Goal: Task Accomplishment & Management: Manage account settings

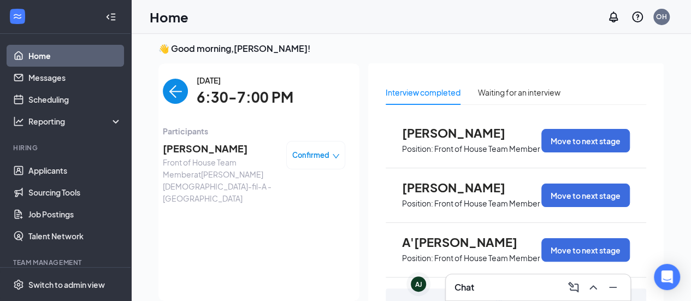
scroll to position [4, 0]
click at [43, 52] on link "Home" at bounding box center [74, 56] width 93 height 22
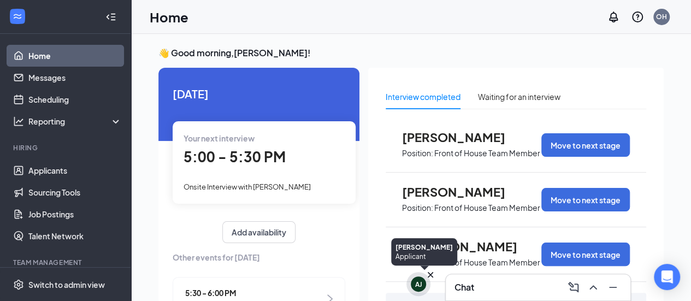
click at [430, 274] on icon "Cross" at bounding box center [430, 274] width 11 height 11
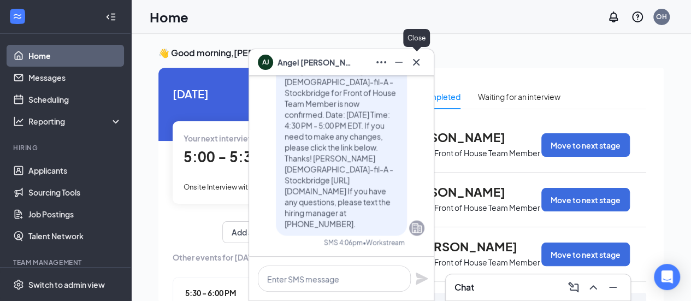
click at [421, 63] on icon "Cross" at bounding box center [416, 62] width 13 height 13
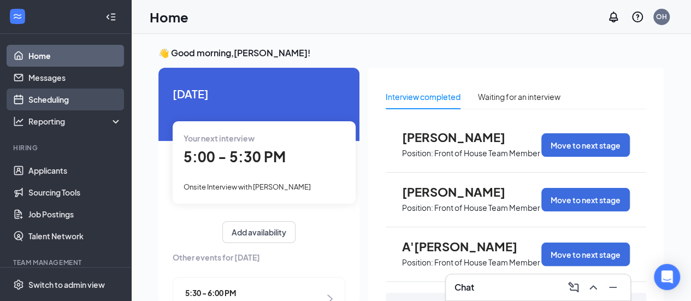
click at [69, 95] on link "Scheduling" at bounding box center [74, 99] width 93 height 22
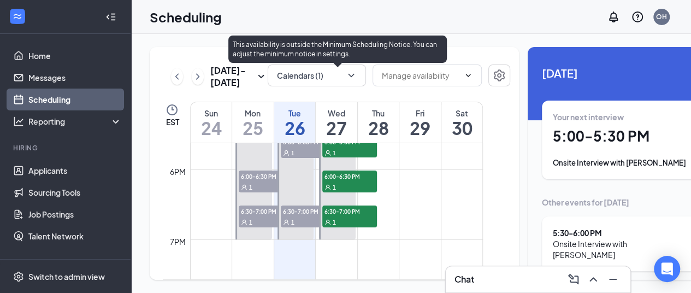
scroll to position [1247, 0]
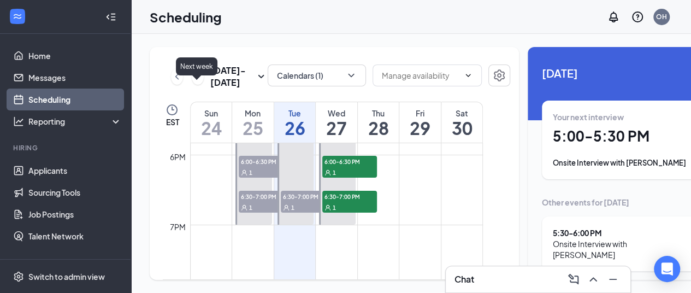
click at [198, 83] on icon "ChevronRight" at bounding box center [197, 76] width 11 height 13
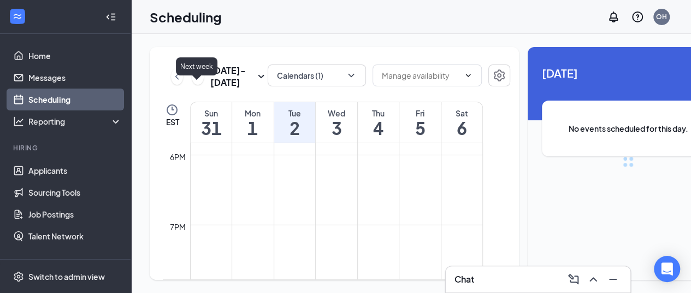
scroll to position [537, 0]
click at [198, 85] on button at bounding box center [198, 76] width 12 height 16
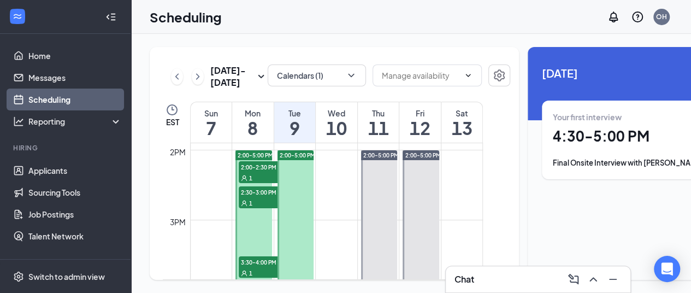
scroll to position [974, 0]
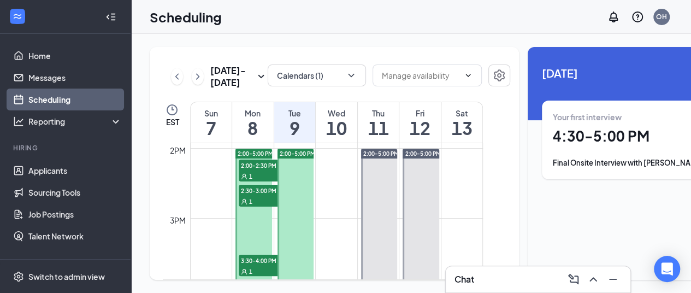
click at [265, 170] on span "2:00-2:30 PM" at bounding box center [266, 165] width 55 height 11
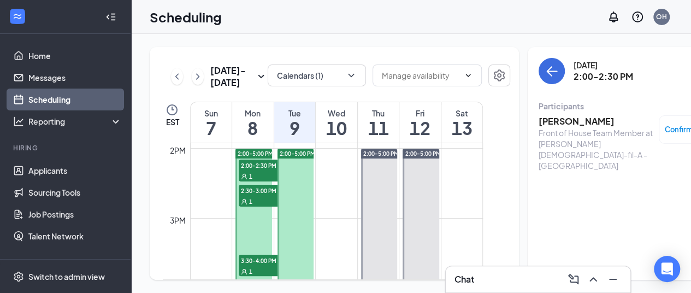
click at [549, 131] on div "Front of House Team Member at Truett's Chick-fil-A - Stockbridge" at bounding box center [596, 149] width 115 height 44
click at [548, 121] on h3 "Justin Aaron" at bounding box center [596, 121] width 115 height 12
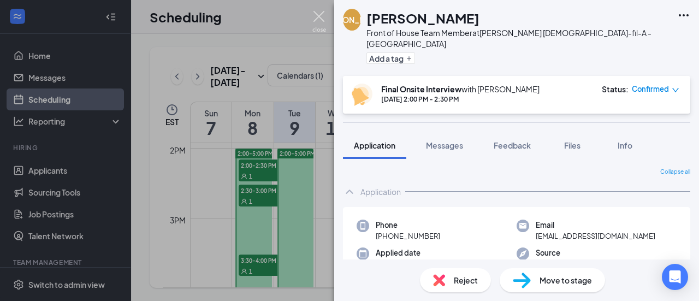
click at [320, 16] on img at bounding box center [319, 21] width 14 height 21
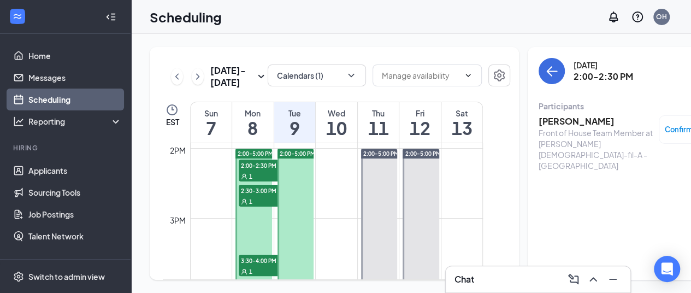
click at [255, 196] on span "2:30-3:00 PM" at bounding box center [266, 190] width 55 height 11
click at [556, 123] on h3 "[PERSON_NAME]" at bounding box center [596, 121] width 115 height 12
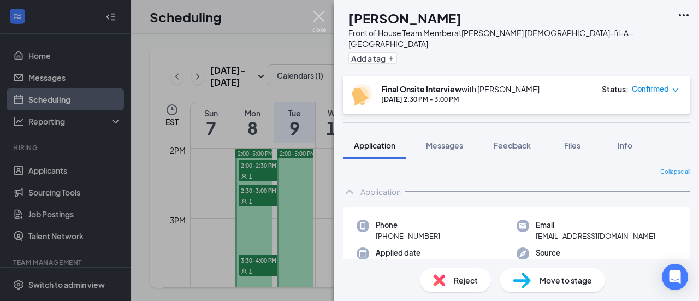
click at [319, 15] on img at bounding box center [319, 21] width 14 height 21
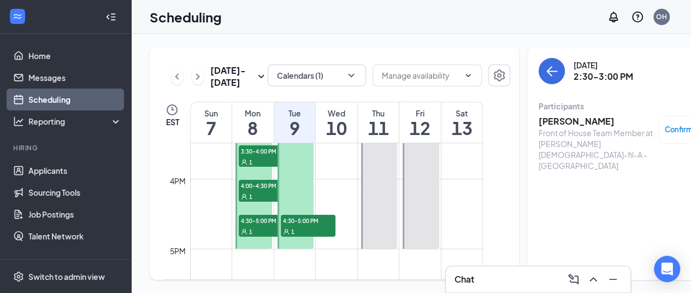
scroll to position [1029, 0]
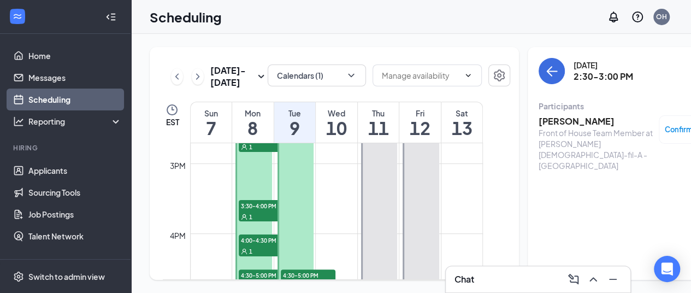
click at [259, 211] on span "3:30-4:00 PM" at bounding box center [266, 205] width 55 height 11
click at [547, 125] on h3 "[PERSON_NAME]" at bounding box center [596, 121] width 115 height 12
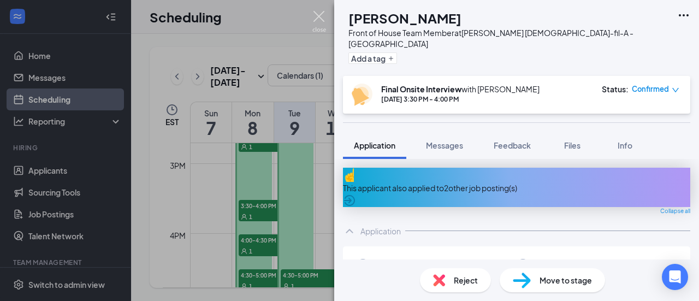
click at [319, 14] on img at bounding box center [319, 21] width 14 height 21
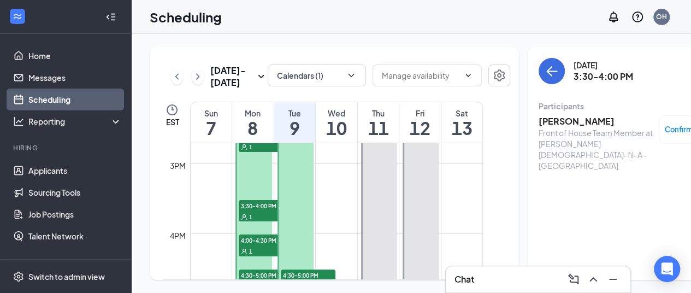
click at [249, 245] on span "4:00-4:30 PM" at bounding box center [266, 239] width 55 height 11
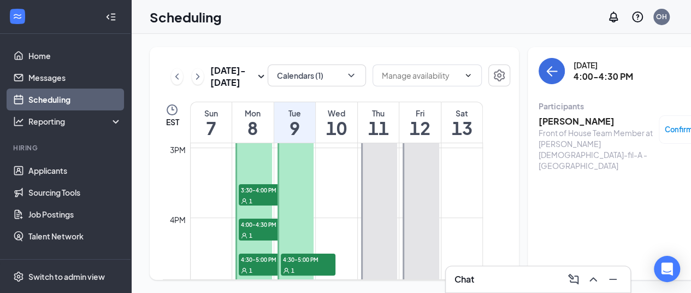
scroll to position [1029, 0]
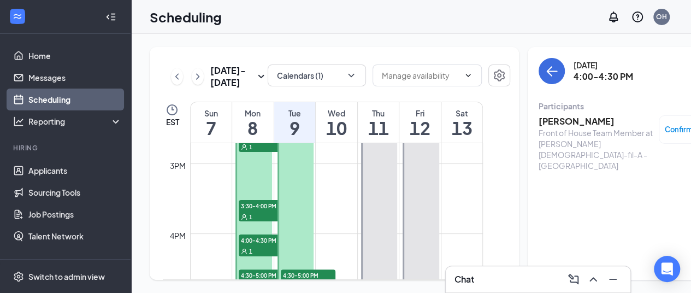
click at [263, 106] on span "3:00-3:30 PM" at bounding box center [266, 100] width 55 height 11
click at [568, 125] on h3 "[PERSON_NAME]" at bounding box center [596, 121] width 115 height 12
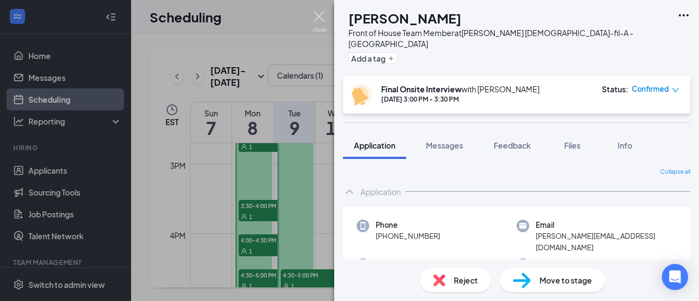
click at [319, 15] on img at bounding box center [319, 21] width 14 height 21
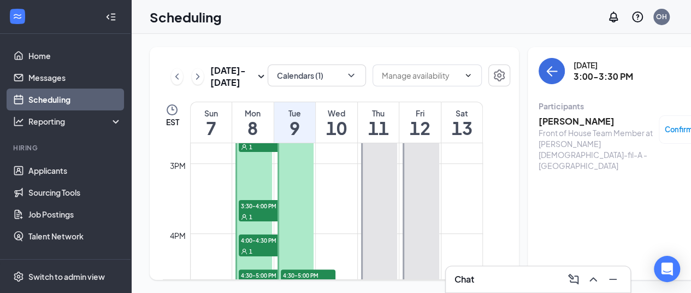
click at [258, 245] on span "4:00-4:30 PM" at bounding box center [266, 239] width 55 height 11
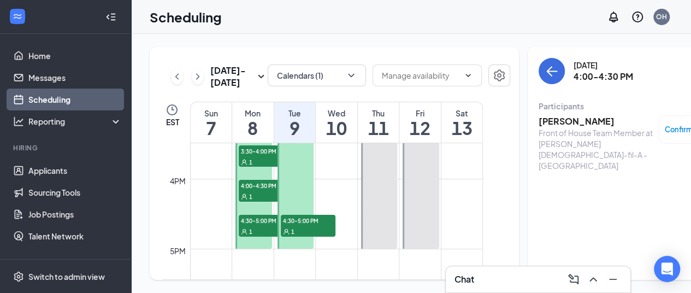
click at [257, 226] on span "4:30-5:00 PM" at bounding box center [266, 220] width 55 height 11
click at [551, 121] on h3 "[PERSON_NAME]" at bounding box center [596, 121] width 115 height 12
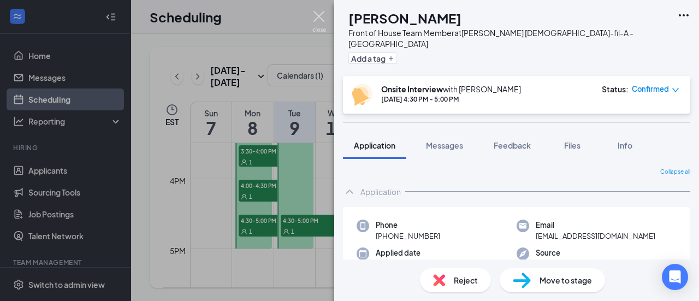
click at [318, 14] on img at bounding box center [319, 21] width 14 height 21
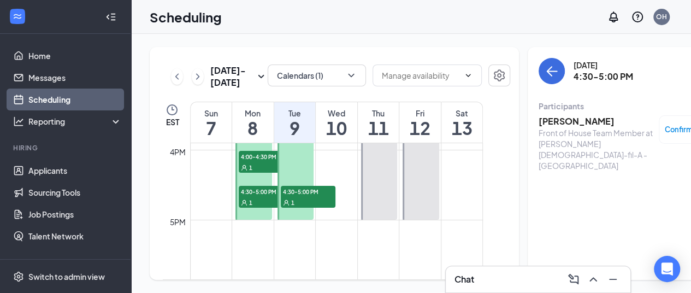
scroll to position [1138, 0]
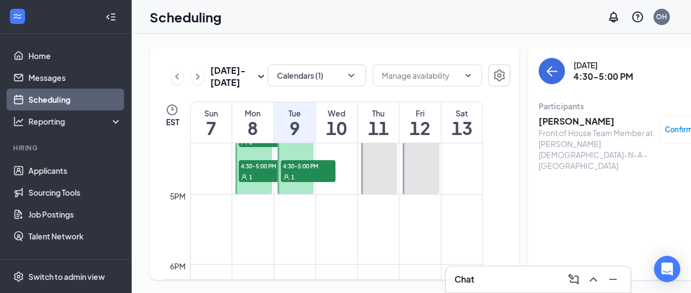
click at [300, 171] on span "4:30-5:00 PM" at bounding box center [308, 165] width 55 height 11
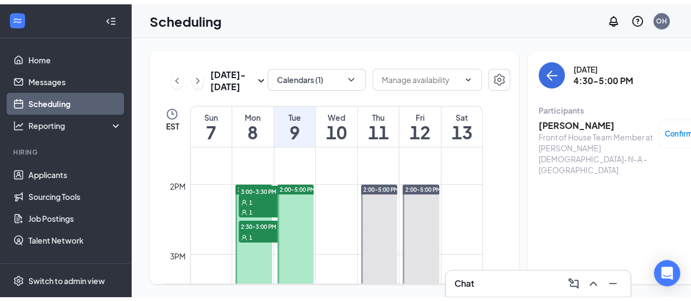
scroll to position [919, 0]
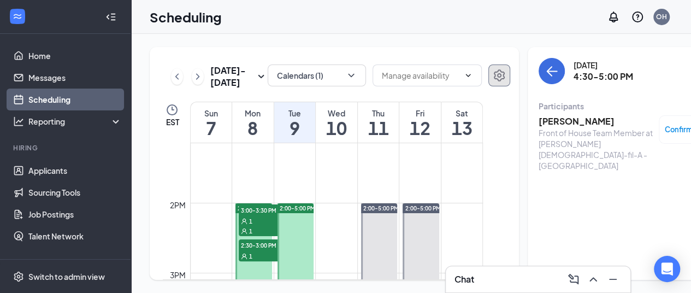
click at [494, 77] on icon "Settings" at bounding box center [499, 75] width 11 height 12
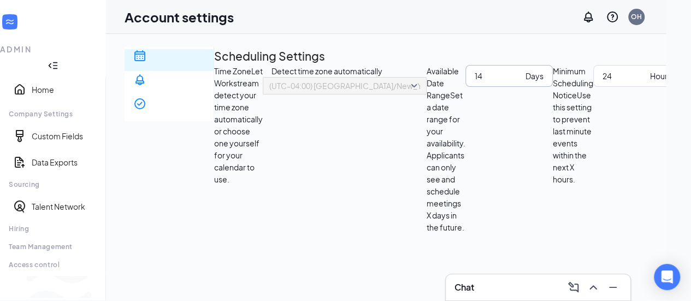
click at [478, 82] on input "14" at bounding box center [498, 76] width 46 height 12
click at [477, 82] on input "14" at bounding box center [498, 76] width 46 height 12
type input "1"
click at [553, 87] on div "21 Days" at bounding box center [508, 76] width 87 height 22
type input "2"
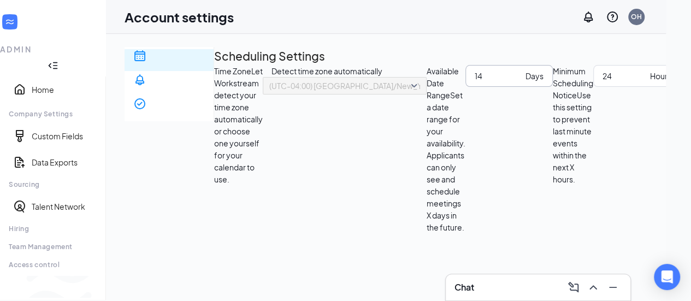
type input "14"
click at [282, 183] on div "Scheduling Settings Time Zone Let Workstream detect your time zone automaticall…" at bounding box center [581, 140] width 734 height 186
click at [182, 281] on div "Switch to team view" at bounding box center [182, 286] width 0 height 11
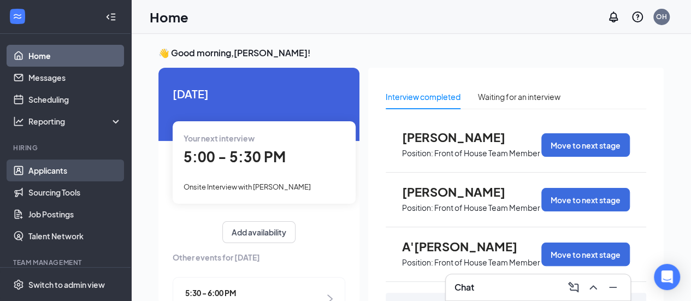
click at [54, 172] on link "Applicants" at bounding box center [74, 171] width 93 height 22
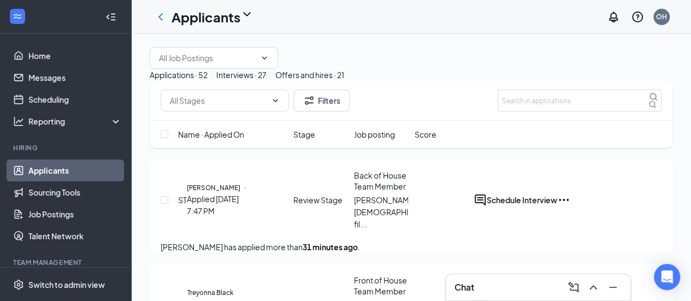
click at [267, 81] on div "Interviews · 27" at bounding box center [241, 75] width 50 height 12
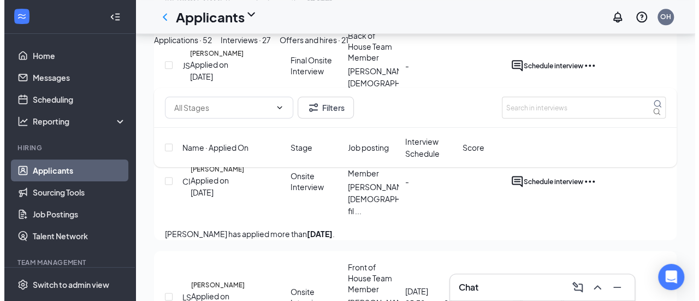
scroll to position [601, 0]
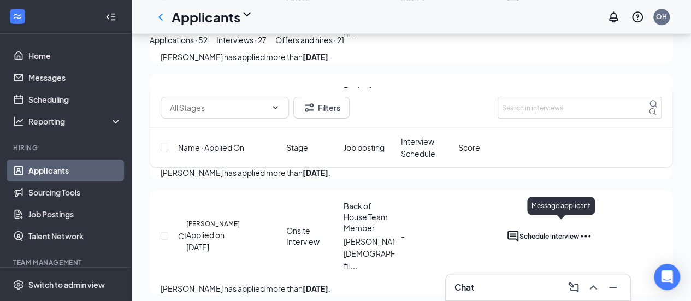
click at [518, 231] on icon "ActiveChat" at bounding box center [512, 236] width 11 height 11
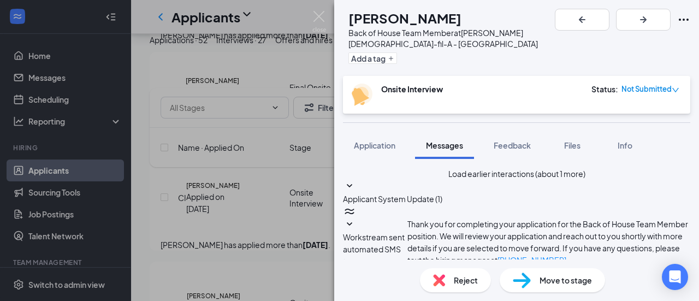
scroll to position [572, 0]
click at [688, 20] on icon "Ellipses" at bounding box center [683, 19] width 13 height 13
click at [635, 43] on link "View full application" at bounding box center [601, 38] width 70 height 12
click at [451, 277] on div "Reject" at bounding box center [455, 280] width 71 height 24
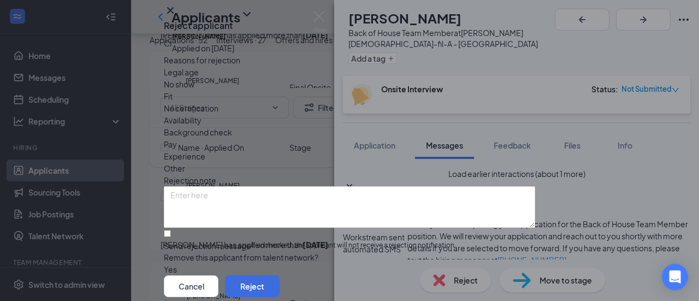
click at [185, 162] on span "Other" at bounding box center [174, 168] width 21 height 12
click at [171, 230] on input "Send rejection message If unchecked, the applicant will not receive a rejection…" at bounding box center [167, 233] width 7 height 7
checkbox input "true"
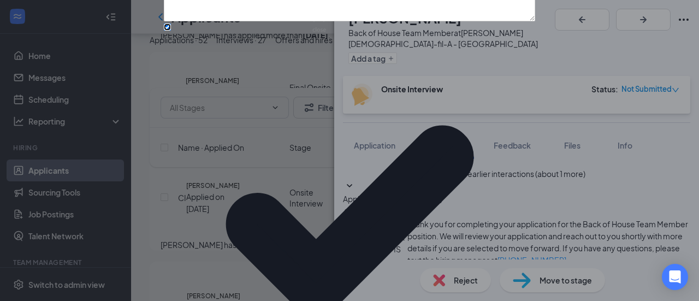
scroll to position [150, 0]
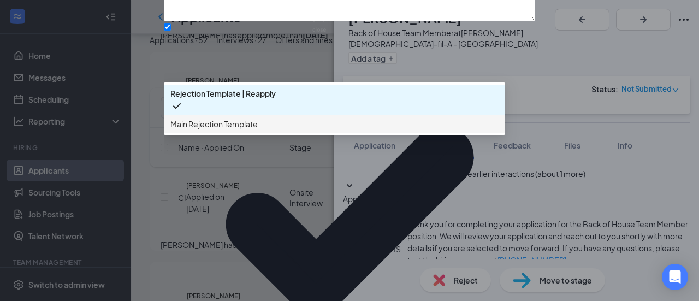
click at [255, 130] on span "Main Rejection Template" at bounding box center [213, 124] width 87 height 12
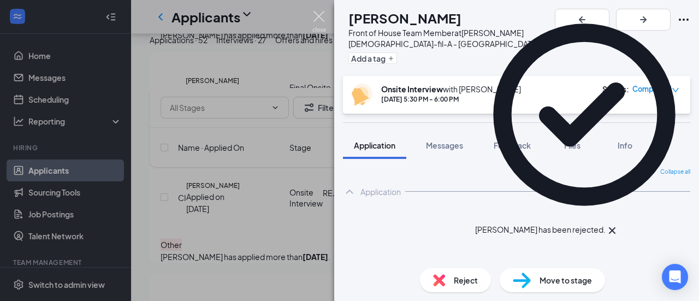
click at [317, 15] on img at bounding box center [319, 21] width 14 height 21
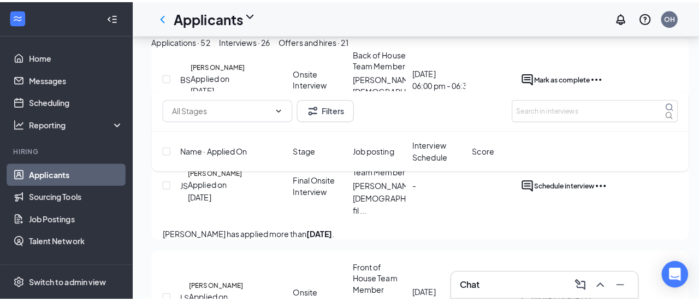
scroll to position [492, 0]
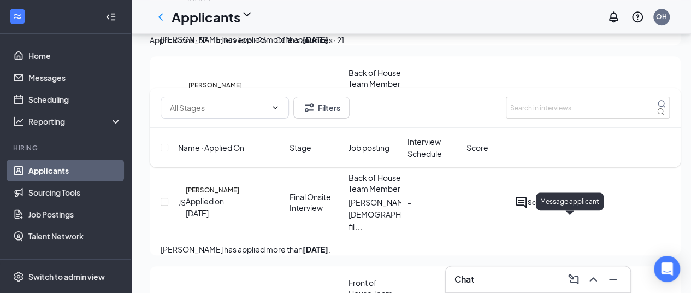
click at [528, 209] on icon "ActiveChat" at bounding box center [521, 202] width 13 height 13
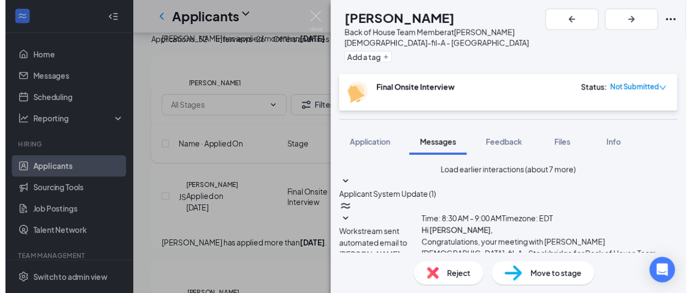
scroll to position [438, 0]
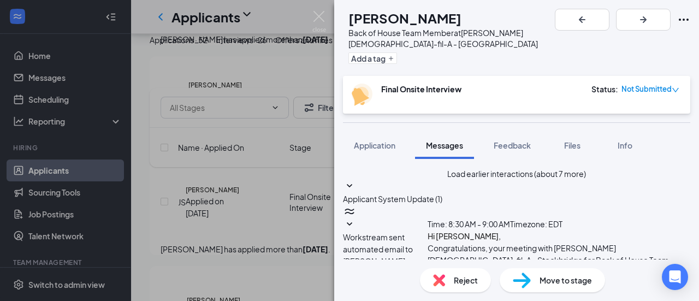
click at [685, 15] on icon "Ellipses" at bounding box center [683, 19] width 13 height 13
click at [624, 44] on link "View full application" at bounding box center [601, 38] width 70 height 12
click at [321, 17] on img at bounding box center [319, 21] width 14 height 21
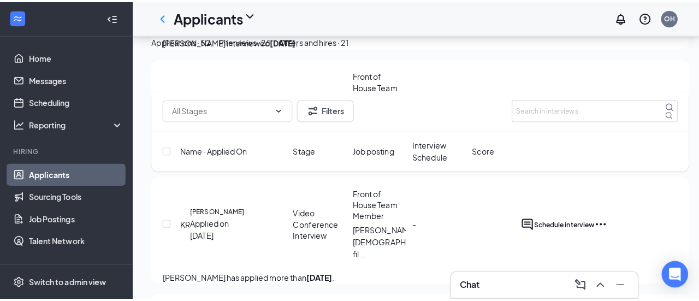
scroll to position [2185, 0]
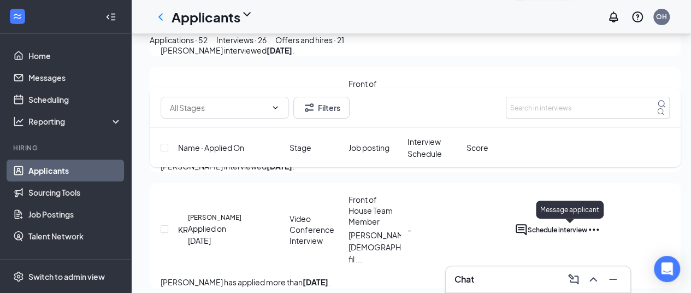
click at [527, 232] on icon "ActiveChat" at bounding box center [521, 229] width 11 height 11
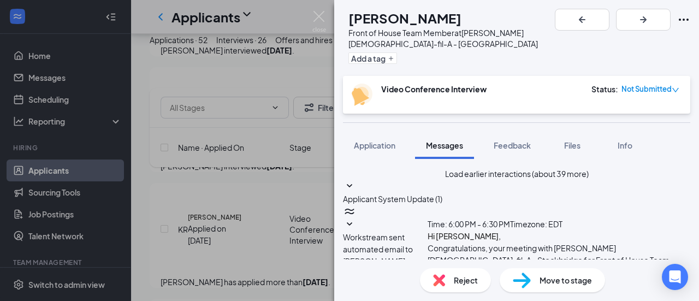
scroll to position [582, 0]
click at [686, 18] on icon "Ellipses" at bounding box center [683, 19] width 13 height 13
click at [633, 44] on link "View full application" at bounding box center [601, 38] width 70 height 12
click at [461, 279] on span "Reject" at bounding box center [466, 280] width 24 height 12
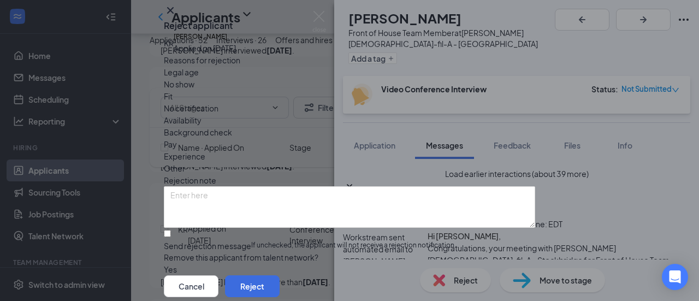
click at [185, 162] on span "Other" at bounding box center [174, 168] width 21 height 12
click at [171, 230] on input "Send rejection message If unchecked, the applicant will not receive a rejection…" at bounding box center [167, 233] width 7 height 7
checkbox input "true"
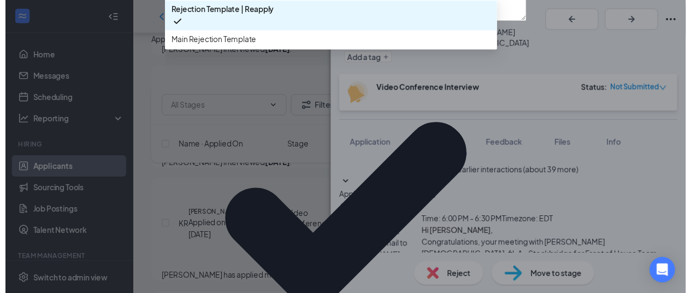
scroll to position [143, 0]
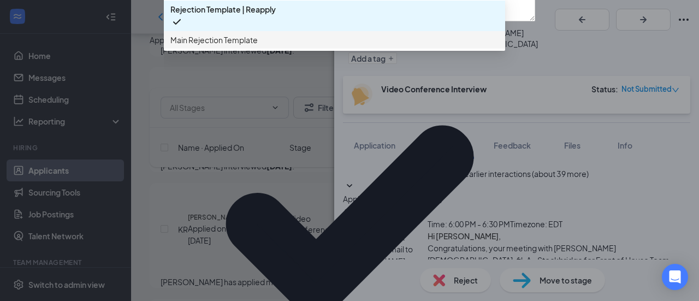
click at [258, 46] on span "Main Rejection Template" at bounding box center [213, 40] width 87 height 12
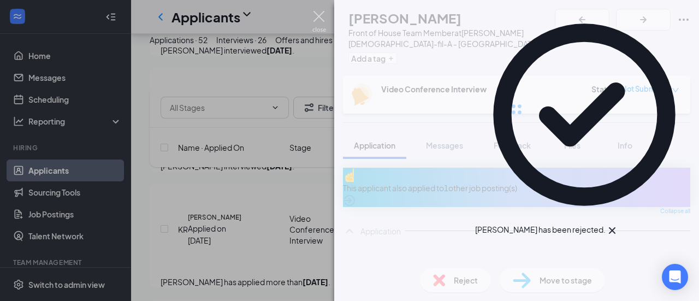
click at [316, 11] on img at bounding box center [319, 21] width 14 height 21
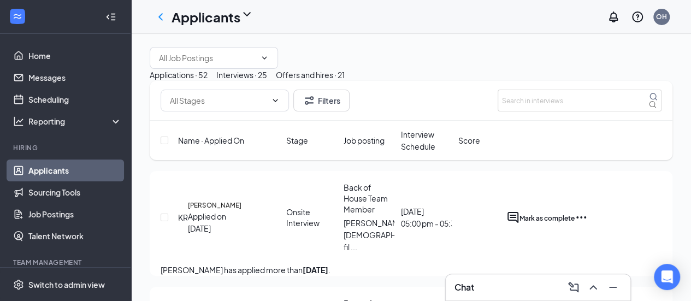
click at [208, 81] on div "Applications · 52" at bounding box center [179, 75] width 58 height 12
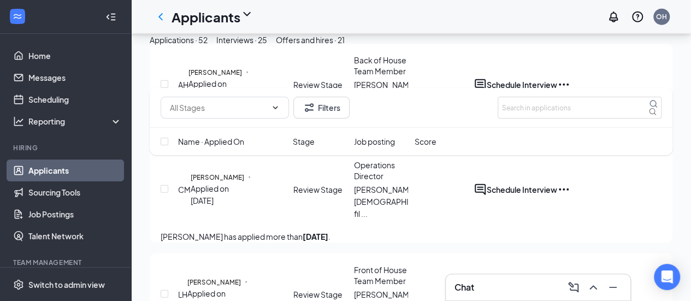
scroll to position [1530, 0]
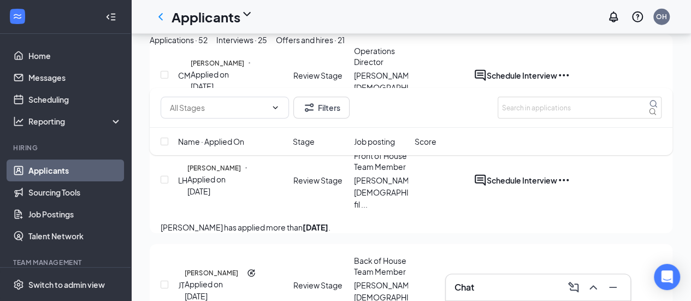
click at [222, 140] on span "Name · Applied On" at bounding box center [211, 141] width 66 height 12
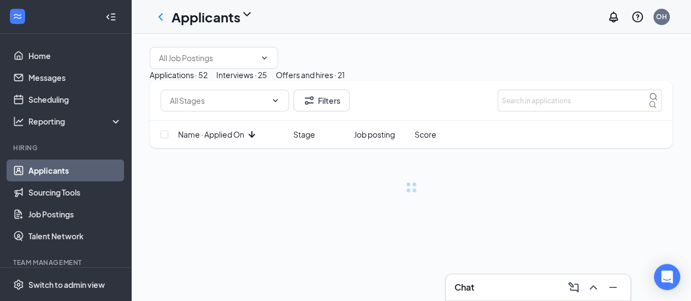
scroll to position [0, 0]
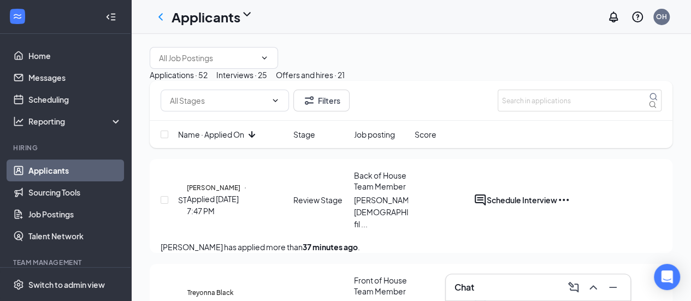
click at [220, 140] on span "Name · Applied On" at bounding box center [211, 134] width 66 height 12
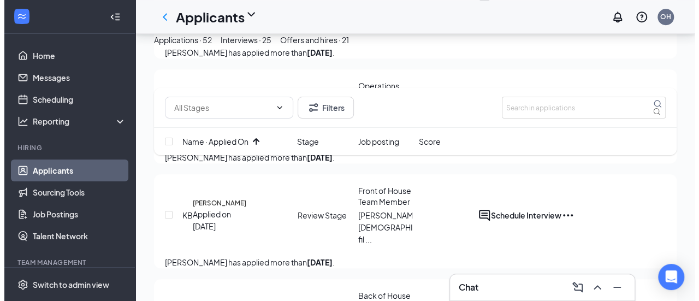
scroll to position [2567, 0]
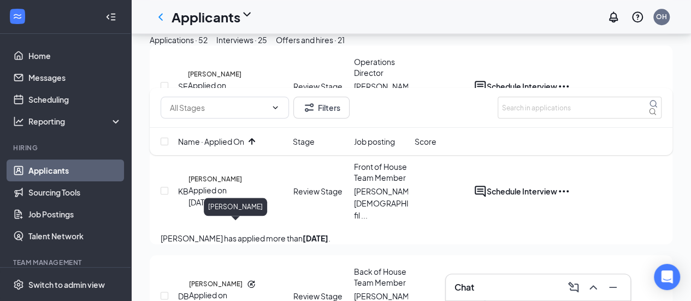
click at [212, 184] on h5 "Kylah Blackshear" at bounding box center [215, 179] width 54 height 10
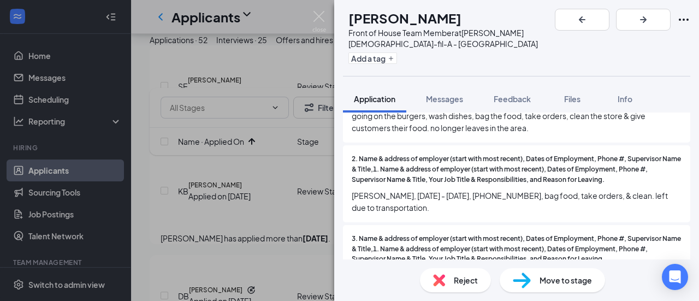
scroll to position [765, 0]
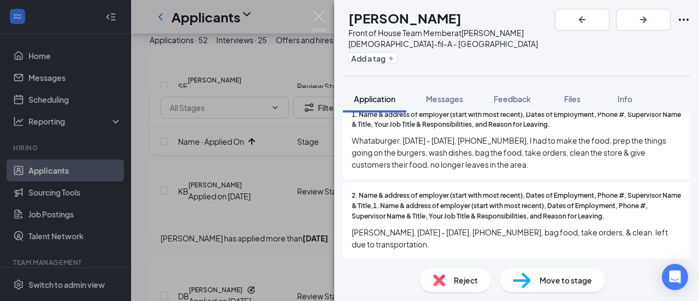
click at [461, 280] on span "Reject" at bounding box center [466, 280] width 24 height 12
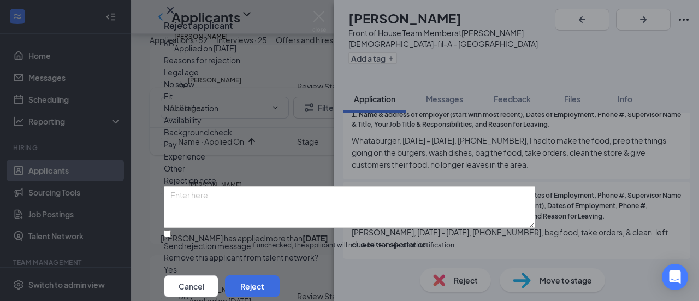
click at [185, 162] on span "Other" at bounding box center [174, 168] width 21 height 12
click at [171, 230] on input "Send rejection message If unchecked, the applicant will not receive a rejection…" at bounding box center [167, 233] width 7 height 7
checkbox input "true"
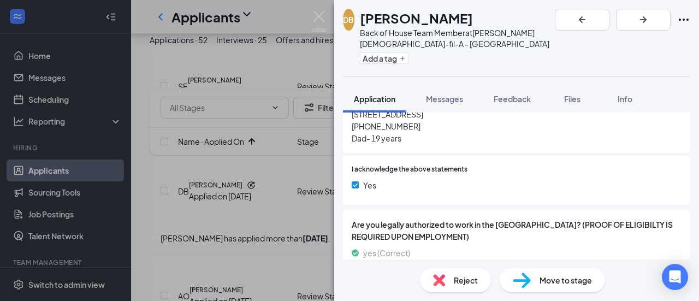
scroll to position [1486, 0]
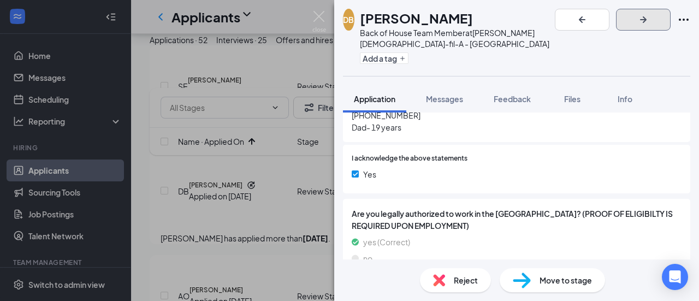
click at [650, 16] on icon "ArrowRight" at bounding box center [643, 19] width 13 height 13
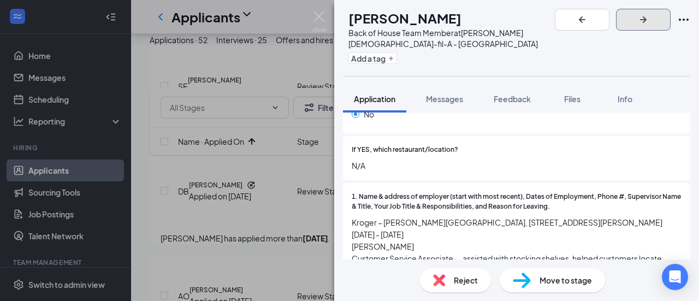
scroll to position [710, 0]
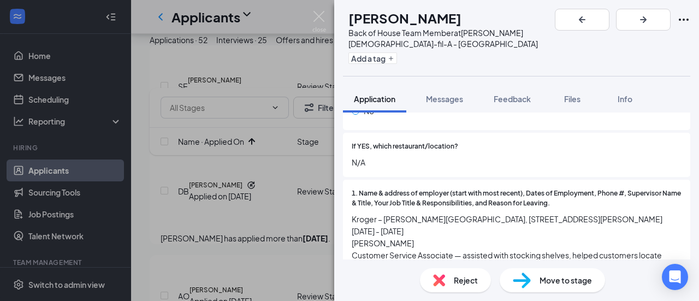
click at [462, 279] on span "Reject" at bounding box center [466, 280] width 24 height 12
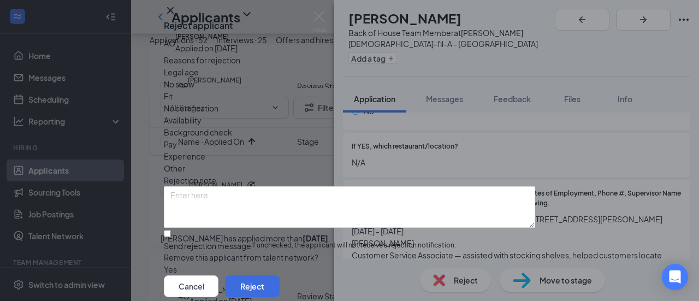
click at [202, 126] on span "Availability" at bounding box center [183, 120] width 38 height 12
click at [171, 230] on input "Send rejection message If unchecked, the applicant will not receive a rejection…" at bounding box center [167, 233] width 7 height 7
checkbox input "true"
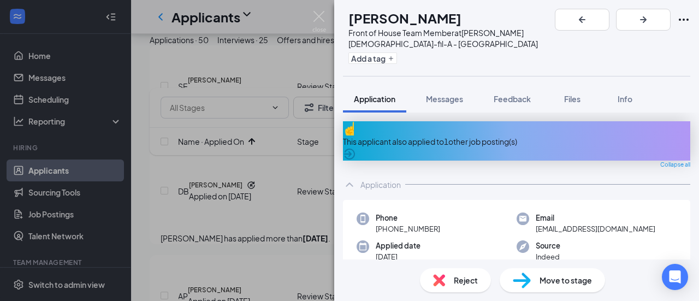
click at [356, 147] on icon "ArrowCircle" at bounding box center [349, 153] width 13 height 13
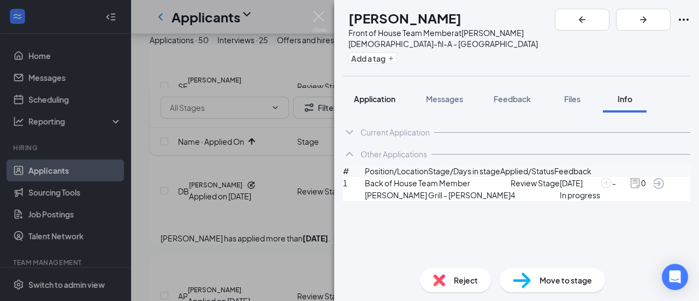
click at [367, 94] on span "Application" at bounding box center [375, 99] width 42 height 10
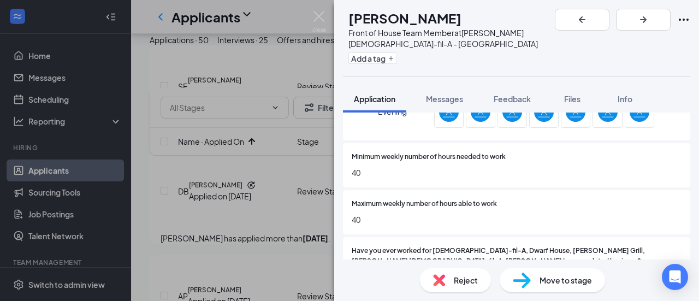
scroll to position [546, 0]
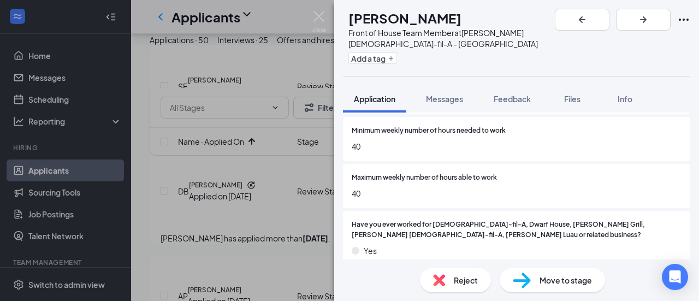
click at [547, 280] on span "Move to stage" at bounding box center [566, 280] width 52 height 12
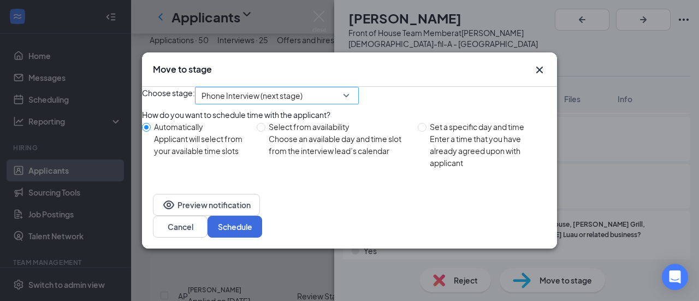
click at [352, 96] on span "Phone Interview (next stage)" at bounding box center [277, 95] width 151 height 16
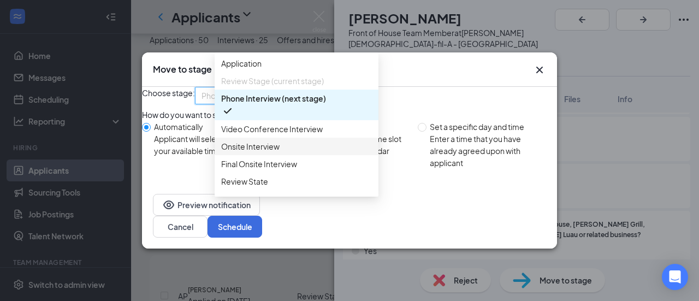
click at [263, 152] on span "Onsite Interview" at bounding box center [250, 146] width 58 height 12
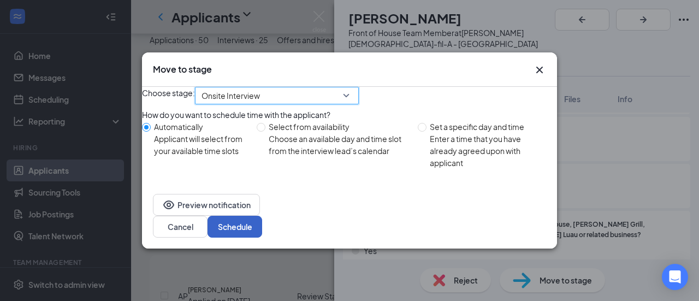
click at [262, 235] on button "Schedule" at bounding box center [235, 227] width 55 height 22
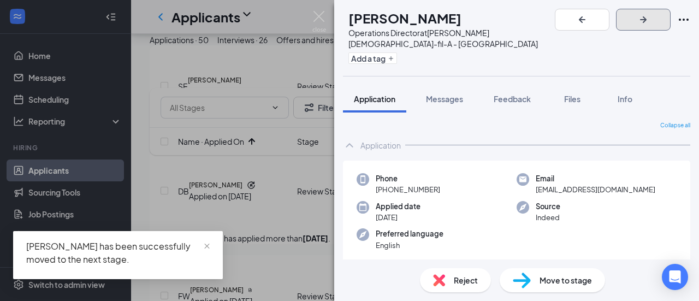
click at [650, 17] on icon "ArrowRight" at bounding box center [643, 19] width 13 height 13
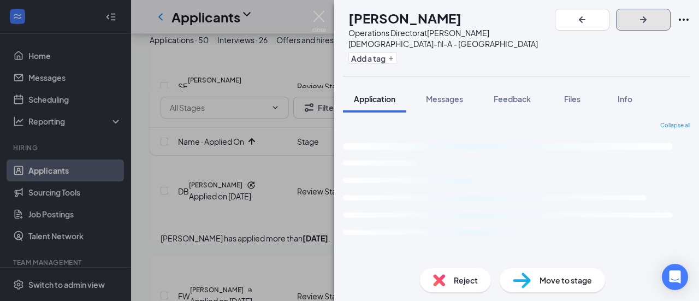
click at [650, 17] on icon "ArrowRight" at bounding box center [643, 19] width 13 height 13
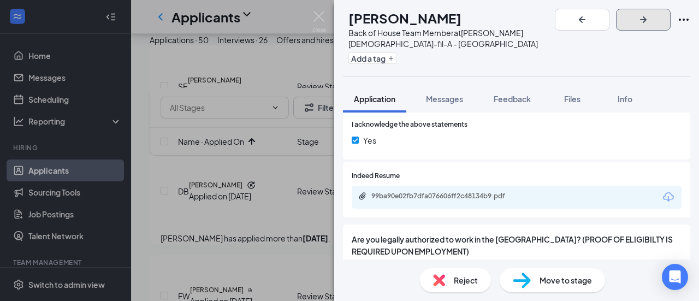
scroll to position [929, 0]
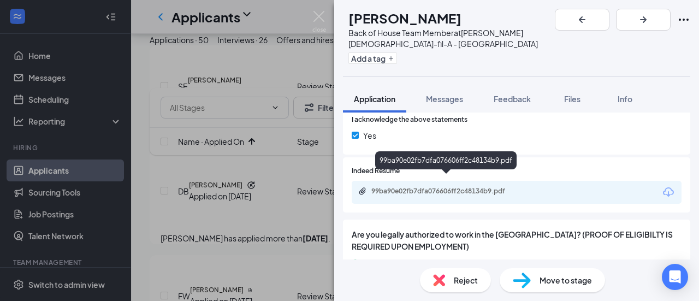
click at [394, 187] on div "99ba90e02fb7dfa076606ff2c48134b9.pdf" at bounding box center [447, 191] width 153 height 9
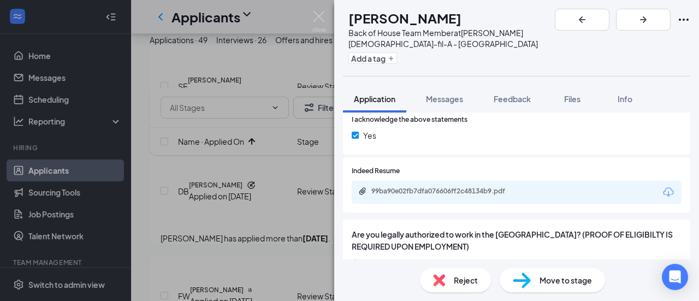
click at [541, 278] on span "Move to stage" at bounding box center [566, 280] width 52 height 12
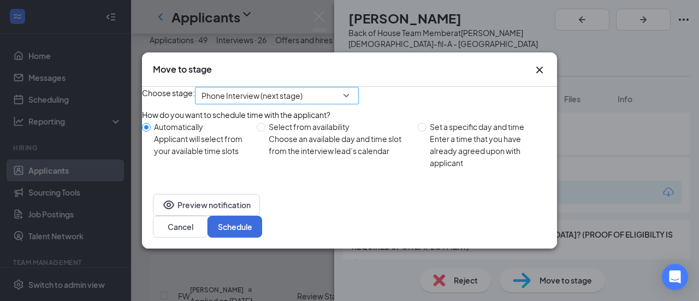
click at [359, 99] on div "Phone Interview (next stage)" at bounding box center [277, 95] width 164 height 17
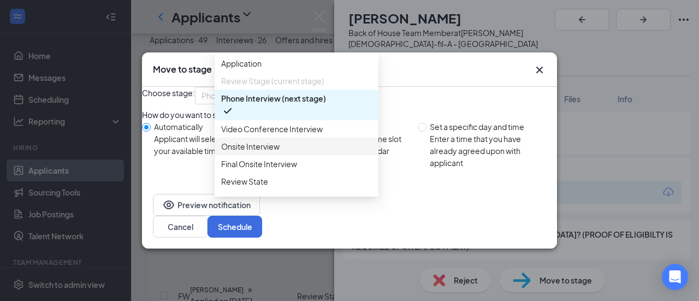
click at [258, 152] on span "Onsite Interview" at bounding box center [250, 146] width 58 height 12
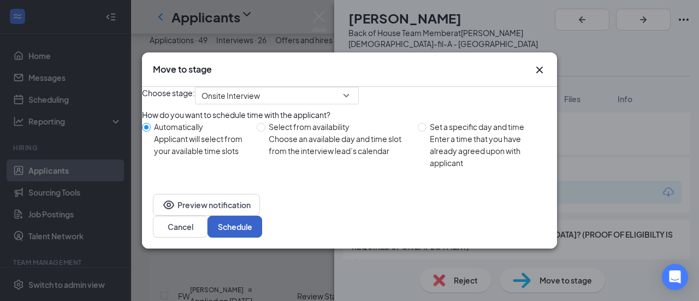
click at [262, 233] on button "Schedule" at bounding box center [235, 227] width 55 height 22
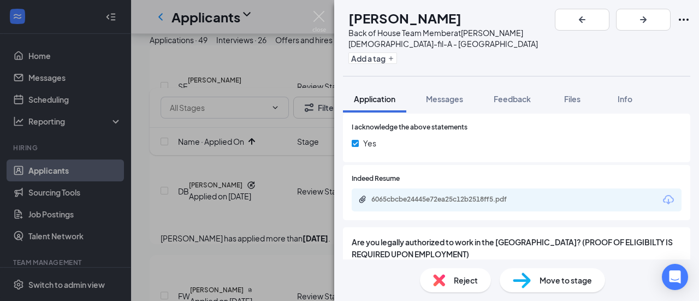
scroll to position [765, 0]
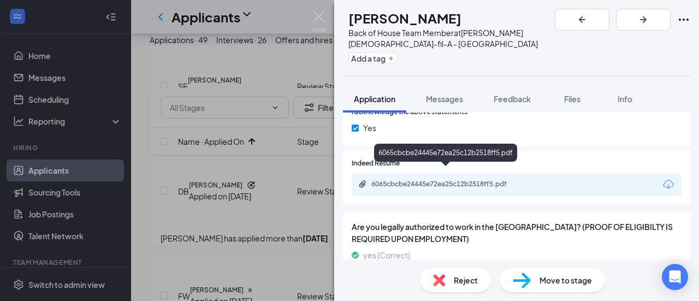
click at [433, 180] on div "6065cbcbe24445e72ea25c12b2518ff5.pdf" at bounding box center [447, 184] width 153 height 9
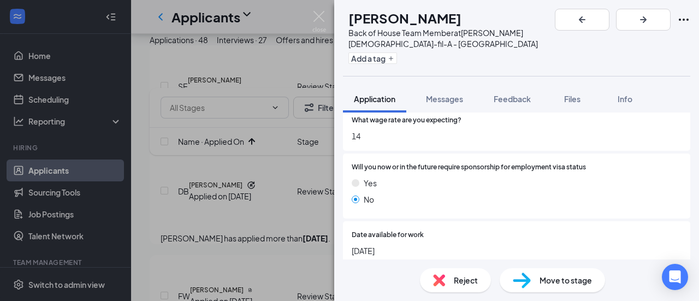
scroll to position [219, 0]
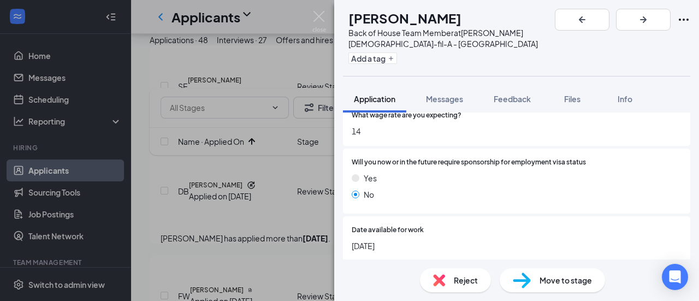
click at [557, 277] on span "Move to stage" at bounding box center [566, 280] width 52 height 12
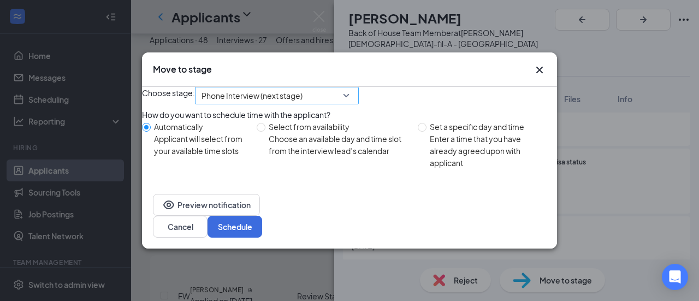
click at [343, 101] on span "Phone Interview (next stage)" at bounding box center [272, 101] width 141 height 29
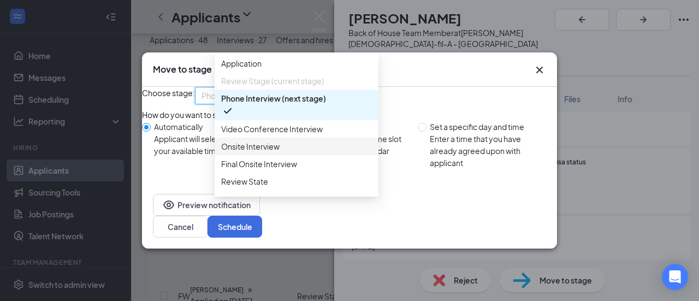
click at [237, 152] on span "Onsite Interview" at bounding box center [250, 146] width 58 height 12
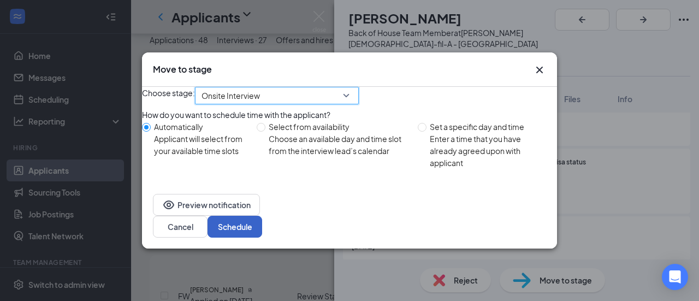
click at [262, 229] on button "Schedule" at bounding box center [235, 227] width 55 height 22
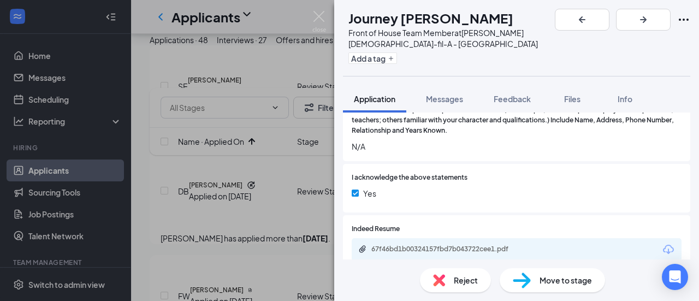
scroll to position [983, 0]
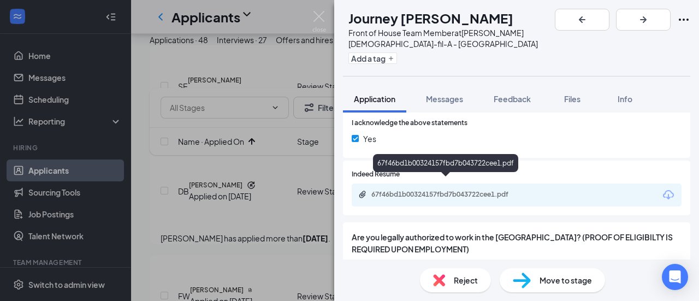
click at [423, 190] on div "67f46bd1b00324157fbd7b043722cee1.pdf" at bounding box center [447, 194] width 153 height 9
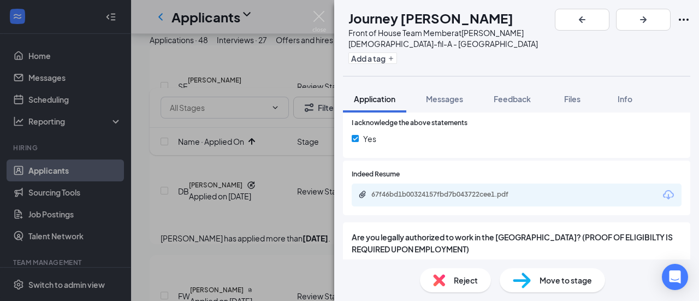
click at [566, 278] on span "Move to stage" at bounding box center [566, 280] width 52 height 12
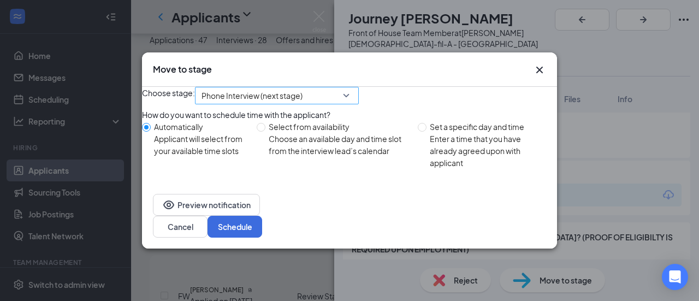
click at [343, 103] on span "Phone Interview (next stage)" at bounding box center [272, 101] width 141 height 29
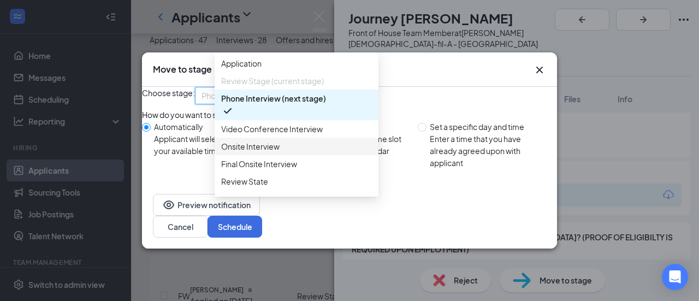
click at [263, 152] on span "Onsite Interview" at bounding box center [250, 146] width 58 height 12
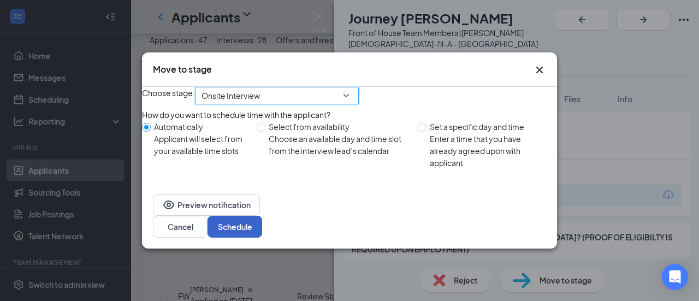
click at [262, 232] on button "Schedule" at bounding box center [235, 227] width 55 height 22
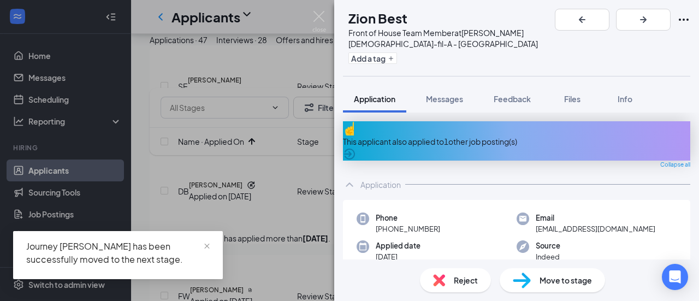
click at [356, 147] on icon "ArrowCircle" at bounding box center [349, 153] width 13 height 13
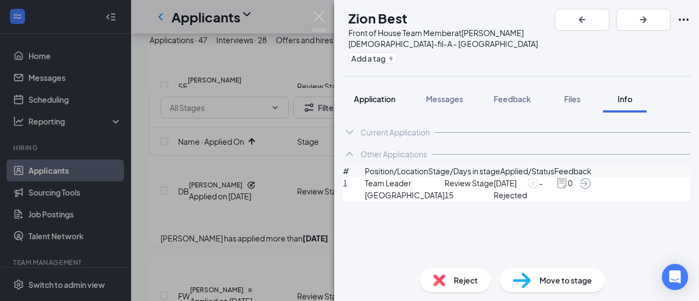
click at [374, 94] on span "Application" at bounding box center [375, 99] width 42 height 10
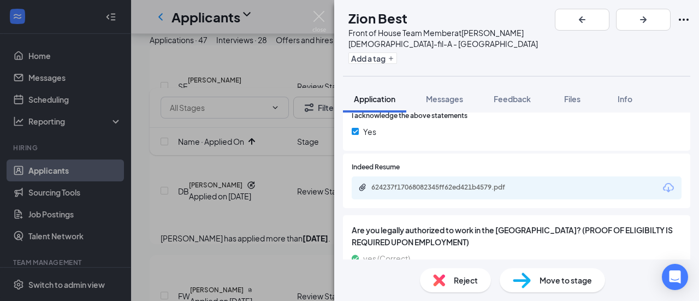
scroll to position [981, 0]
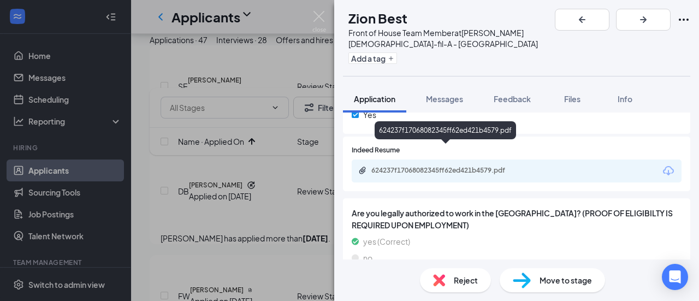
click at [401, 166] on div "624237f17068082345ff62ed421b4579.pdf" at bounding box center [447, 170] width 153 height 9
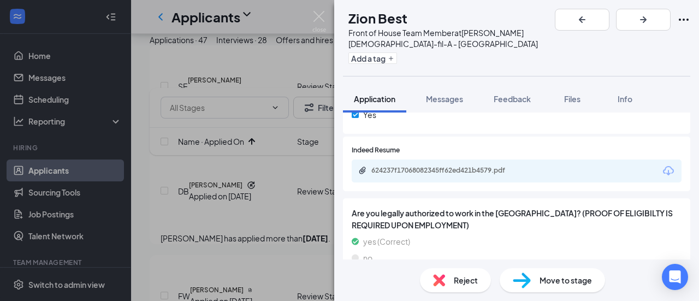
click at [553, 276] on span "Move to stage" at bounding box center [566, 280] width 52 height 12
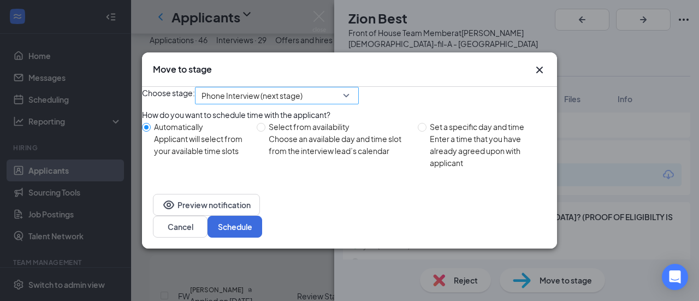
click at [352, 95] on span "Phone Interview (next stage)" at bounding box center [277, 95] width 151 height 16
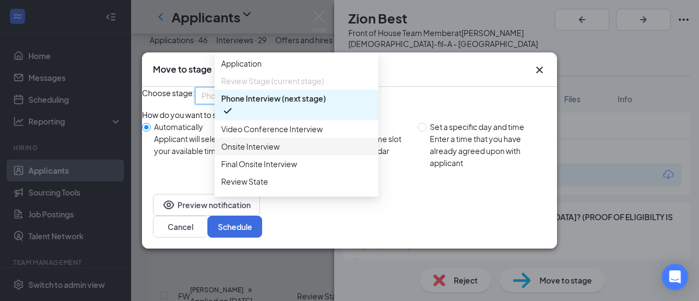
click at [268, 152] on span "Onsite Interview" at bounding box center [250, 146] width 58 height 12
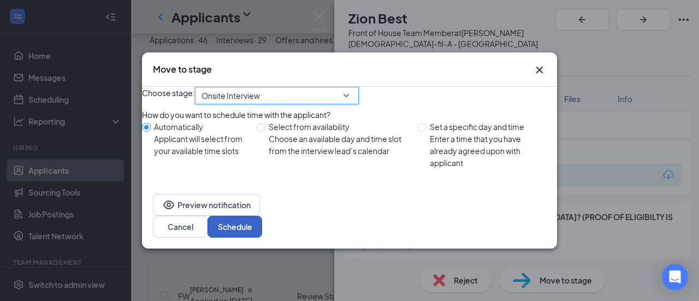
click at [262, 235] on button "Schedule" at bounding box center [235, 227] width 55 height 22
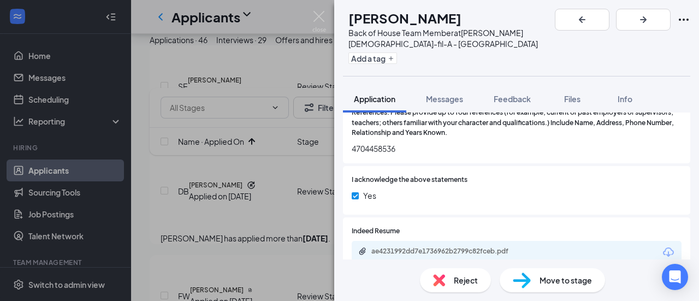
scroll to position [819, 0]
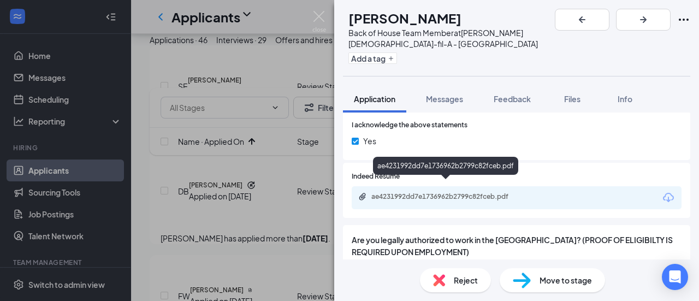
click at [405, 192] on div "ae4231992dd7e1736962b2799c82fceb.pdf" at bounding box center [447, 196] width 153 height 9
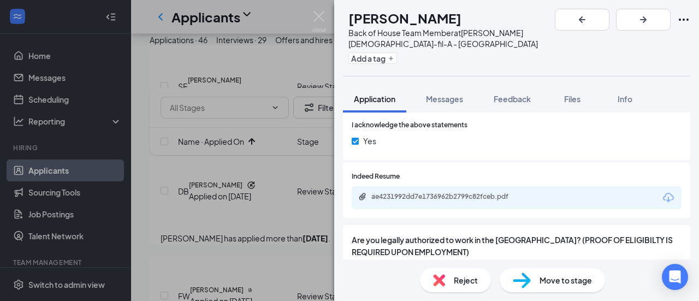
click at [559, 275] on span "Move to stage" at bounding box center [566, 280] width 52 height 12
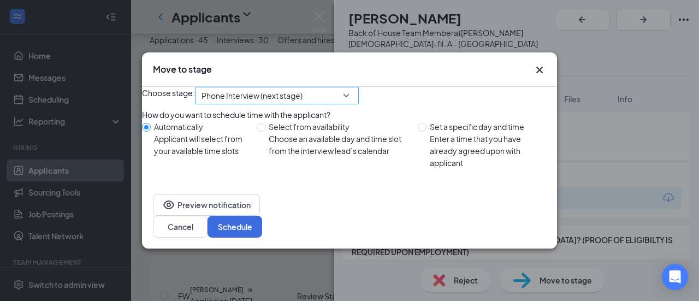
click at [352, 98] on span "Phone Interview (next stage)" at bounding box center [277, 95] width 151 height 16
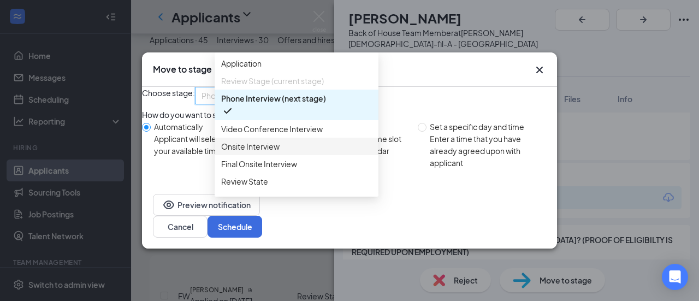
click at [264, 152] on span "Onsite Interview" at bounding box center [250, 146] width 58 height 12
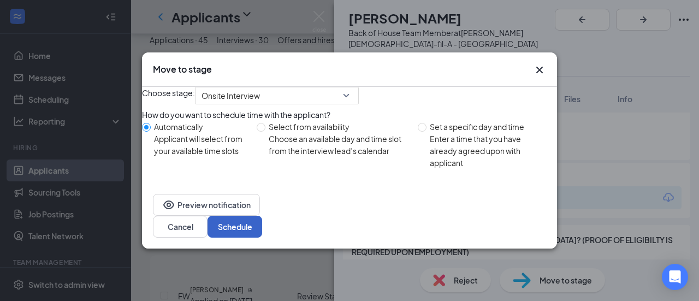
click at [262, 229] on button "Schedule" at bounding box center [235, 227] width 55 height 22
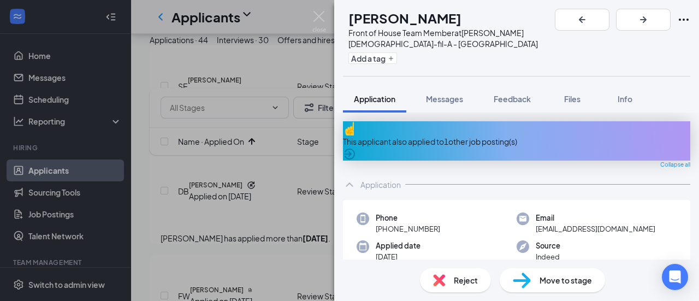
click at [356, 147] on icon "ArrowCircle" at bounding box center [349, 153] width 13 height 13
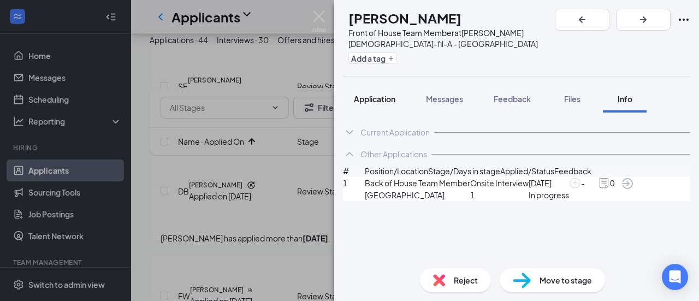
click at [371, 94] on span "Application" at bounding box center [375, 99] width 42 height 10
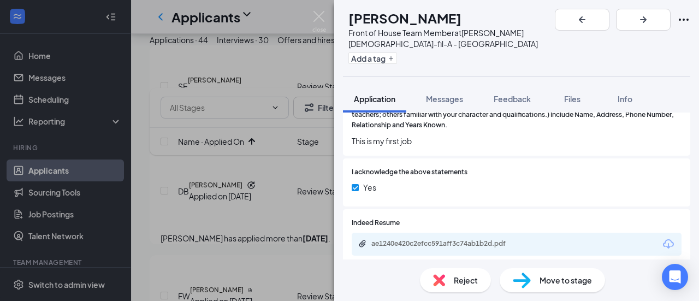
scroll to position [1038, 0]
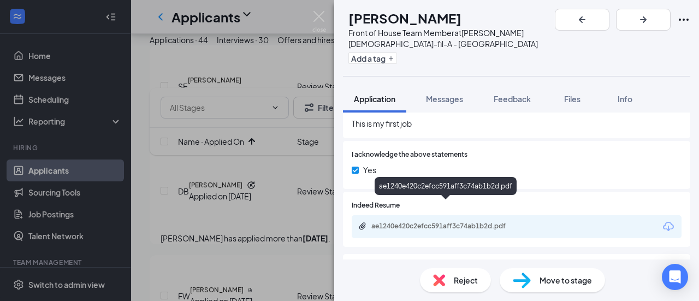
click at [416, 222] on div "ae1240e420c2efcc591aff3c74ab1b2d.pdf" at bounding box center [447, 226] width 153 height 9
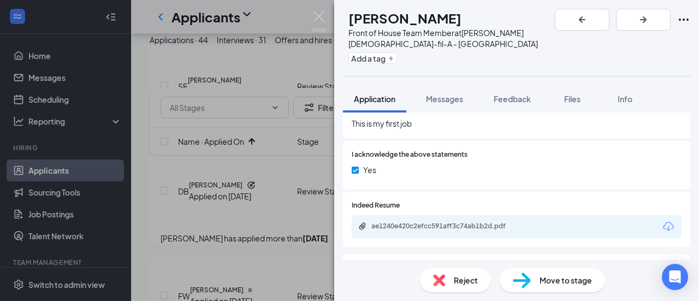
click at [558, 277] on span "Move to stage" at bounding box center [566, 280] width 52 height 12
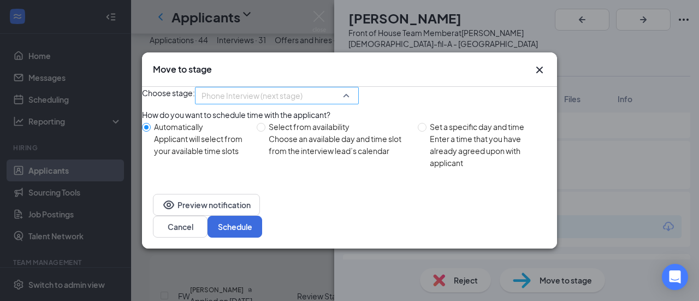
click at [352, 101] on span "Phone Interview (next stage)" at bounding box center [277, 95] width 151 height 16
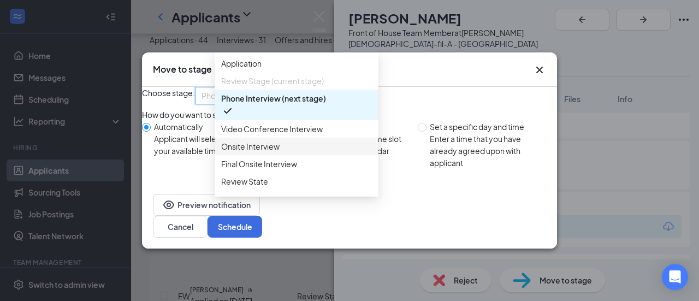
drag, startPoint x: 252, startPoint y: 163, endPoint x: 263, endPoint y: 163, distance: 10.9
click at [252, 152] on span "Onsite Interview" at bounding box center [250, 146] width 58 height 12
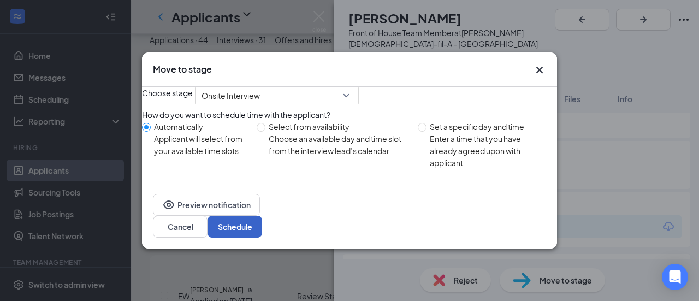
click at [262, 232] on button "Schedule" at bounding box center [235, 227] width 55 height 22
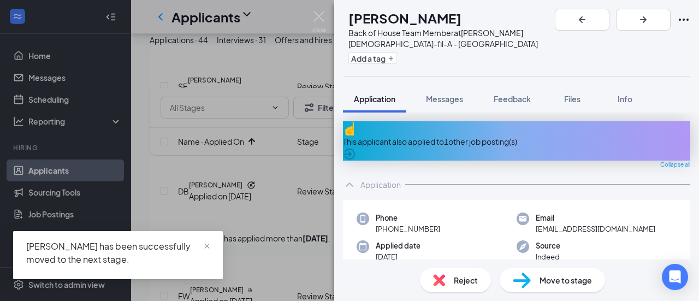
click at [356, 147] on icon "ArrowCircle" at bounding box center [349, 153] width 13 height 13
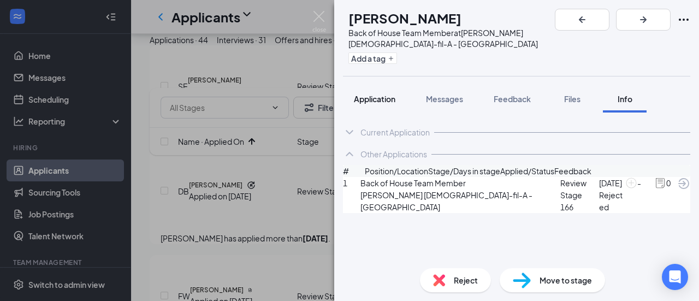
click at [379, 94] on span "Application" at bounding box center [375, 99] width 42 height 10
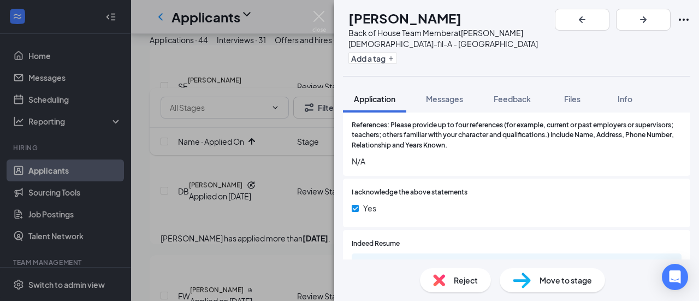
scroll to position [1311, 0]
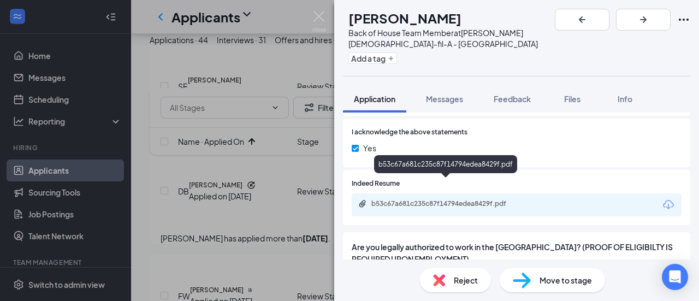
click at [416, 199] on div "b53c67a681c235c87f14794edea8429f.pdf" at bounding box center [447, 203] width 153 height 9
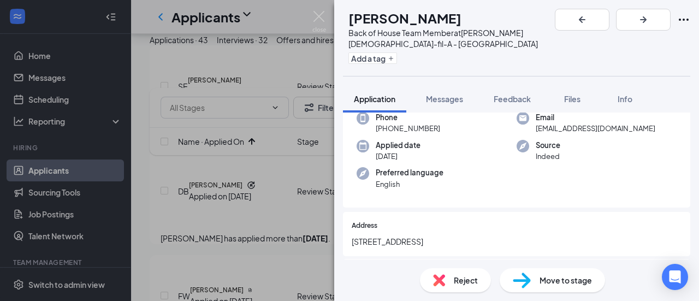
scroll to position [0, 0]
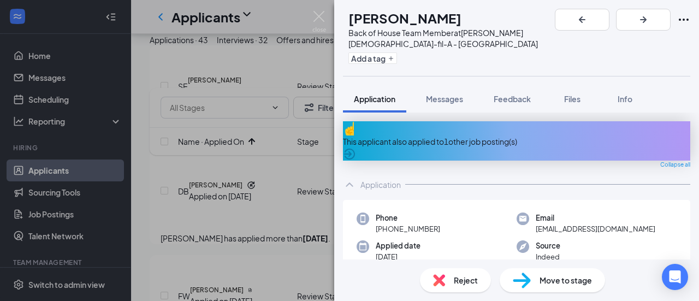
click at [356, 147] on icon "ArrowCircle" at bounding box center [349, 153] width 13 height 13
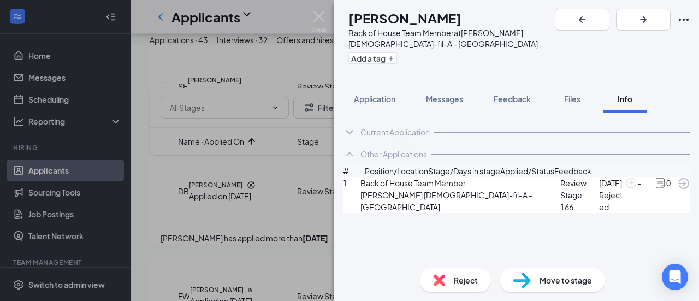
click at [678, 189] on icon "ArrowCircle" at bounding box center [683, 183] width 11 height 11
click at [387, 94] on span "Application" at bounding box center [375, 99] width 42 height 10
click at [386, 94] on span "Application" at bounding box center [375, 99] width 42 height 10
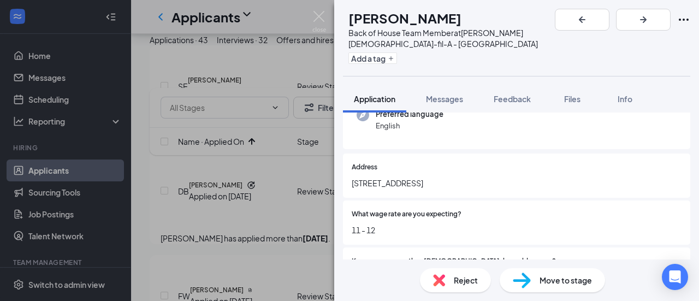
scroll to position [164, 0]
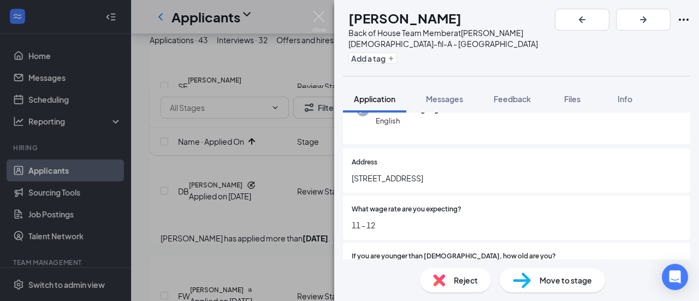
click at [560, 278] on span "Move to stage" at bounding box center [566, 280] width 52 height 12
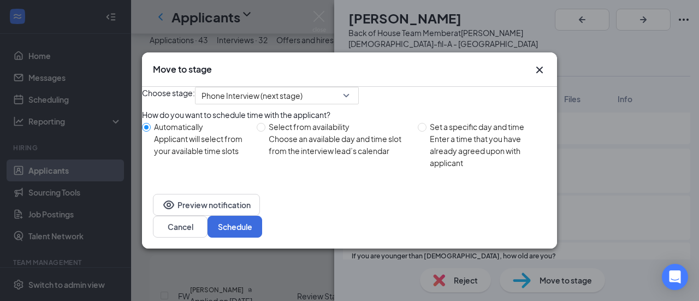
click at [541, 67] on icon "Cross" at bounding box center [539, 70] width 7 height 7
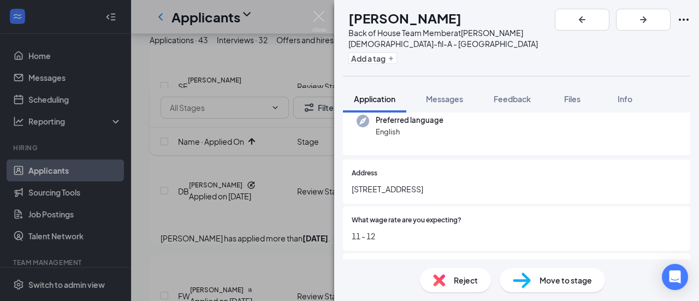
scroll to position [219, 0]
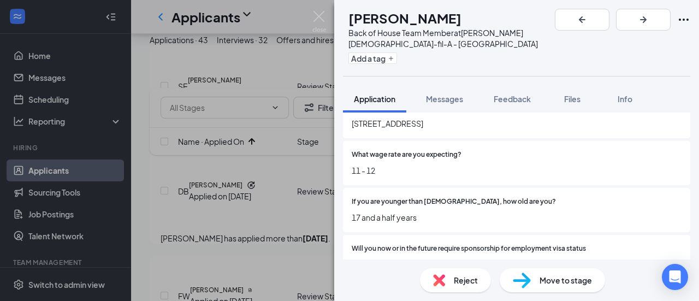
click at [564, 280] on span "Move to stage" at bounding box center [566, 280] width 52 height 12
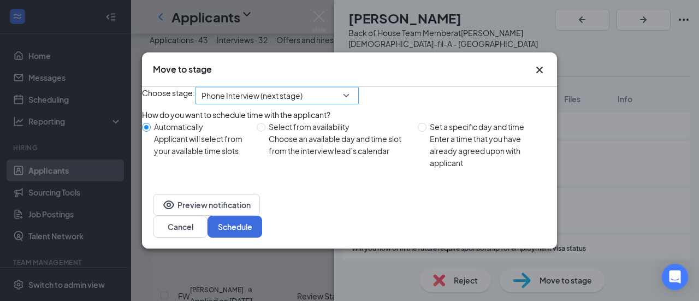
click at [343, 99] on span "Phone Interview (next stage)" at bounding box center [272, 101] width 141 height 29
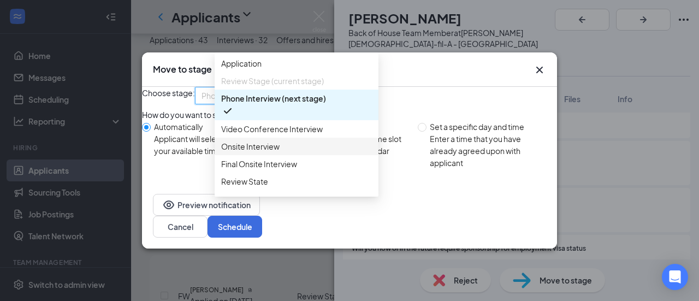
click at [273, 152] on span "Onsite Interview" at bounding box center [250, 146] width 58 height 12
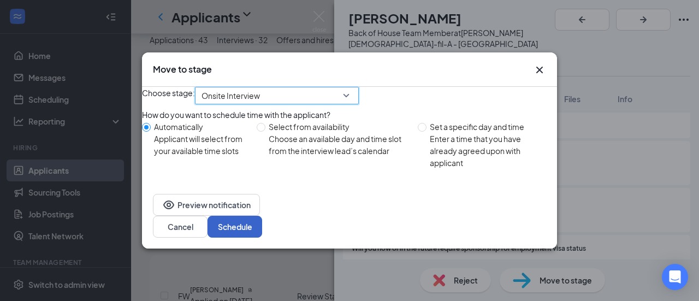
click at [262, 231] on button "Schedule" at bounding box center [235, 227] width 55 height 22
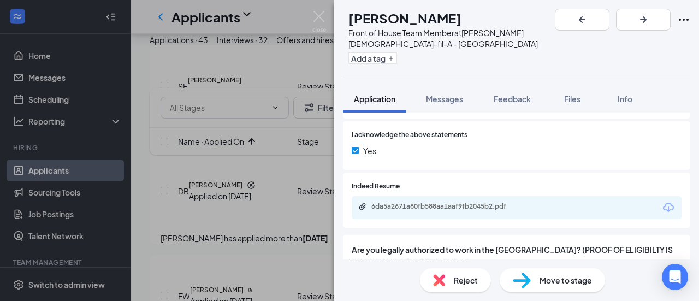
scroll to position [874, 0]
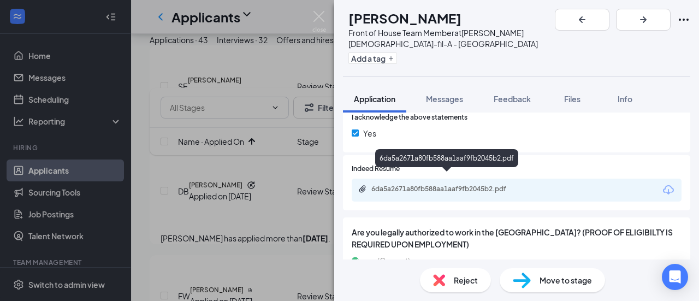
click at [411, 185] on div "6da5a2671a80fb588aa1aaf9fb2045b2.pdf" at bounding box center [447, 189] width 153 height 9
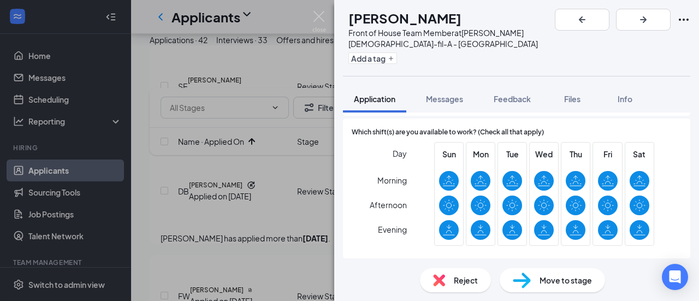
scroll to position [164, 0]
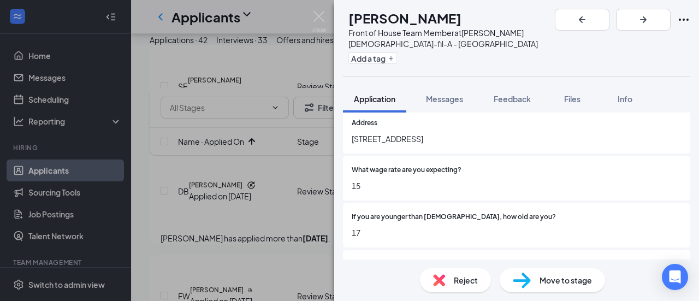
click at [455, 277] on span "Reject" at bounding box center [466, 280] width 24 height 12
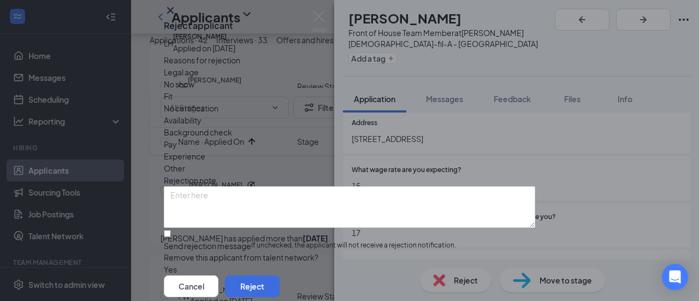
click at [177, 150] on span "Pay" at bounding box center [170, 144] width 13 height 12
drag, startPoint x: 183, startPoint y: 158, endPoint x: 191, endPoint y: 165, distance: 10.8
click at [171, 230] on input "Send rejection message If unchecked, the applicant will not receive a rejection…" at bounding box center [167, 233] width 7 height 7
checkbox input "true"
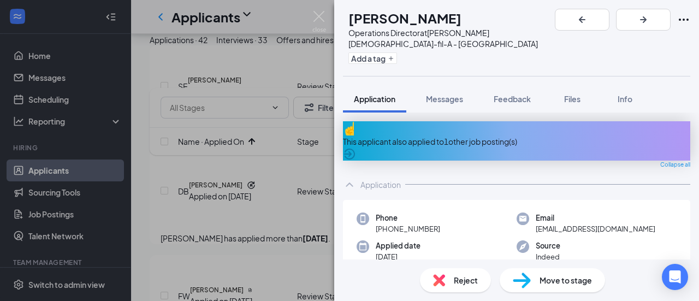
click at [619, 224] on icon "Cross" at bounding box center [612, 230] width 13 height 13
click at [647, 20] on icon "ArrowRight" at bounding box center [643, 19] width 7 height 7
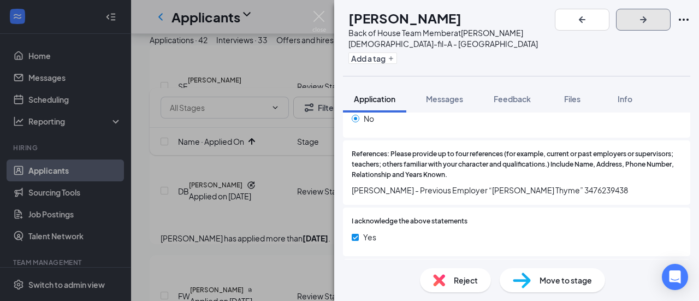
scroll to position [710, 0]
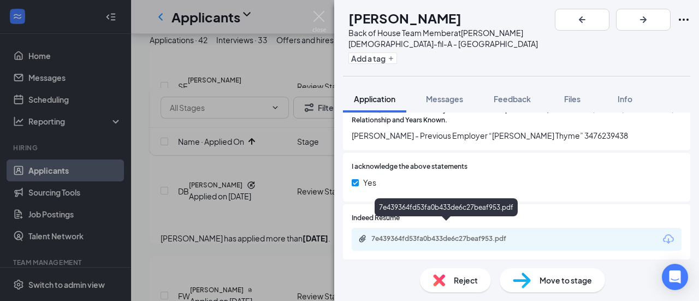
click at [440, 234] on div "7e439364fd53fa0b433de6c27beaf953.pdf" at bounding box center [447, 238] width 153 height 9
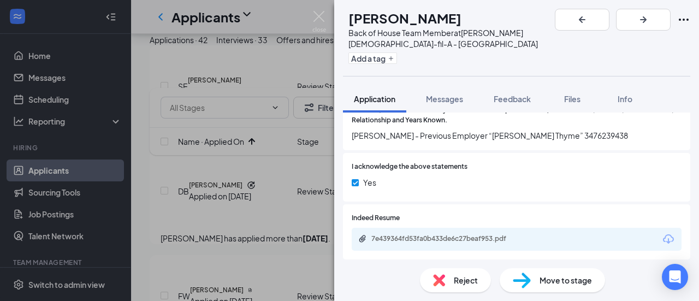
click at [551, 276] on span "Move to stage" at bounding box center [566, 280] width 52 height 12
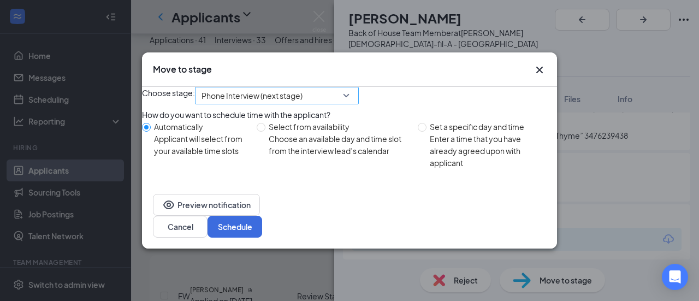
click at [328, 100] on span "Phone Interview (next stage)" at bounding box center [272, 101] width 141 height 29
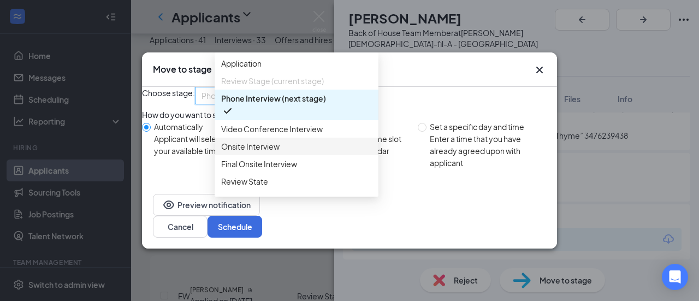
click at [268, 152] on span "Onsite Interview" at bounding box center [250, 146] width 58 height 12
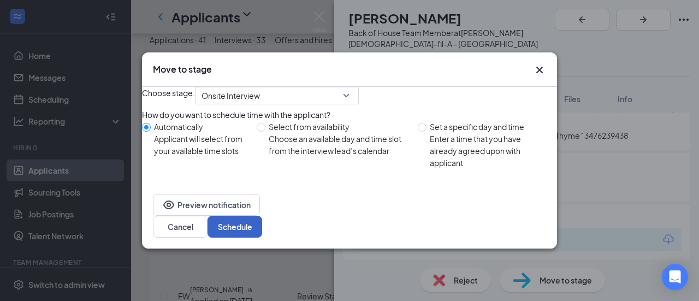
click at [262, 236] on button "Schedule" at bounding box center [235, 227] width 55 height 22
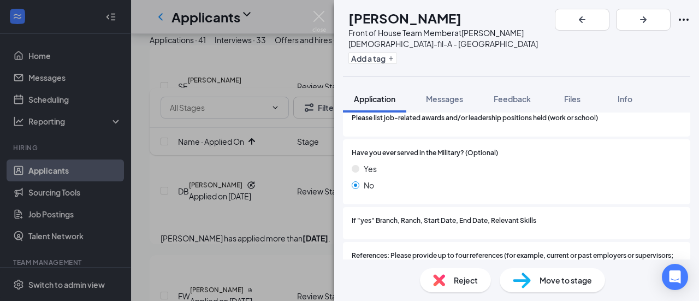
scroll to position [1076, 0]
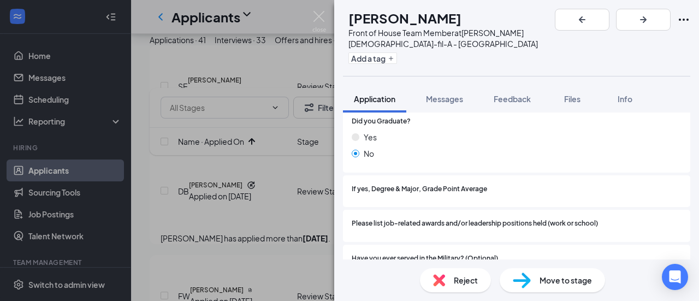
click at [557, 281] on span "Move to stage" at bounding box center [566, 280] width 52 height 12
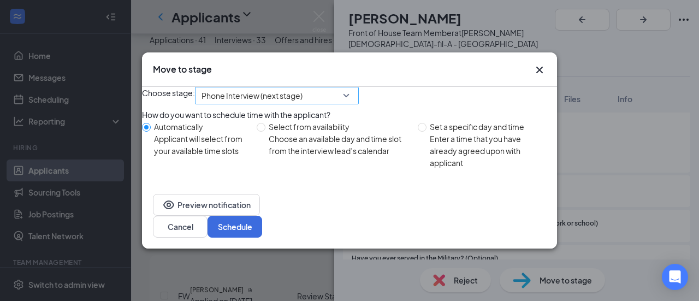
click at [352, 104] on span "Phone Interview (next stage)" at bounding box center [277, 95] width 151 height 16
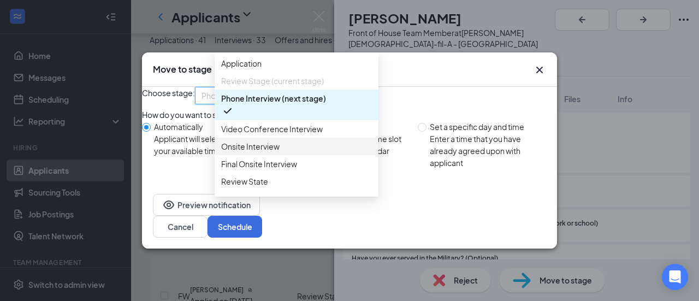
click at [250, 152] on span "Onsite Interview" at bounding box center [250, 146] width 58 height 12
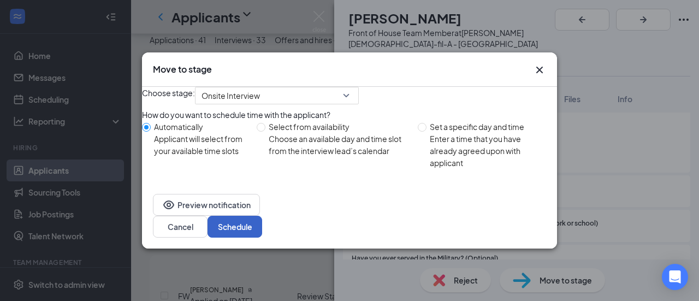
click at [262, 230] on button "Schedule" at bounding box center [235, 227] width 55 height 22
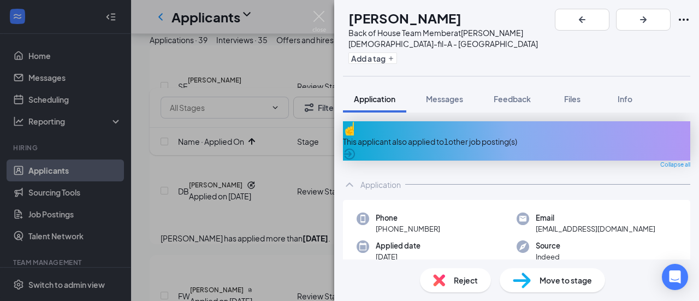
click at [356, 147] on icon "ArrowCircle" at bounding box center [349, 153] width 13 height 13
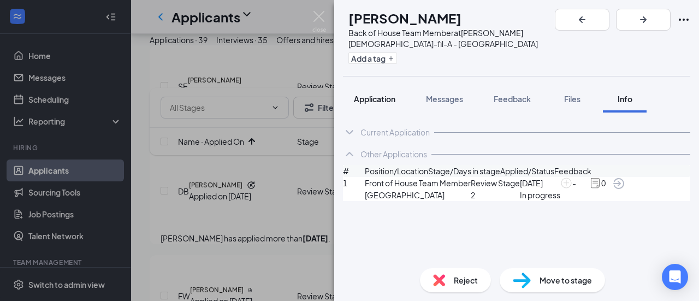
click at [370, 94] on span "Application" at bounding box center [375, 99] width 42 height 10
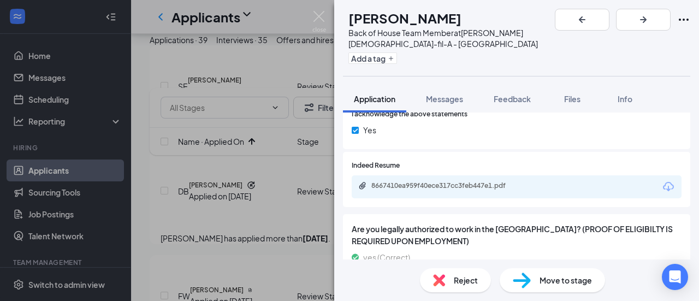
scroll to position [874, 0]
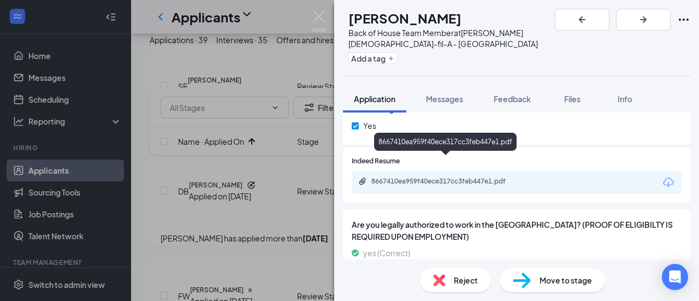
click at [404, 177] on div "8667410ea959f40ece317cc3feb447e1.pdf" at bounding box center [447, 181] width 153 height 9
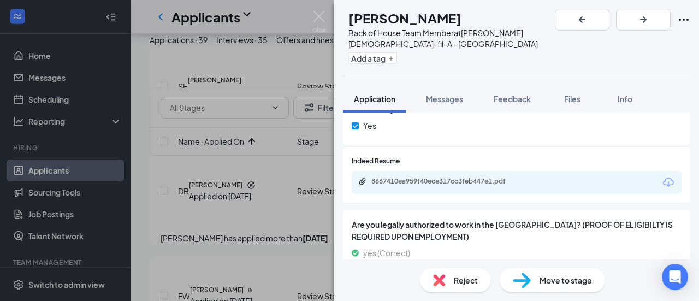
click at [557, 281] on span "Move to stage" at bounding box center [566, 280] width 52 height 12
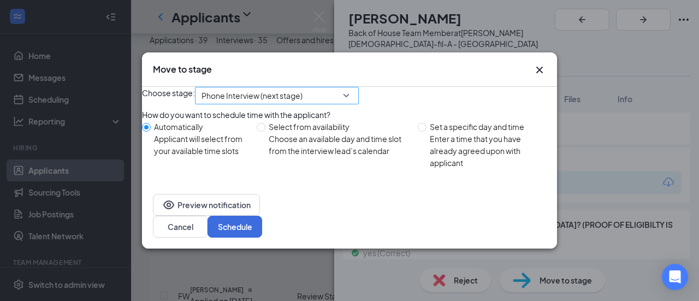
click at [352, 98] on span "Phone Interview (next stage)" at bounding box center [277, 95] width 151 height 16
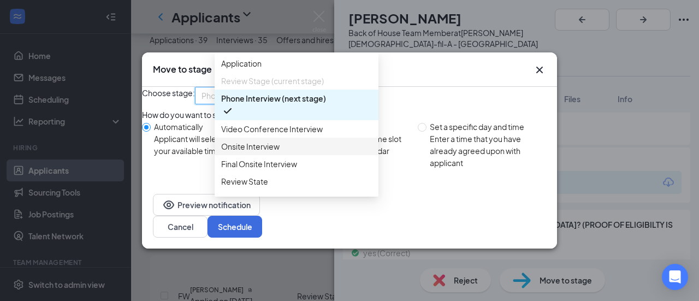
click at [264, 152] on span "Onsite Interview" at bounding box center [250, 146] width 58 height 12
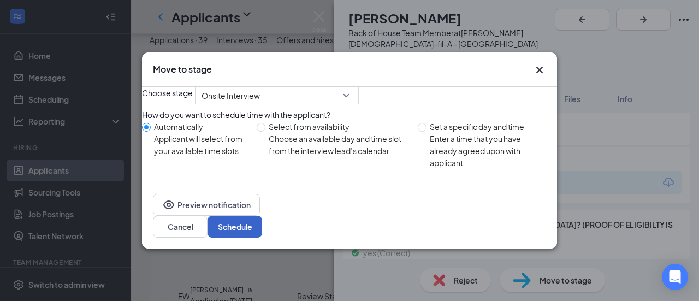
click at [262, 235] on button "Schedule" at bounding box center [235, 227] width 55 height 22
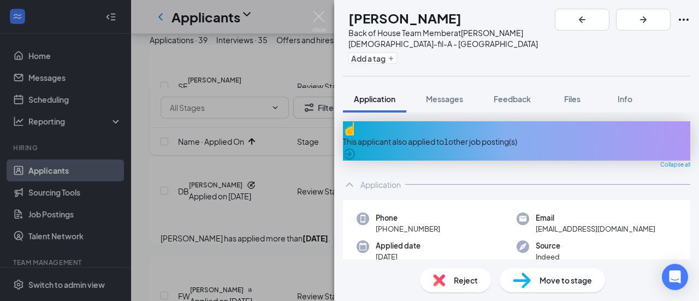
click at [355, 149] on icon "ArrowCircle" at bounding box center [349, 154] width 11 height 11
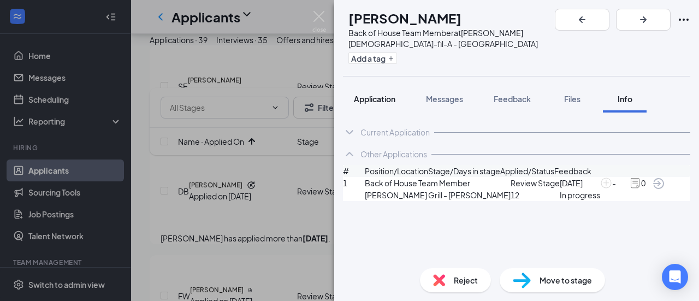
click at [382, 94] on span "Application" at bounding box center [375, 99] width 42 height 10
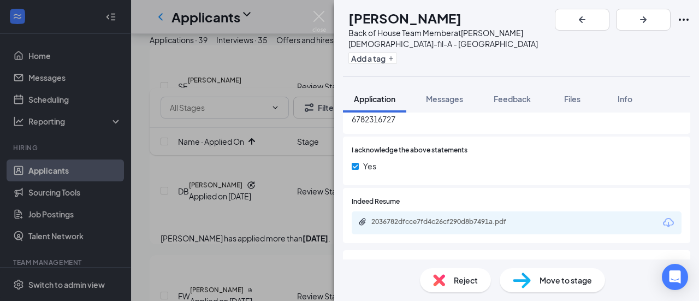
scroll to position [874, 0]
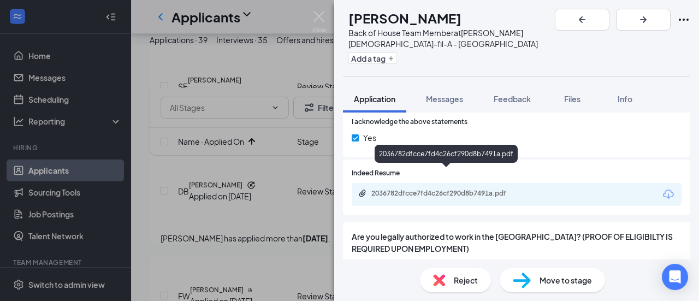
click at [409, 189] on div "2036782dfcce7fd4c26cf290d8b7491a.pdf" at bounding box center [447, 193] width 153 height 9
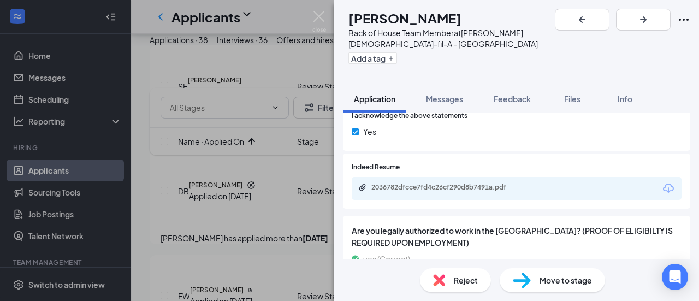
scroll to position [898, 0]
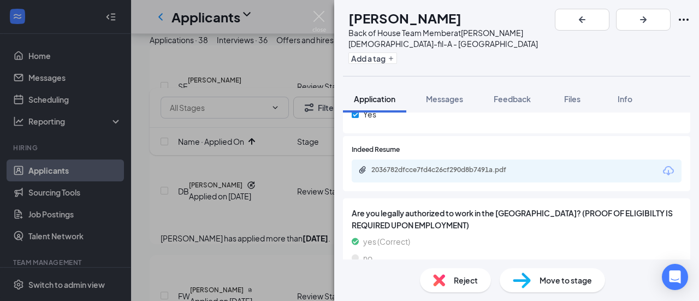
click at [560, 276] on span "Move to stage" at bounding box center [566, 280] width 52 height 12
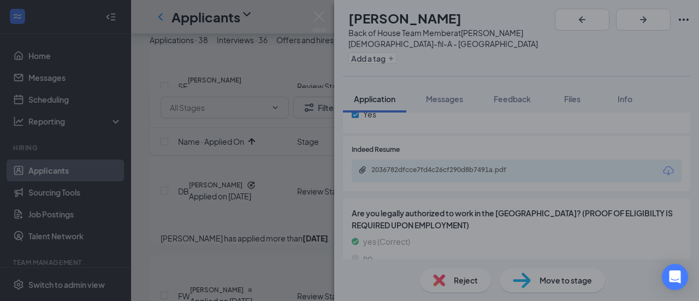
scroll to position [893, 0]
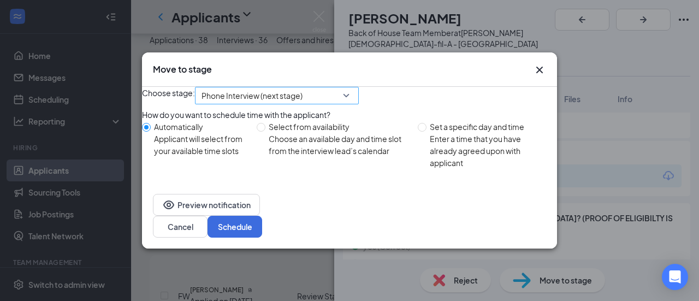
click at [359, 98] on div "Phone Interview (next stage)" at bounding box center [277, 95] width 164 height 17
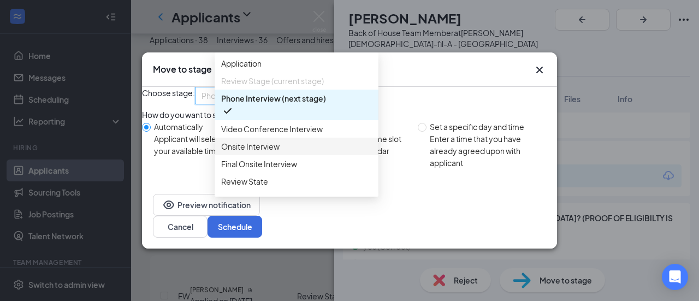
click at [283, 152] on span "Onsite Interview" at bounding box center [296, 146] width 151 height 12
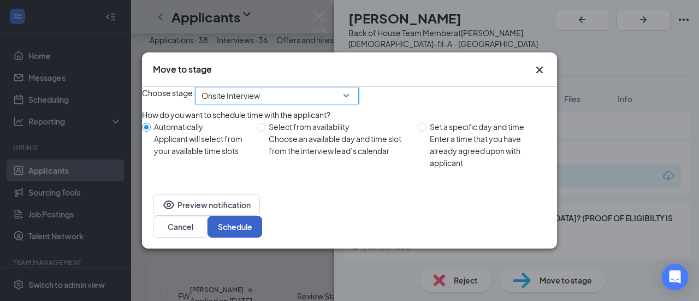
click at [262, 235] on button "Schedule" at bounding box center [235, 227] width 55 height 22
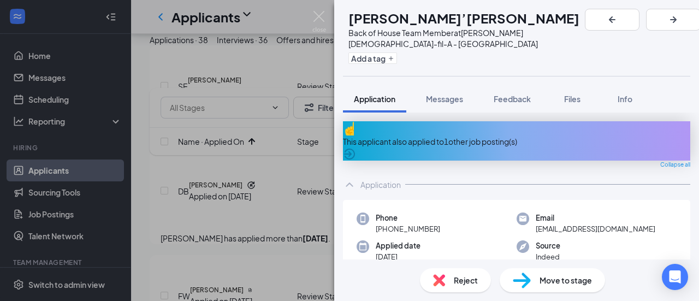
click at [356, 147] on icon "ArrowCircle" at bounding box center [349, 153] width 13 height 13
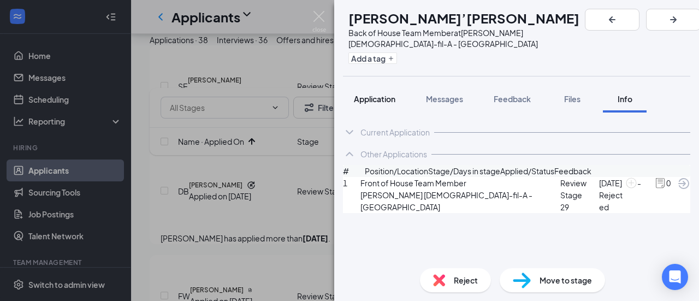
click at [373, 94] on span "Application" at bounding box center [375, 99] width 42 height 10
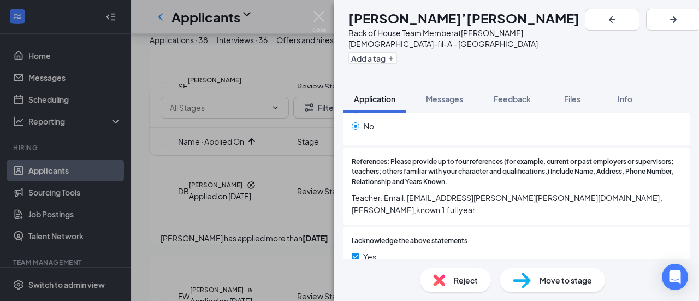
scroll to position [874, 0]
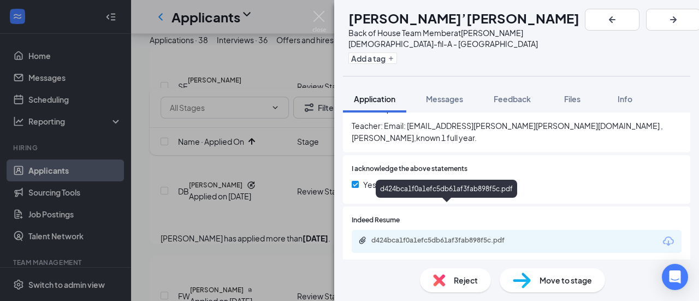
click at [405, 236] on div "d424bca1f0a1efc5db61af3fab898f5c.pdf" at bounding box center [447, 240] width 153 height 9
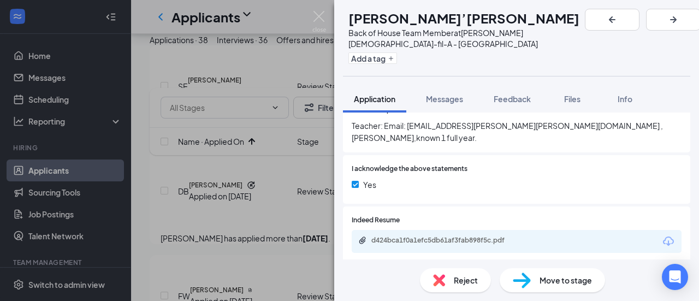
click at [464, 284] on span "Reject" at bounding box center [466, 280] width 24 height 12
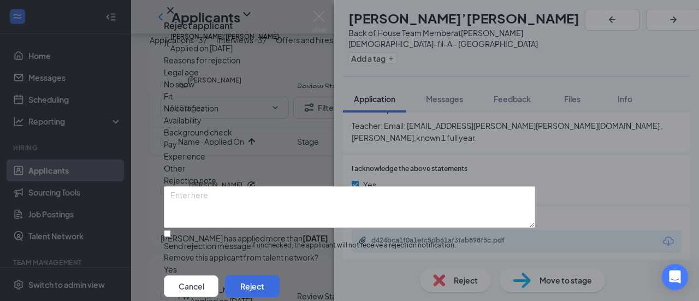
click at [185, 162] on span "Other" at bounding box center [174, 168] width 21 height 12
click at [171, 230] on input "Send rejection message If unchecked, the applicant will not receive a rejection…" at bounding box center [167, 233] width 7 height 7
checkbox input "true"
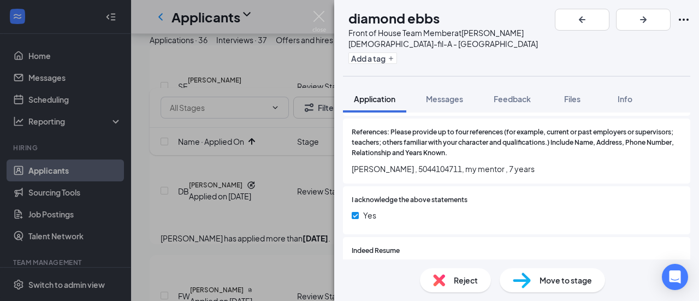
scroll to position [983, 0]
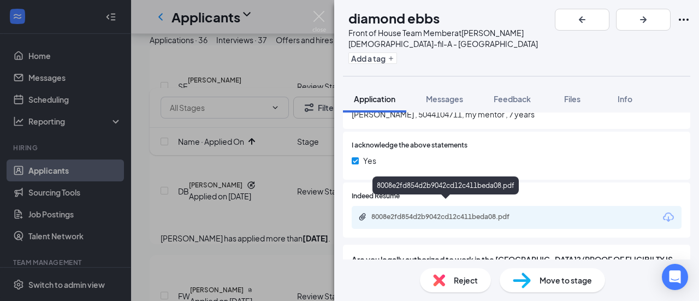
click at [418, 212] on div "8008e2fd854d2b9042cd12c411beda08.pdf" at bounding box center [447, 216] width 153 height 9
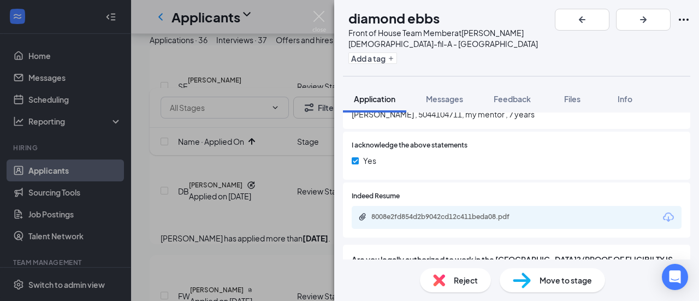
scroll to position [164, 0]
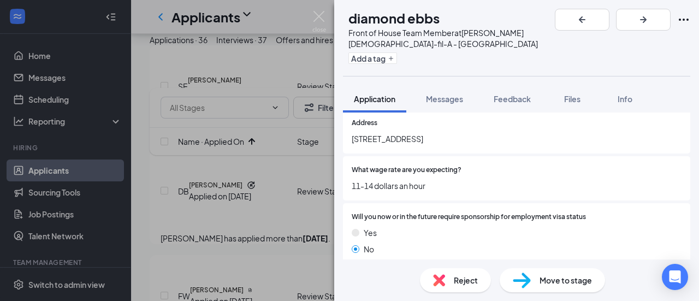
click at [541, 281] on span "Move to stage" at bounding box center [566, 280] width 52 height 12
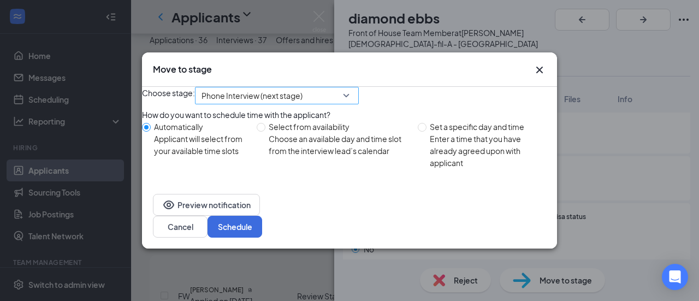
click at [343, 101] on span "Phone Interview (next stage)" at bounding box center [272, 101] width 141 height 29
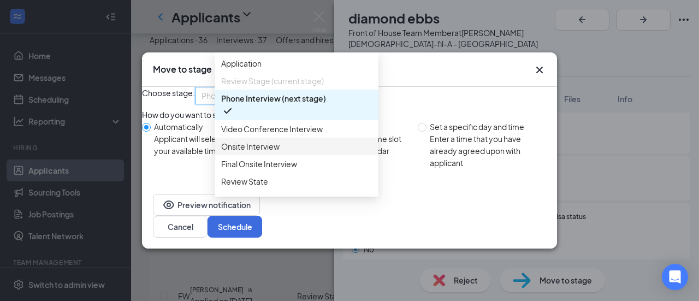
click at [259, 152] on span "Onsite Interview" at bounding box center [250, 146] width 58 height 12
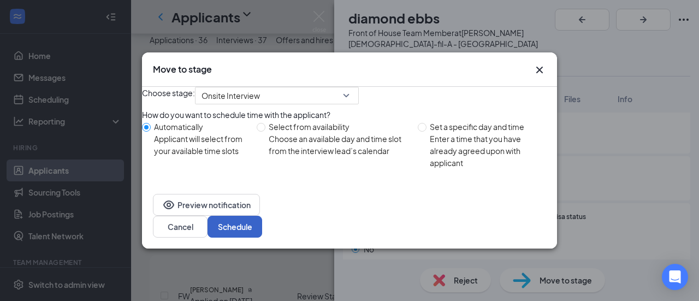
click at [262, 231] on button "Schedule" at bounding box center [235, 227] width 55 height 22
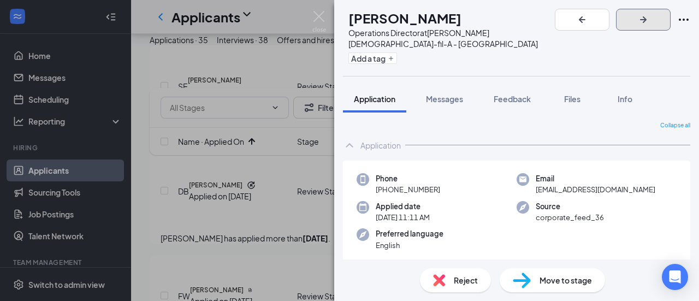
click at [650, 15] on icon "ArrowRight" at bounding box center [643, 19] width 13 height 13
click at [465, 276] on span "Reject" at bounding box center [466, 280] width 24 height 12
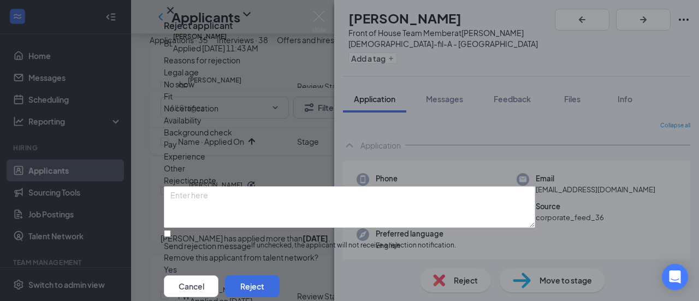
click at [185, 162] on span "Other" at bounding box center [174, 168] width 21 height 12
click at [171, 230] on input "Send rejection message If unchecked, the applicant will not receive a rejection…" at bounding box center [167, 233] width 7 height 7
checkbox input "true"
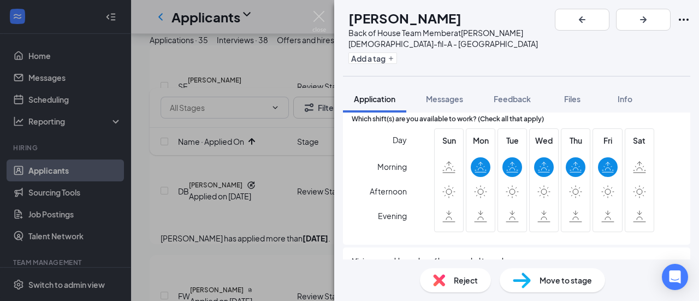
scroll to position [382, 0]
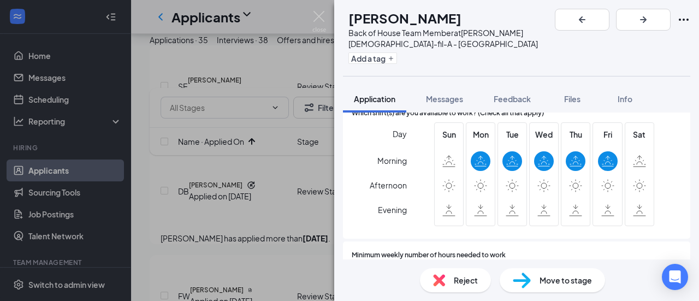
click at [452, 279] on div "Reject" at bounding box center [455, 280] width 71 height 24
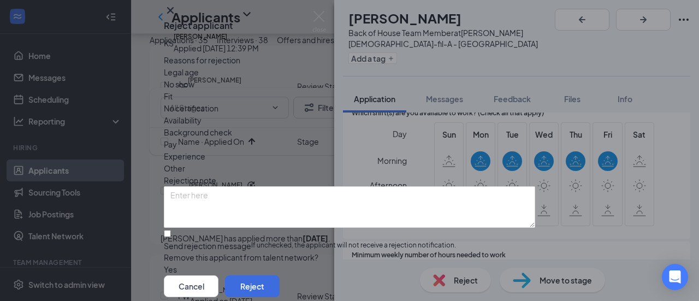
click at [202, 126] on span "Availability" at bounding box center [183, 120] width 38 height 12
click at [177, 150] on span "Pay" at bounding box center [170, 144] width 13 height 12
click at [171, 230] on input "Send rejection message If unchecked, the applicant will not receive a rejection…" at bounding box center [167, 233] width 7 height 7
checkbox input "true"
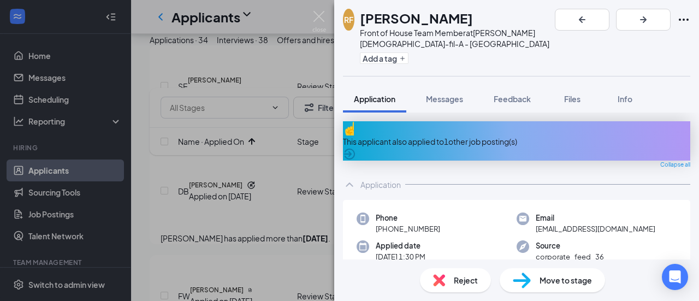
click at [681, 121] on div "This applicant also applied to 1 other job posting(s)" at bounding box center [516, 140] width 347 height 39
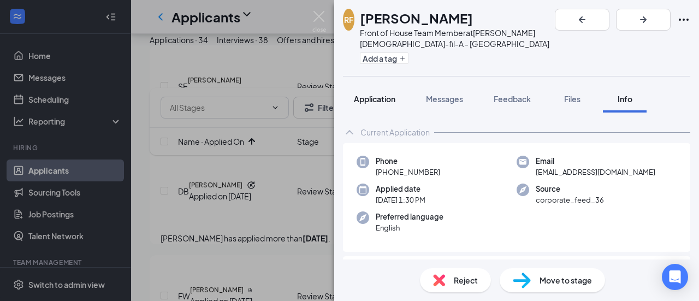
click at [386, 94] on span "Application" at bounding box center [375, 99] width 42 height 10
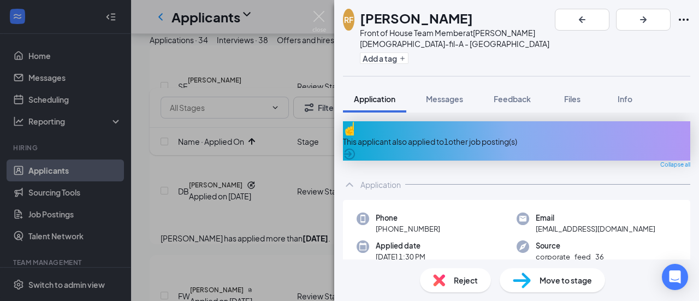
click at [355, 149] on icon "ArrowCircle" at bounding box center [349, 154] width 11 height 11
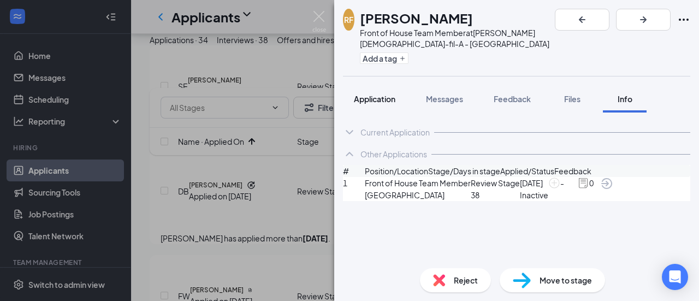
click at [382, 94] on span "Application" at bounding box center [375, 99] width 42 height 10
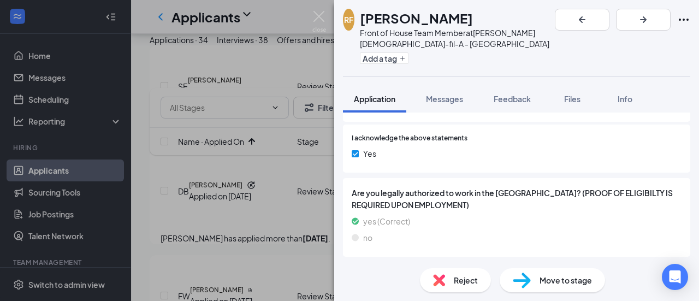
scroll to position [1530, 0]
click at [552, 278] on span "Move to stage" at bounding box center [566, 280] width 52 height 12
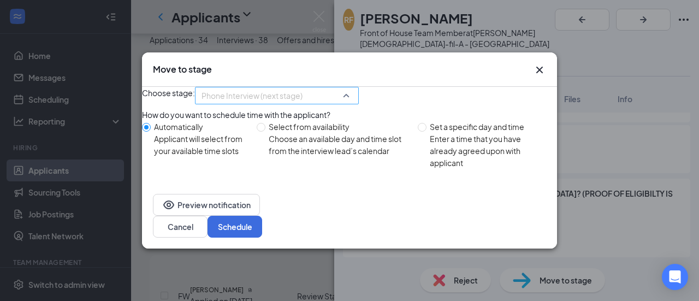
click at [339, 99] on span "Phone Interview (next stage)" at bounding box center [272, 101] width 141 height 29
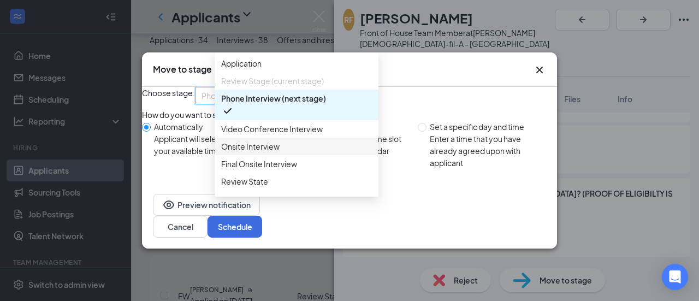
click at [265, 152] on span "Onsite Interview" at bounding box center [250, 146] width 58 height 12
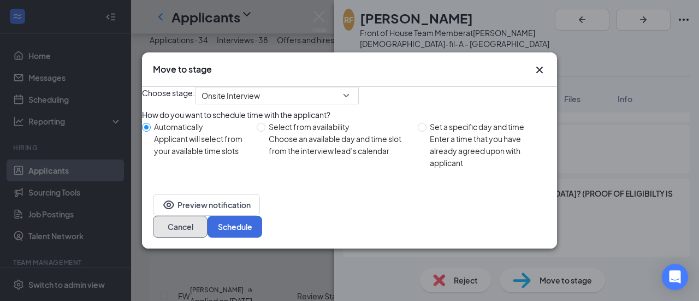
click at [208, 232] on button "Cancel" at bounding box center [180, 227] width 55 height 22
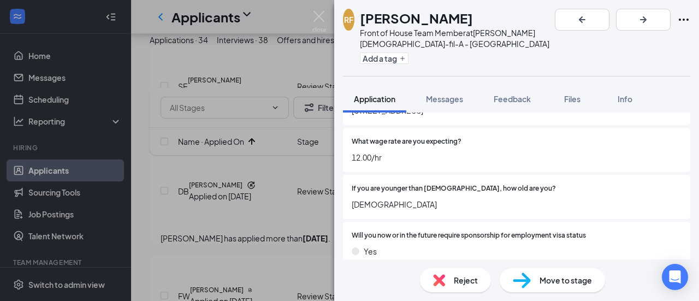
scroll to position [214, 0]
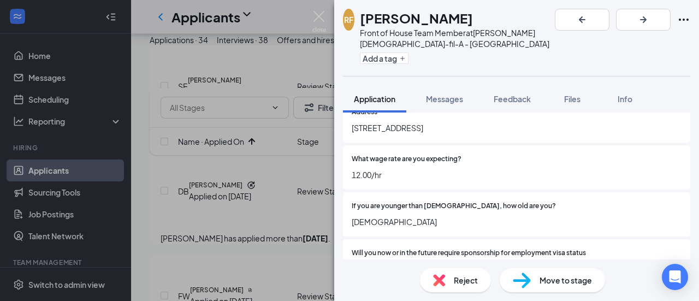
click at [549, 279] on span "Move to stage" at bounding box center [566, 280] width 52 height 12
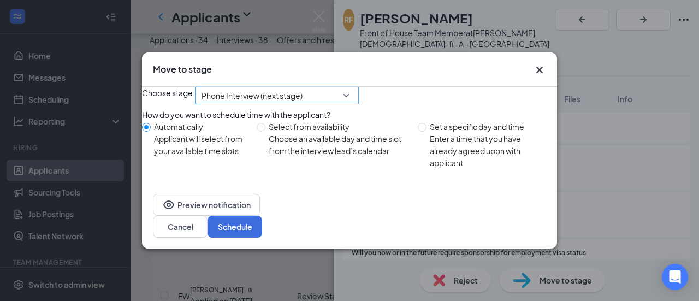
click at [343, 97] on span "Phone Interview (next stage)" at bounding box center [272, 101] width 141 height 29
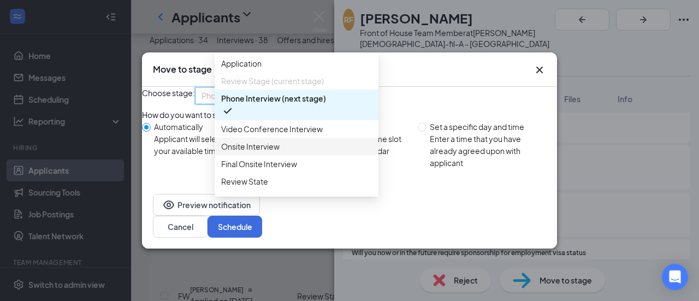
click at [261, 152] on span "Onsite Interview" at bounding box center [250, 146] width 58 height 12
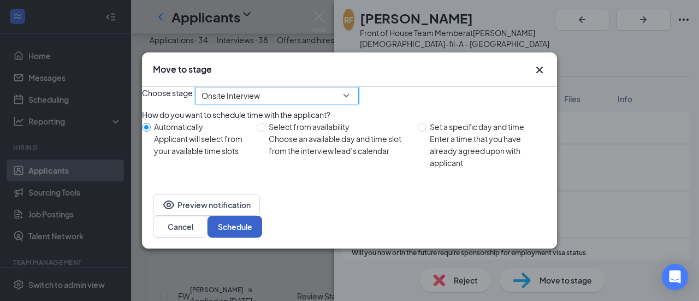
click at [262, 233] on button "Schedule" at bounding box center [235, 227] width 55 height 22
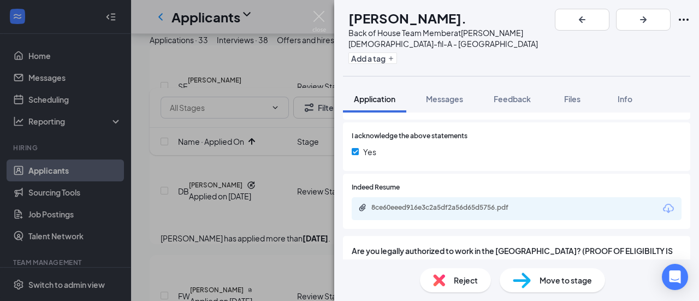
scroll to position [929, 0]
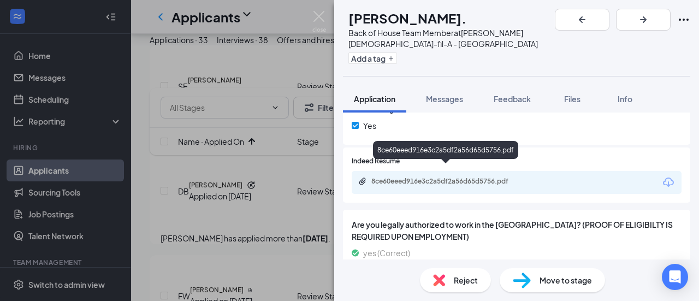
click at [421, 177] on div "8ce60eeed916e3c2a5df2a56d65d5756.pdf" at bounding box center [447, 181] width 153 height 9
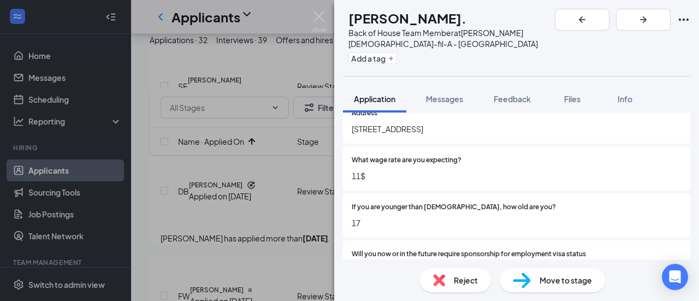
scroll to position [164, 0]
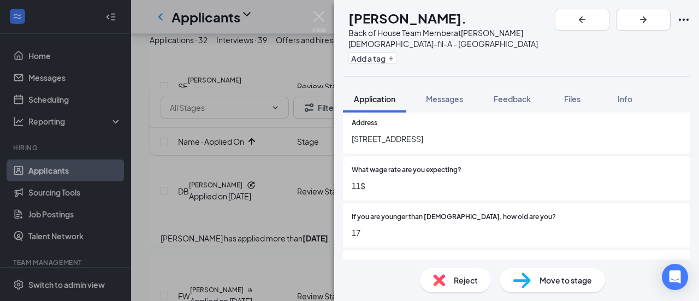
click at [462, 280] on span "Reject" at bounding box center [466, 280] width 24 height 12
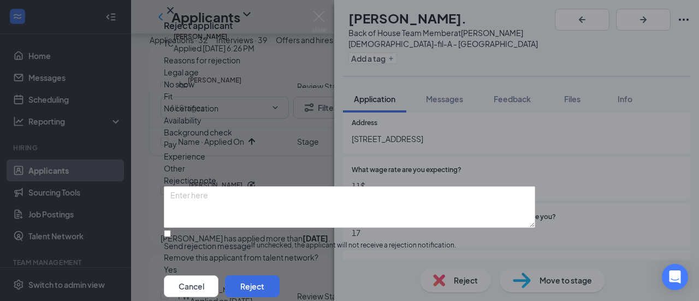
click at [185, 162] on span "Other" at bounding box center [174, 168] width 21 height 12
click at [171, 230] on input "Send rejection message If unchecked, the applicant will not receive a rejection…" at bounding box center [167, 233] width 7 height 7
checkbox input "true"
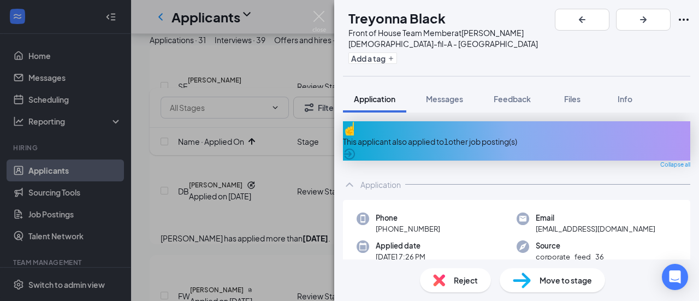
click at [355, 149] on icon "ArrowCircle" at bounding box center [349, 154] width 11 height 11
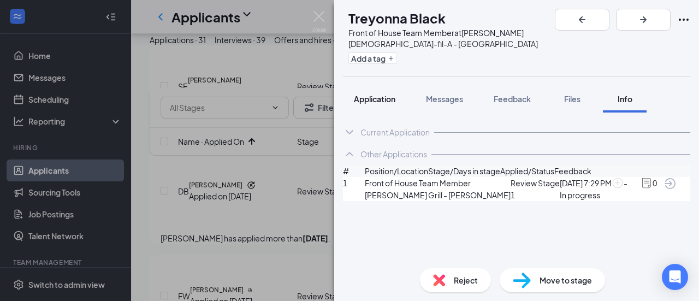
click at [388, 94] on span "Application" at bounding box center [375, 99] width 42 height 10
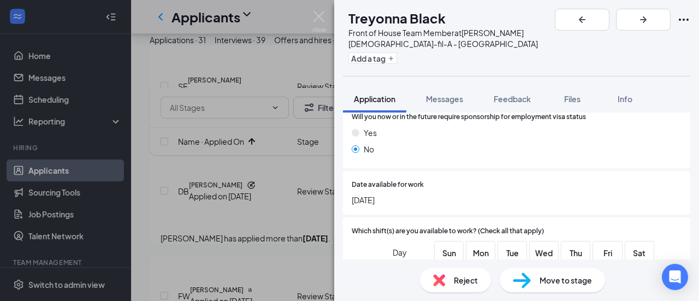
scroll to position [273, 0]
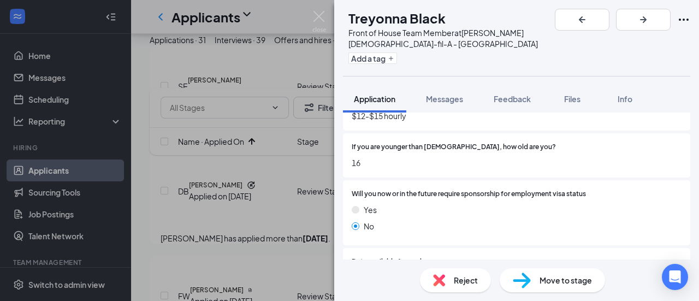
click at [456, 278] on span "Reject" at bounding box center [466, 280] width 24 height 12
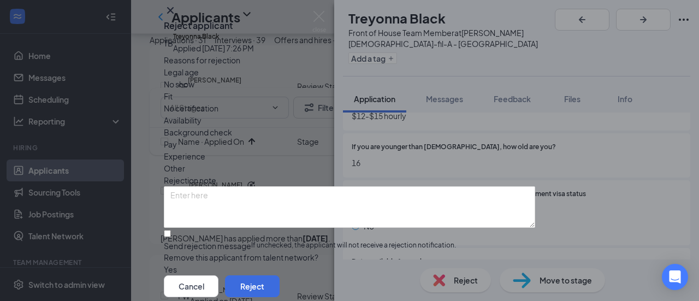
click at [177, 150] on span "Pay" at bounding box center [170, 144] width 13 height 12
click at [171, 230] on input "Send rejection message If unchecked, the applicant will not receive a rejection…" at bounding box center [167, 233] width 7 height 7
checkbox input "true"
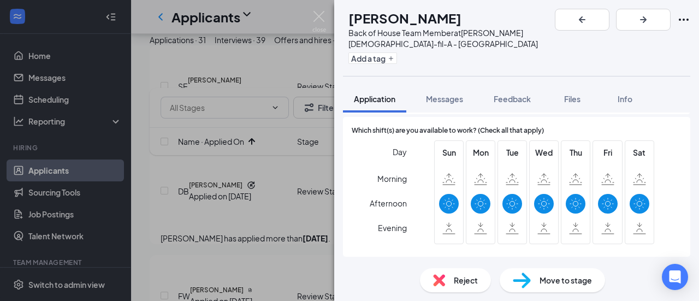
scroll to position [437, 0]
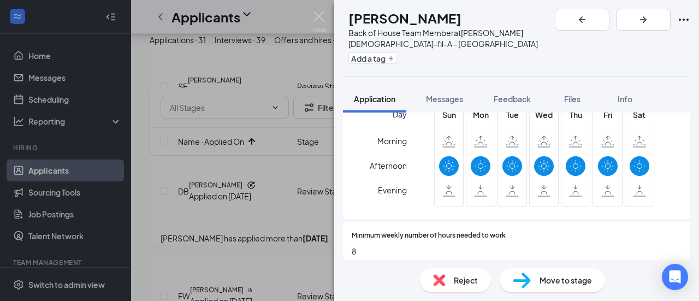
click at [470, 279] on span "Reject" at bounding box center [466, 280] width 24 height 12
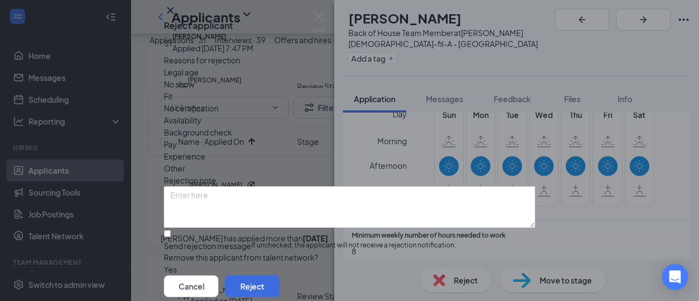
click at [185, 162] on span "Other" at bounding box center [174, 168] width 21 height 12
click at [202, 126] on span "Availability" at bounding box center [183, 120] width 38 height 12
click at [269, 150] on div "Pay" at bounding box center [349, 144] width 371 height 12
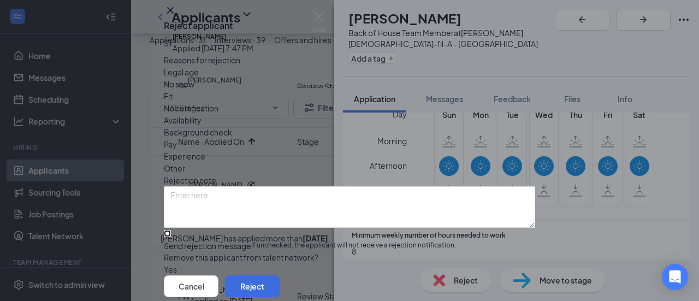
click at [171, 230] on input "Send rejection message If unchecked, the applicant will not receive a rejection…" at bounding box center [167, 233] width 7 height 7
checkbox input "true"
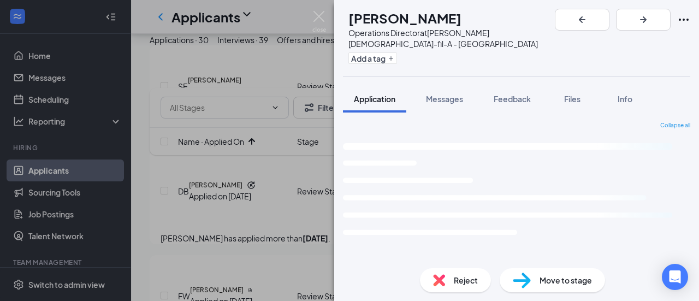
click at [606, 224] on div "Sakena Thomas has been rejected." at bounding box center [540, 230] width 131 height 13
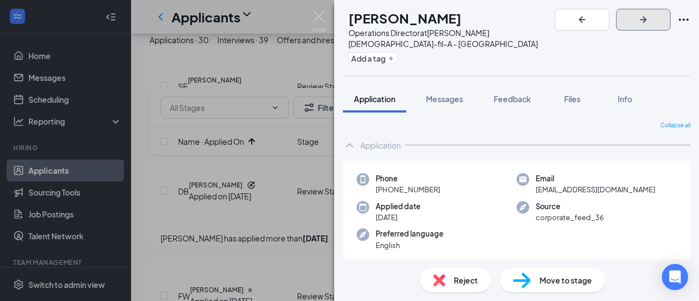
click at [650, 16] on icon "ArrowRight" at bounding box center [643, 19] width 13 height 13
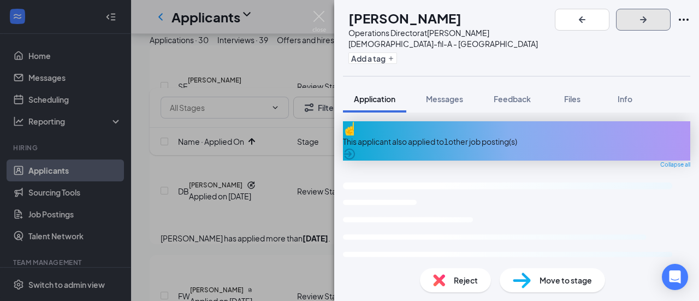
click at [650, 16] on icon "ArrowRight" at bounding box center [643, 19] width 13 height 13
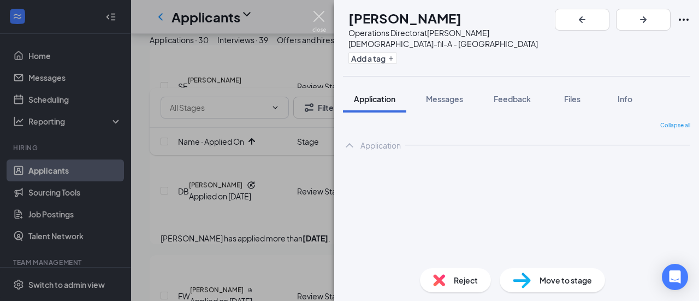
click at [321, 13] on img at bounding box center [319, 21] width 14 height 21
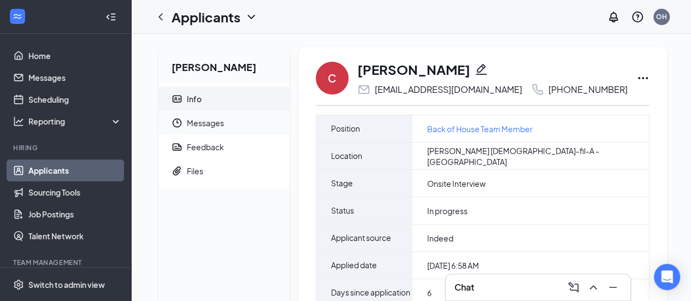
click at [205, 121] on span "Messages" at bounding box center [234, 123] width 94 height 24
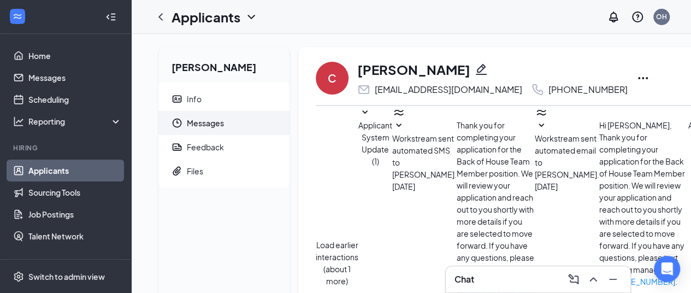
click at [358, 239] on button "Load earlier interactions (about 1 more)" at bounding box center [337, 263] width 43 height 48
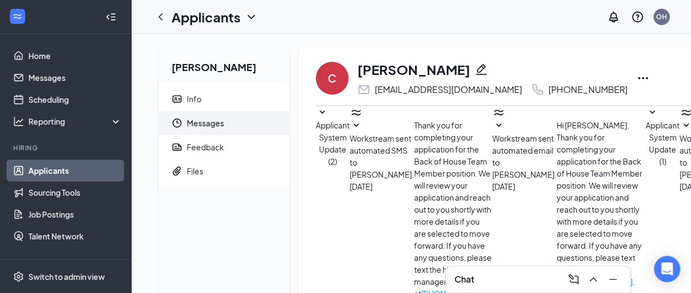
click at [325, 114] on icon "SmallChevronDown" at bounding box center [322, 111] width 5 height 3
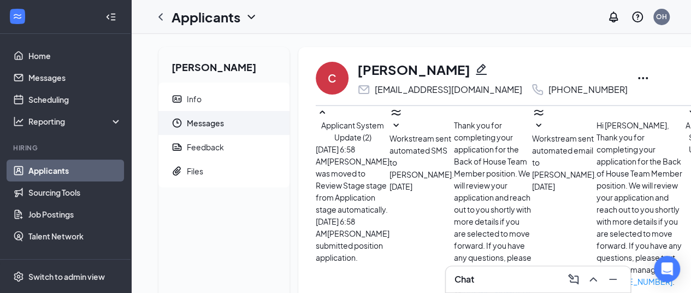
click at [329, 115] on icon "SmallChevronUp" at bounding box center [322, 112] width 13 height 13
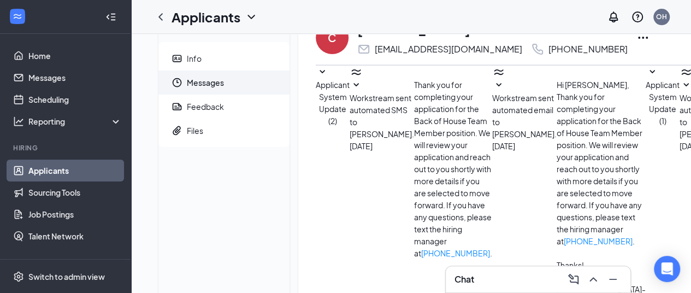
scroll to position [55, 0]
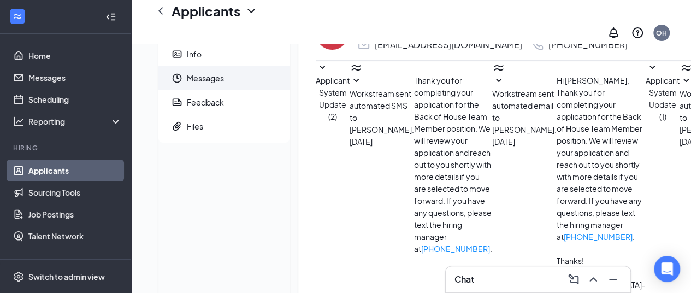
click at [650, 69] on icon "SmallChevronDown" at bounding box center [652, 67] width 5 height 3
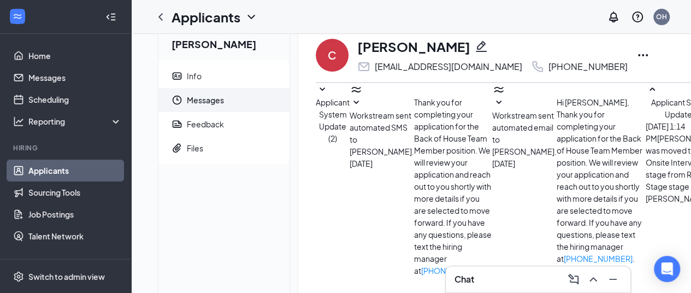
scroll to position [0, 0]
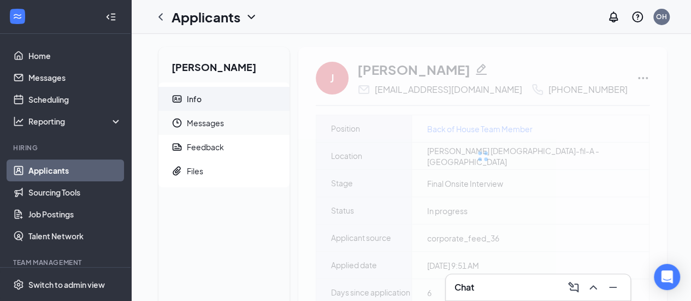
click at [211, 123] on span "Messages" at bounding box center [234, 123] width 94 height 24
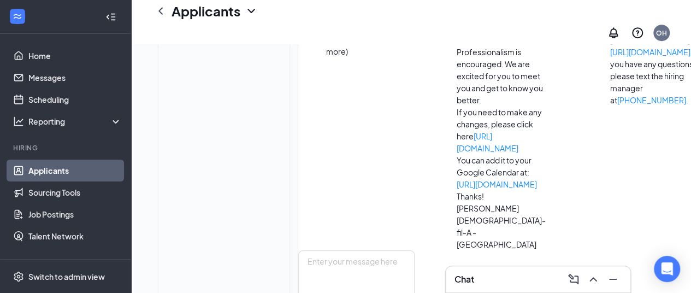
scroll to position [297, 0]
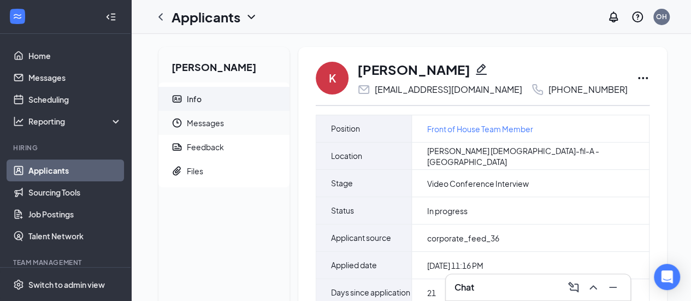
click at [200, 123] on span "Messages" at bounding box center [234, 123] width 94 height 24
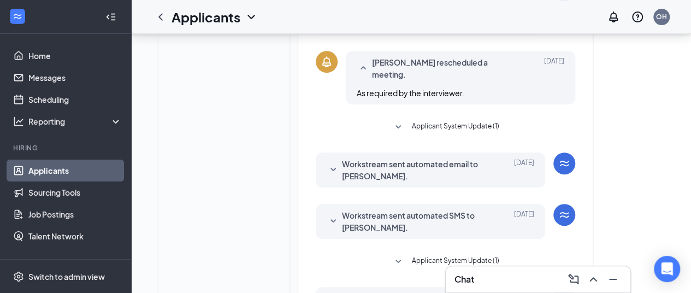
scroll to position [222, 0]
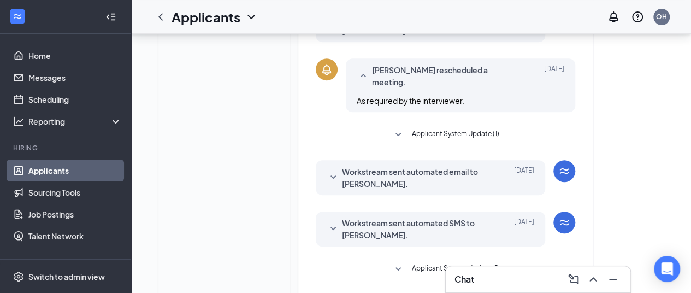
click at [396, 128] on icon "SmallChevronDown" at bounding box center [398, 134] width 13 height 13
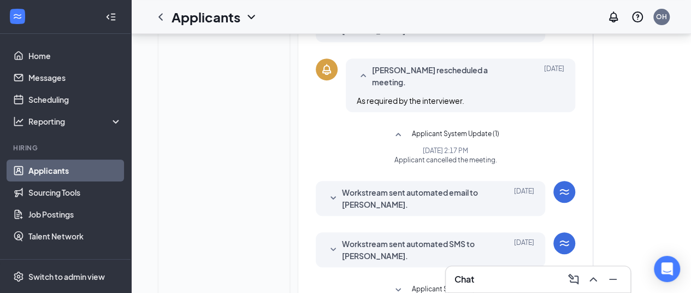
click at [396, 128] on icon "SmallChevronUp" at bounding box center [398, 134] width 13 height 13
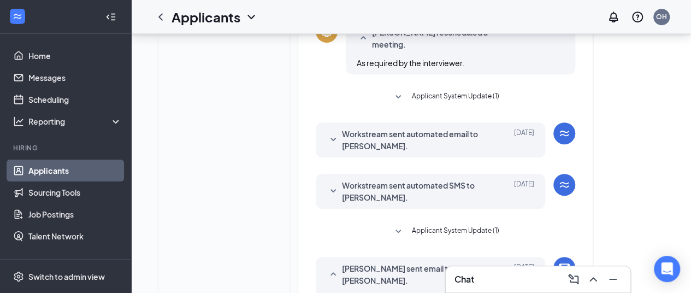
scroll to position [277, 0]
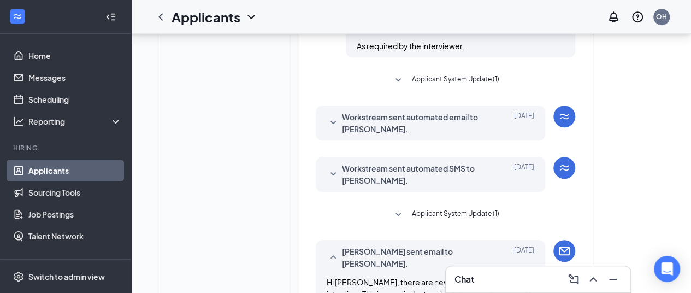
click at [405, 208] on button "Applicant System Update (1)" at bounding box center [446, 214] width 108 height 13
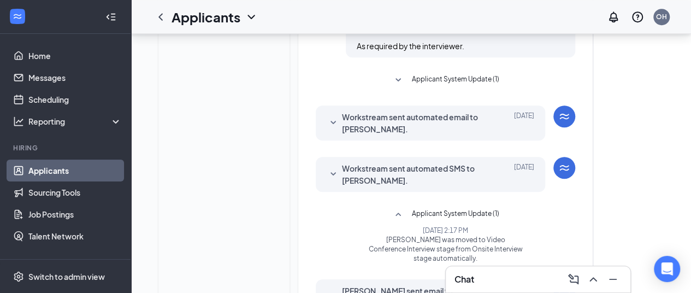
click at [400, 208] on icon "SmallChevronUp" at bounding box center [398, 214] width 13 height 13
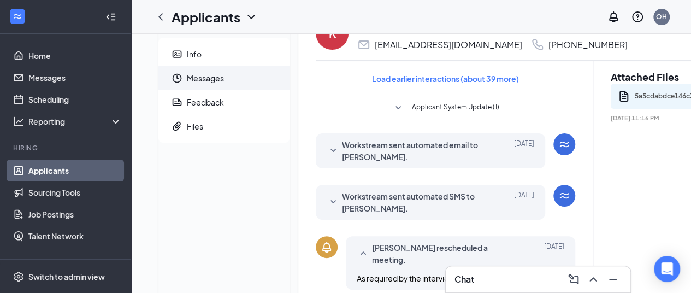
scroll to position [4, 0]
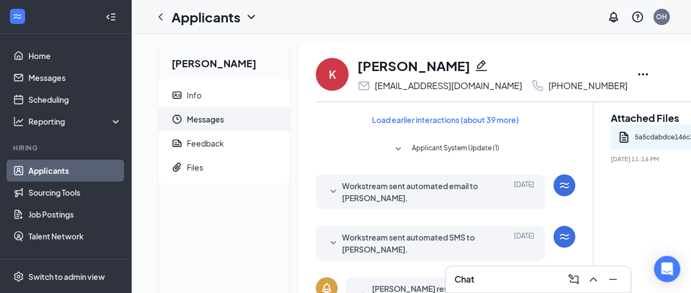
click at [398, 144] on icon "SmallChevronDown" at bounding box center [398, 149] width 13 height 13
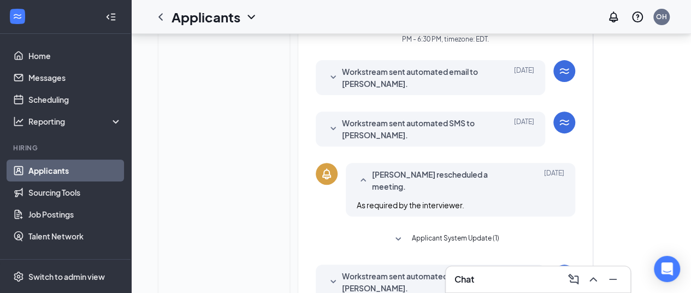
scroll to position [168, 0]
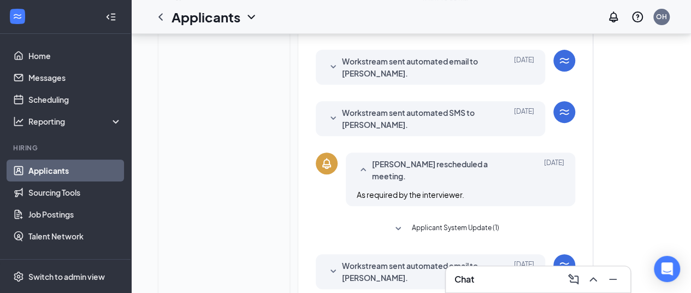
click at [334, 116] on icon "SmallChevronDown" at bounding box center [333, 118] width 13 height 13
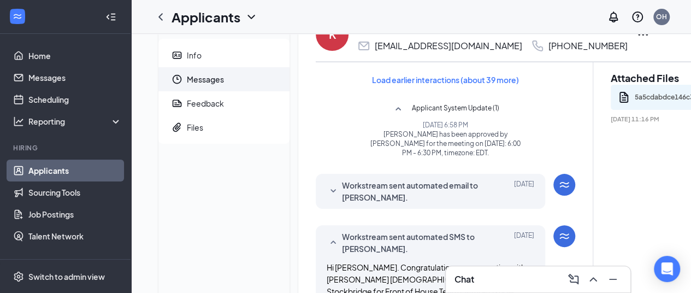
scroll to position [4, 0]
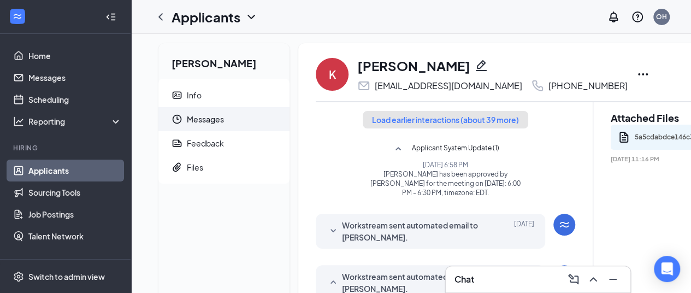
click at [419, 117] on button "Load earlier interactions (about 39 more)" at bounding box center [446, 119] width 166 height 17
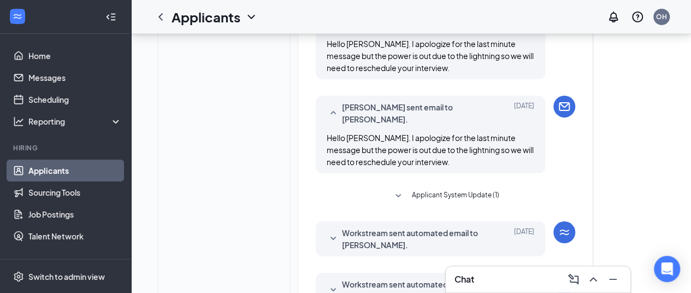
scroll to position [1873, 0]
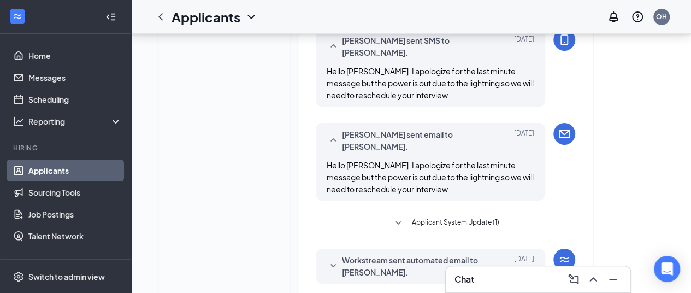
click at [398, 217] on icon "SmallChevronDown" at bounding box center [398, 223] width 13 height 13
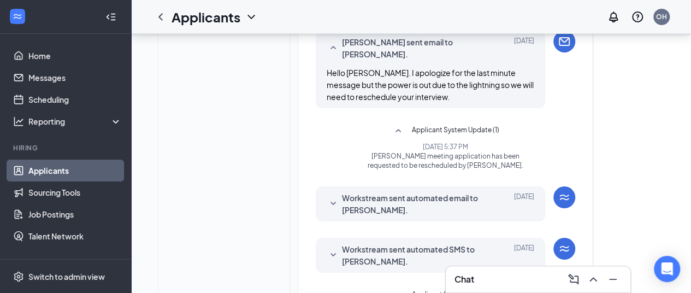
scroll to position [1982, 0]
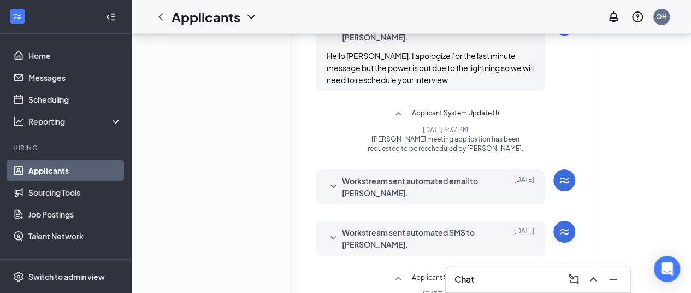
click at [333, 180] on icon "SmallChevronDown" at bounding box center [333, 186] width 13 height 13
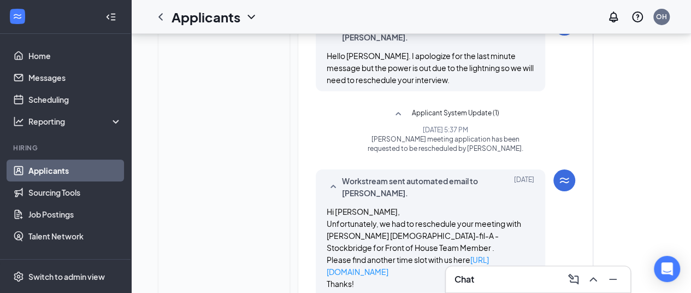
click at [333, 185] on icon "SmallChevronUp" at bounding box center [332, 186] width 5 height 3
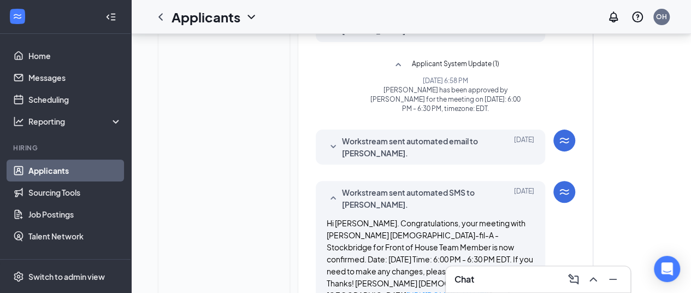
scroll to position [2201, 0]
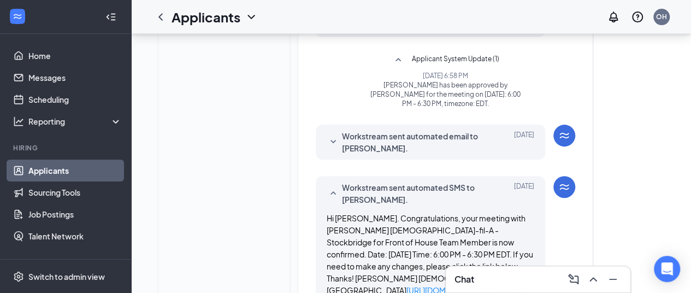
click at [334, 187] on icon "SmallChevronUp" at bounding box center [333, 193] width 13 height 13
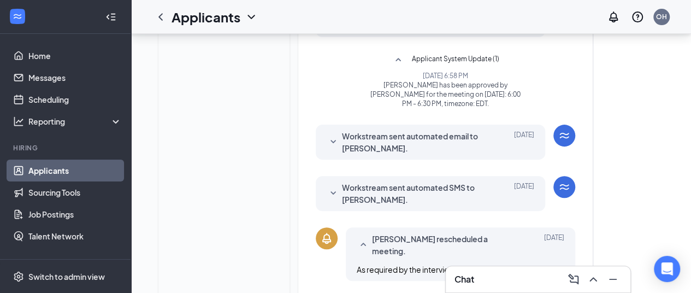
scroll to position [2256, 0]
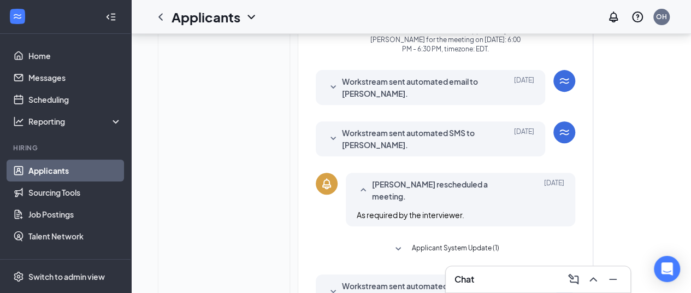
click at [397, 247] on icon "SmallChevronDown" at bounding box center [397, 248] width 5 height 3
click at [398, 243] on icon "SmallChevronUp" at bounding box center [398, 249] width 13 height 13
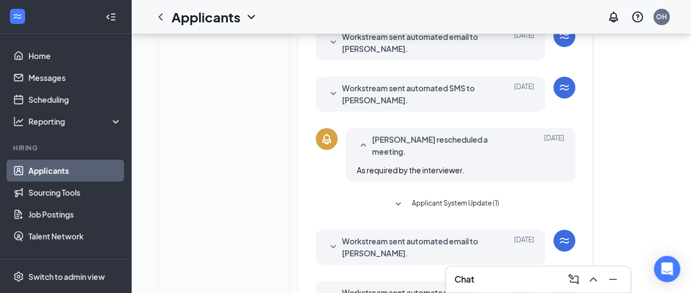
scroll to position [2365, 0]
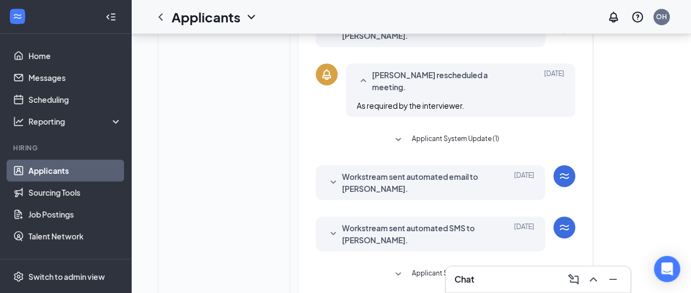
click at [333, 176] on icon "SmallChevronDown" at bounding box center [333, 182] width 13 height 13
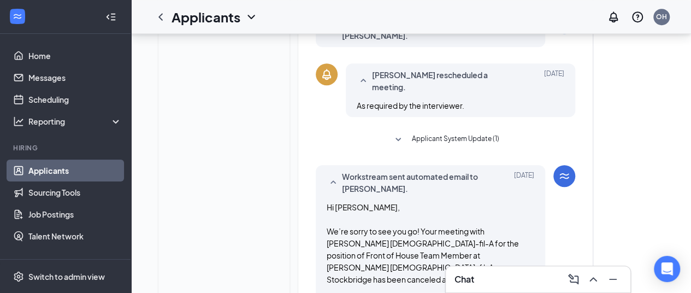
click at [333, 180] on icon "SmallChevronUp" at bounding box center [332, 181] width 5 height 3
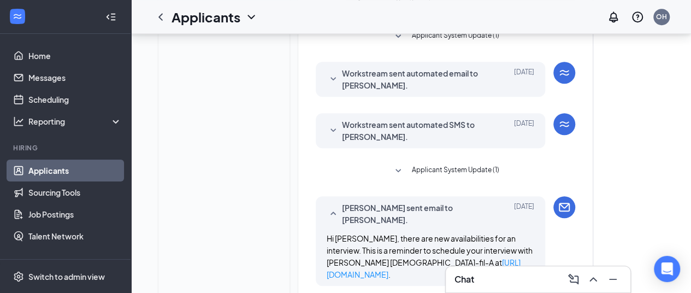
scroll to position [2474, 0]
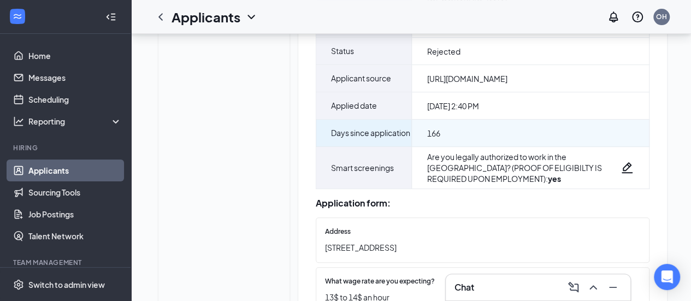
scroll to position [134, 0]
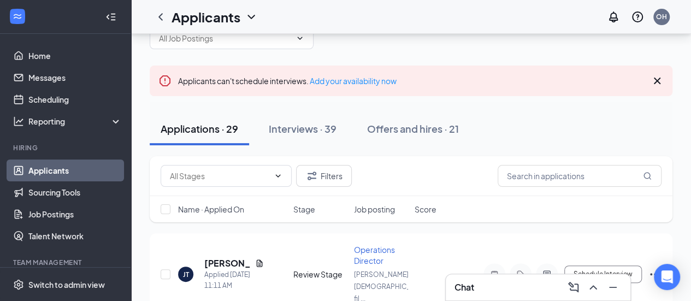
scroll to position [109, 0]
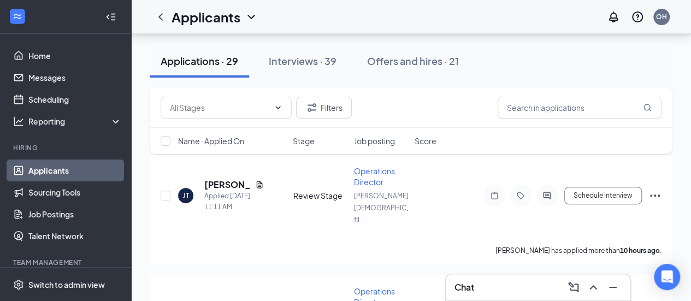
click at [222, 141] on span "Name · Applied On" at bounding box center [211, 140] width 66 height 11
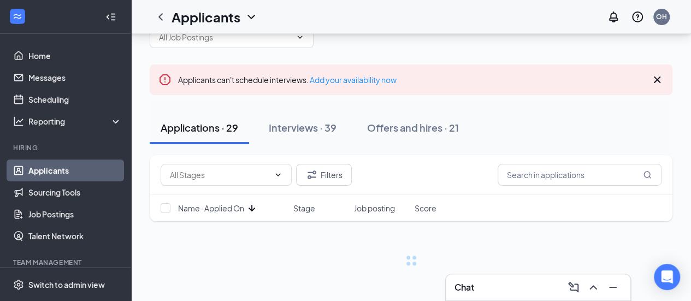
scroll to position [31, 0]
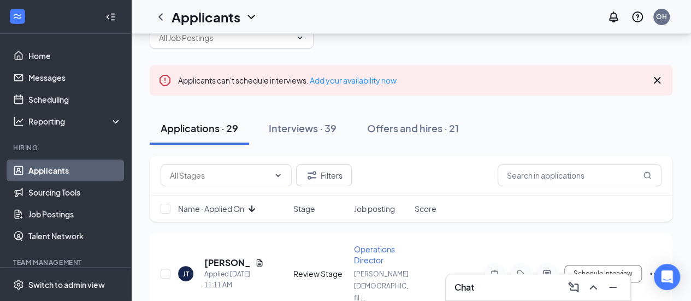
click at [228, 208] on span "Name · Applied On" at bounding box center [211, 208] width 66 height 11
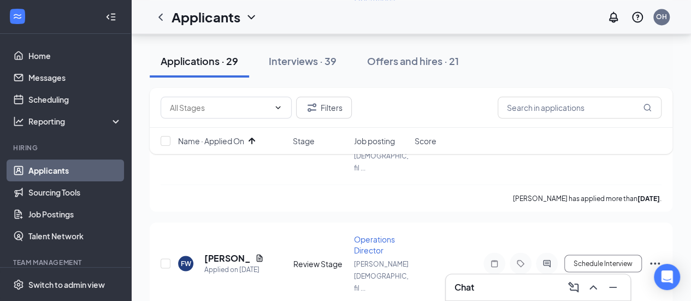
scroll to position [3054, 0]
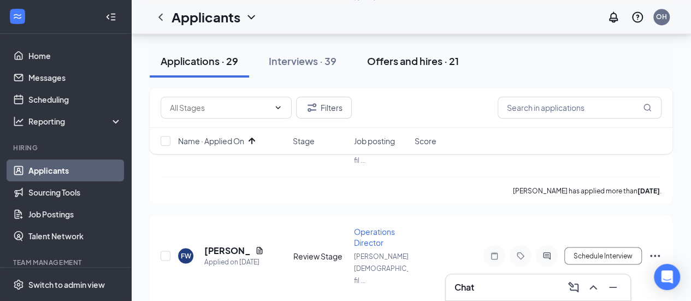
click at [403, 60] on div "Offers and hires · 21" at bounding box center [413, 61] width 92 height 14
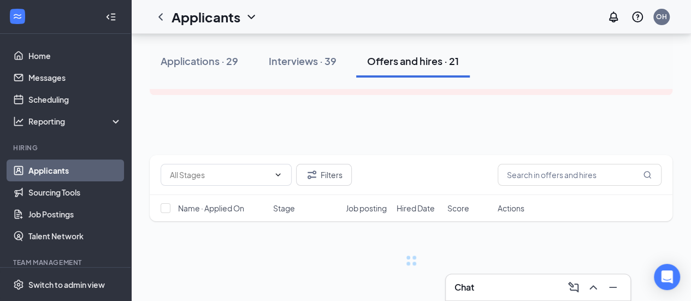
scroll to position [31, 0]
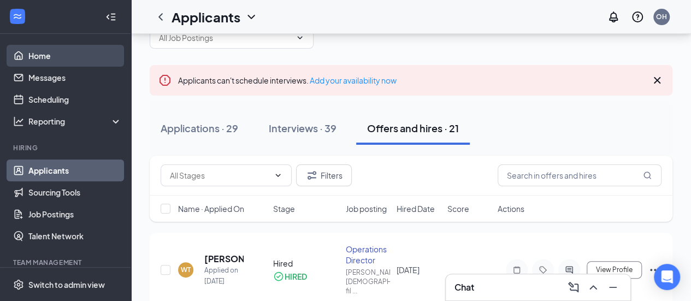
click at [63, 52] on link "Home" at bounding box center [74, 56] width 93 height 22
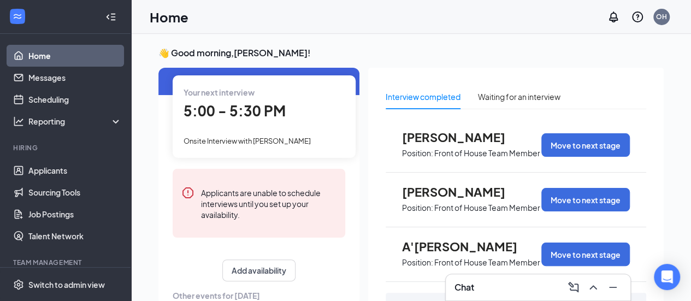
scroll to position [164, 0]
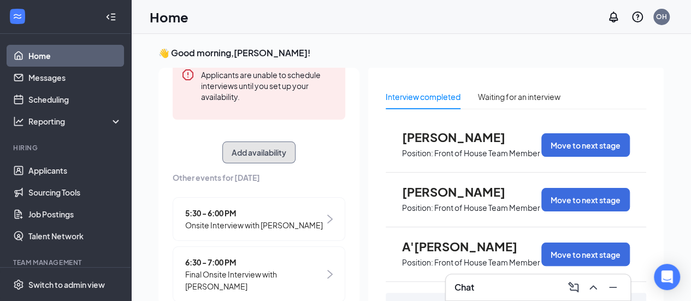
click at [265, 154] on button "Add availability" at bounding box center [258, 152] width 73 height 22
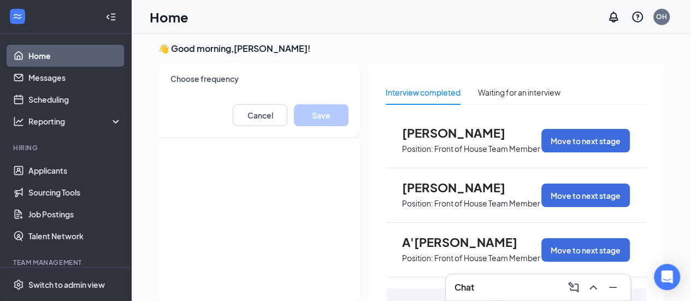
scroll to position [0, 0]
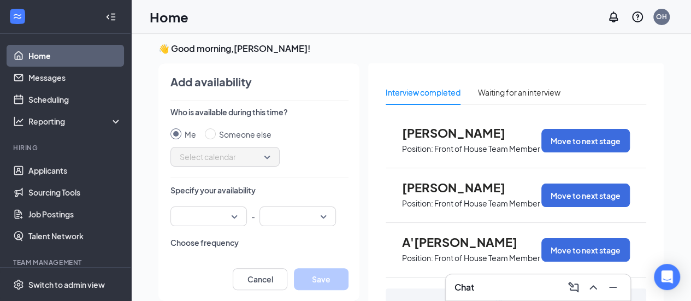
click at [224, 211] on input "search" at bounding box center [205, 216] width 56 height 19
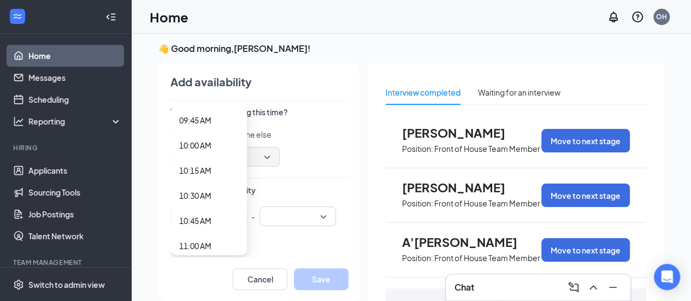
scroll to position [1038, 0]
click at [196, 190] on span "11:00 AM" at bounding box center [195, 191] width 32 height 12
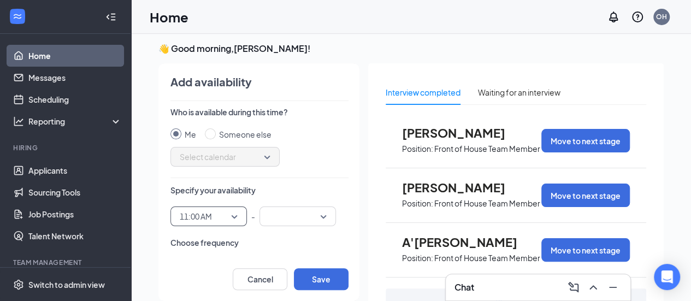
click at [318, 214] on div at bounding box center [297, 216] width 76 height 20
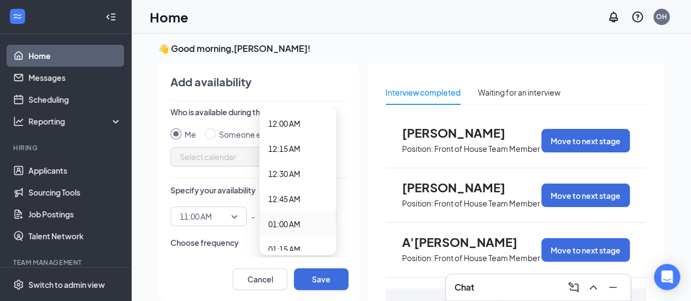
click at [222, 217] on span "11:00 AM" at bounding box center [209, 216] width 58 height 16
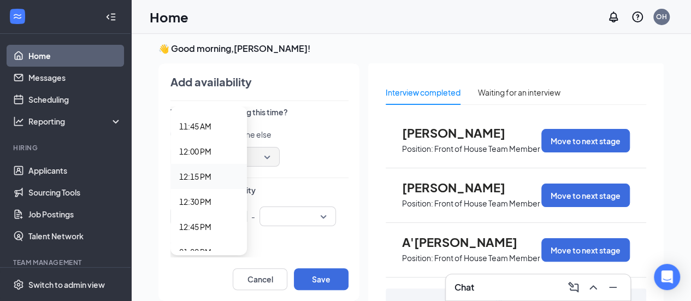
scroll to position [1202, 0]
click at [188, 226] on span "01:00 PM" at bounding box center [195, 229] width 32 height 12
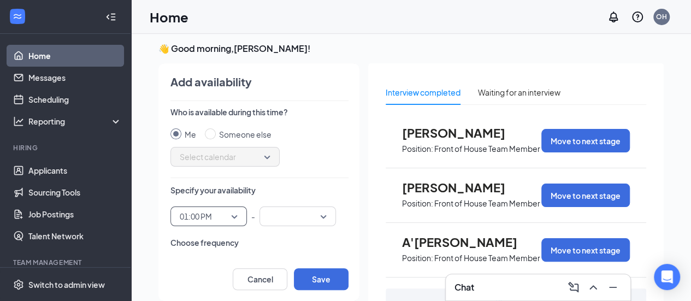
click at [314, 217] on div at bounding box center [297, 216] width 76 height 20
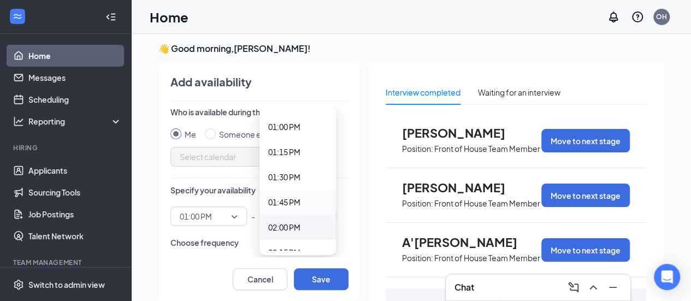
scroll to position [1311, 0]
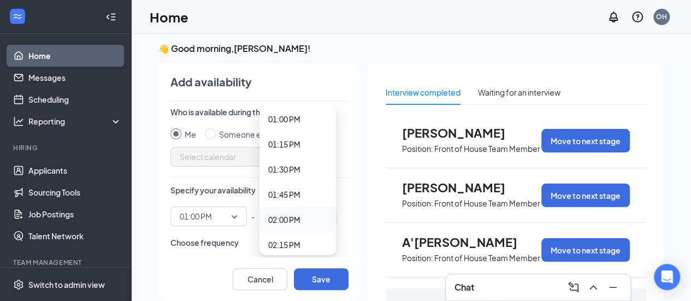
click at [276, 220] on span "02:00 PM" at bounding box center [284, 220] width 32 height 12
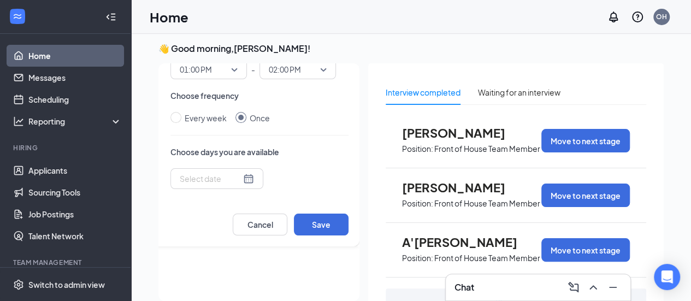
scroll to position [131, 0]
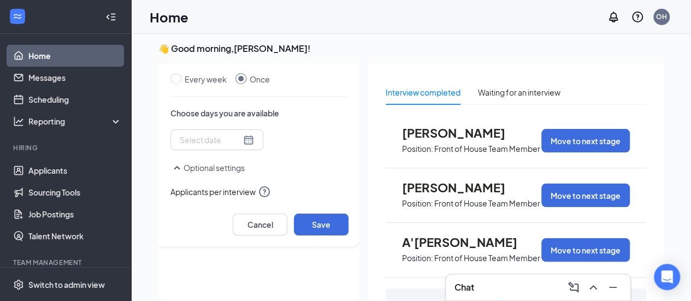
click at [233, 140] on div at bounding box center [217, 140] width 74 height 12
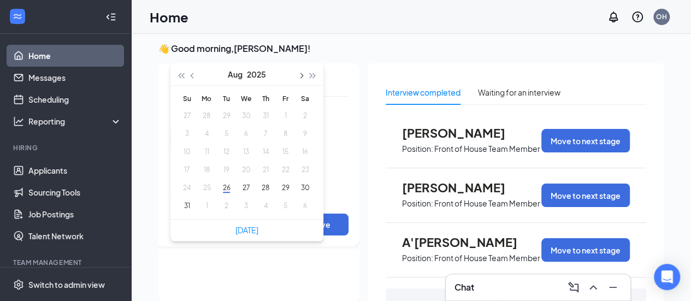
click at [298, 75] on span "button" at bounding box center [300, 75] width 5 height 5
click at [238, 135] on button "10" at bounding box center [246, 133] width 20 height 11
type input "[DATE]"
click at [343, 49] on h3 "👋 Good morning, [PERSON_NAME] !" at bounding box center [410, 49] width 505 height 12
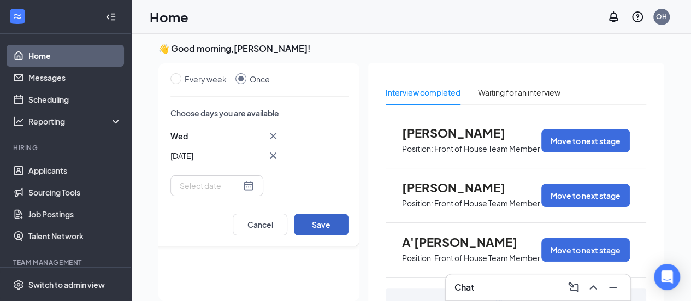
click at [309, 226] on button "Save" at bounding box center [321, 225] width 55 height 22
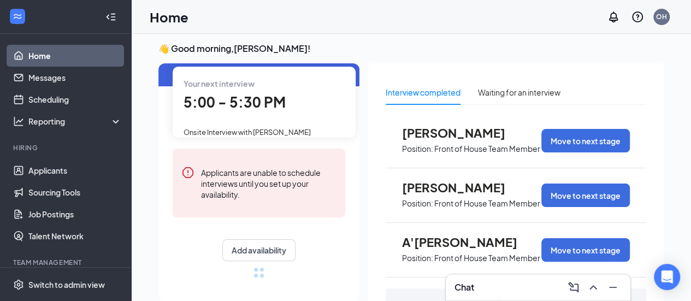
scroll to position [49, 0]
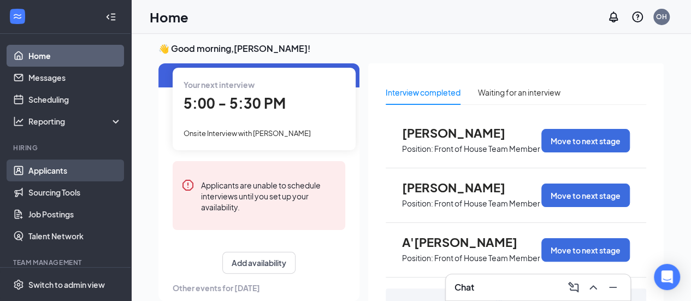
click at [50, 173] on link "Applicants" at bounding box center [74, 171] width 93 height 22
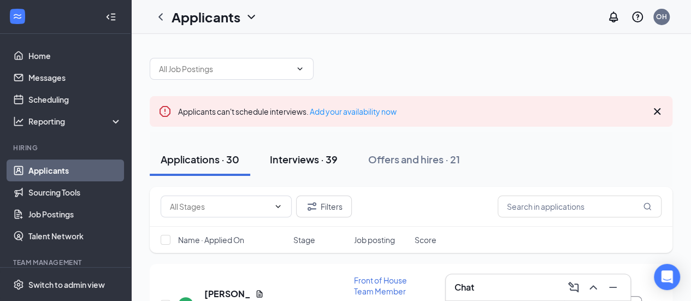
click at [286, 166] on div "Interviews · 39" at bounding box center [304, 159] width 68 height 14
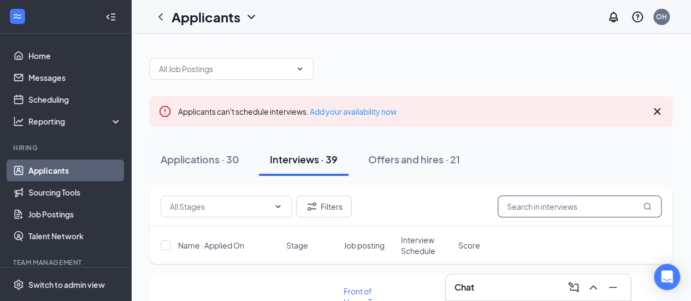
click at [548, 211] on input "text" at bounding box center [580, 207] width 164 height 22
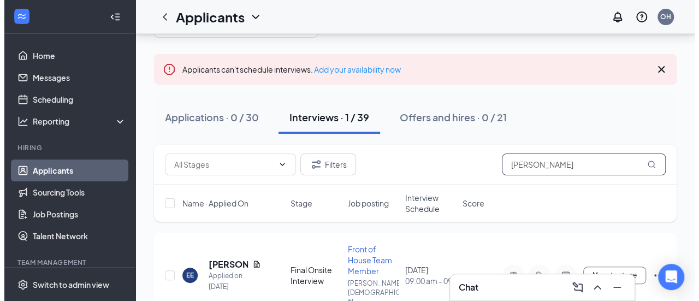
scroll to position [88, 0]
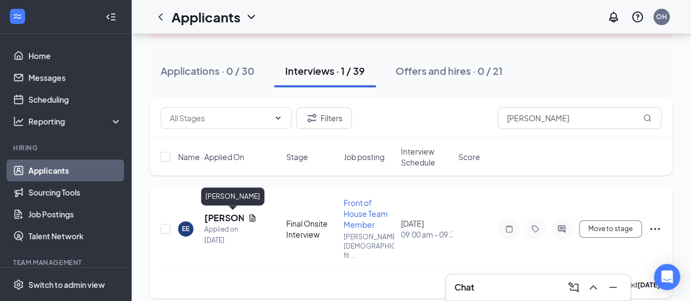
click at [220, 217] on h5 "[PERSON_NAME]" at bounding box center [223, 218] width 39 height 12
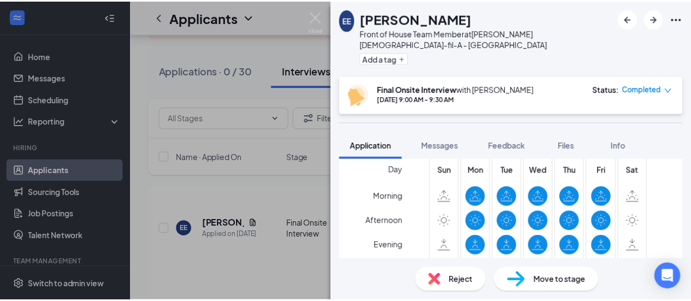
scroll to position [445, 0]
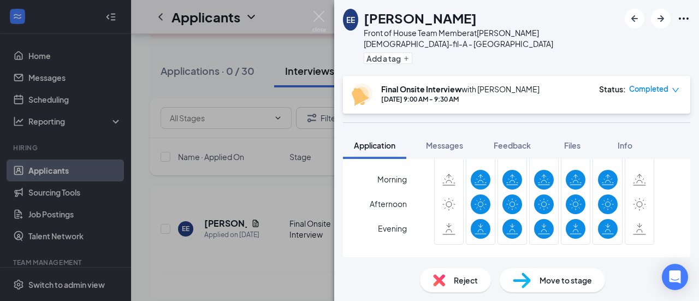
click at [313, 11] on img at bounding box center [319, 21] width 14 height 21
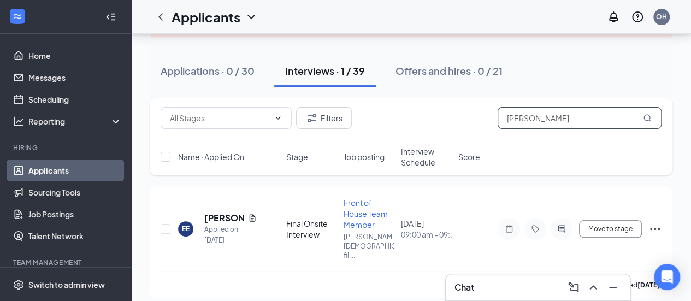
click at [532, 116] on input "[PERSON_NAME]" at bounding box center [580, 118] width 164 height 22
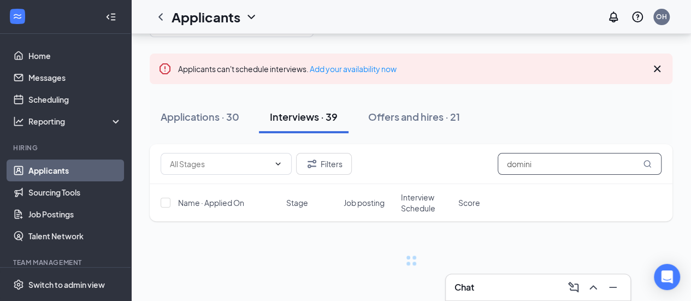
scroll to position [42, 0]
type input "[PERSON_NAME]"
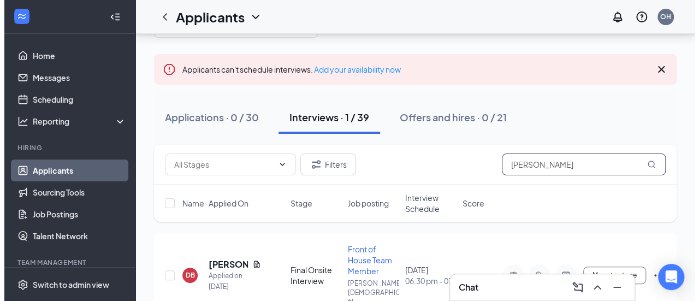
scroll to position [88, 0]
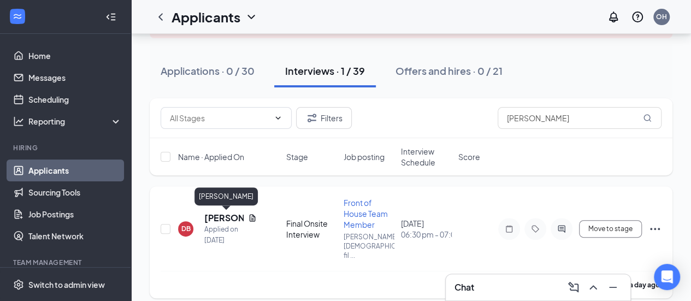
click at [226, 216] on h5 "[PERSON_NAME]" at bounding box center [223, 218] width 39 height 12
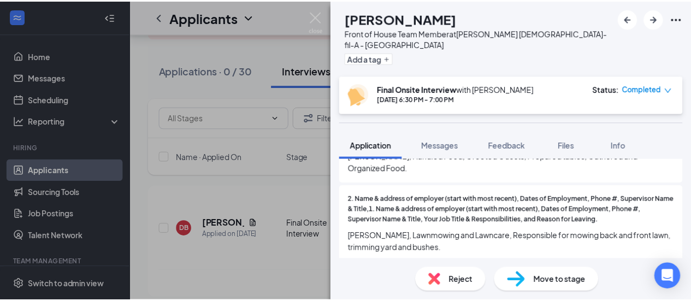
scroll to position [874, 0]
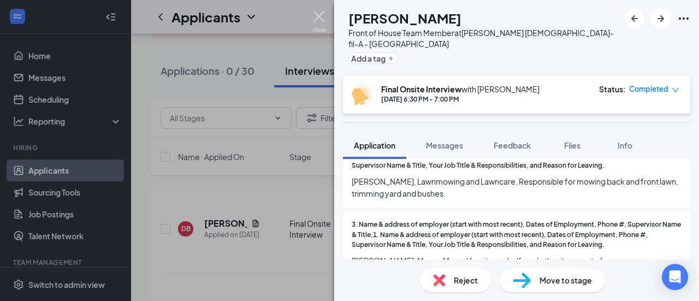
click at [321, 21] on img at bounding box center [319, 21] width 14 height 21
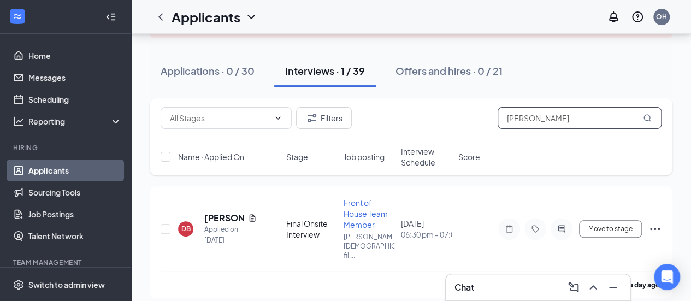
drag, startPoint x: 544, startPoint y: 119, endPoint x: 494, endPoint y: 123, distance: 50.4
click at [494, 123] on div "Filters [PERSON_NAME]" at bounding box center [411, 118] width 501 height 22
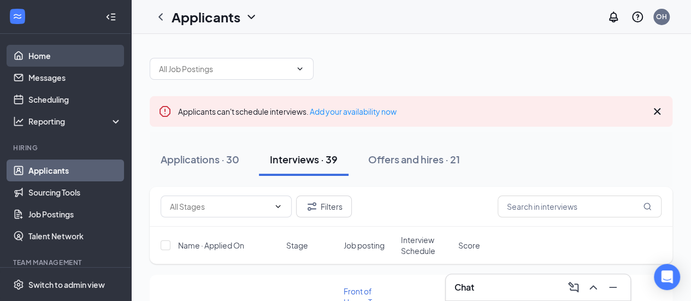
click at [48, 54] on link "Home" at bounding box center [74, 56] width 93 height 22
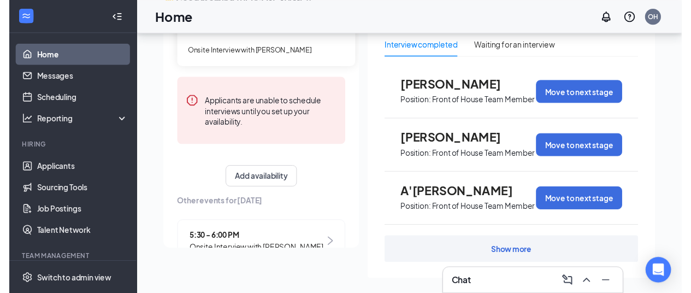
scroll to position [61, 0]
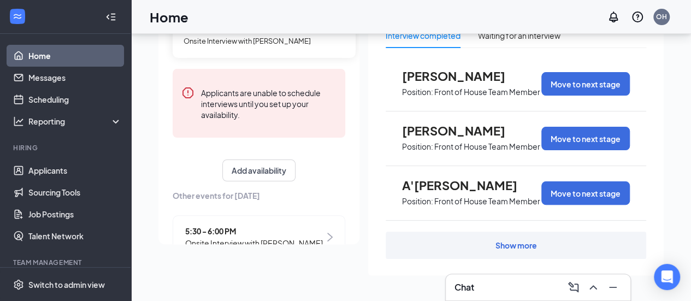
click at [517, 240] on div "Show more" at bounding box center [516, 245] width 42 height 11
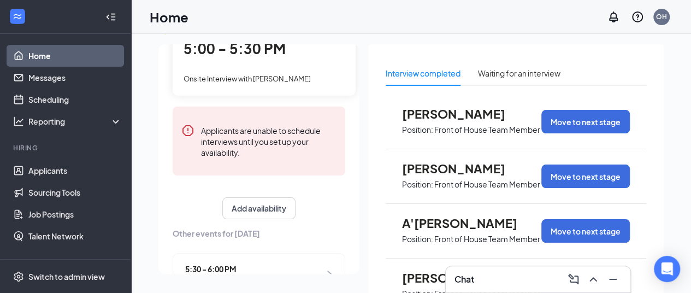
scroll to position [0, 0]
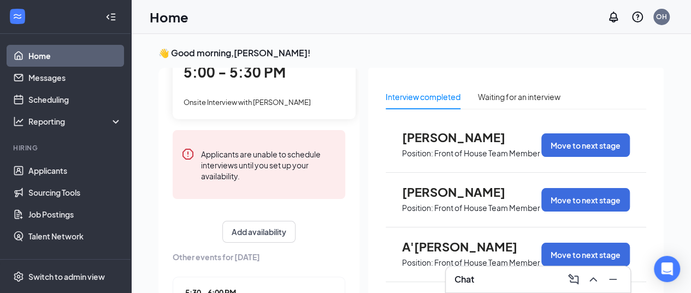
click at [41, 54] on link "Home" at bounding box center [74, 56] width 93 height 22
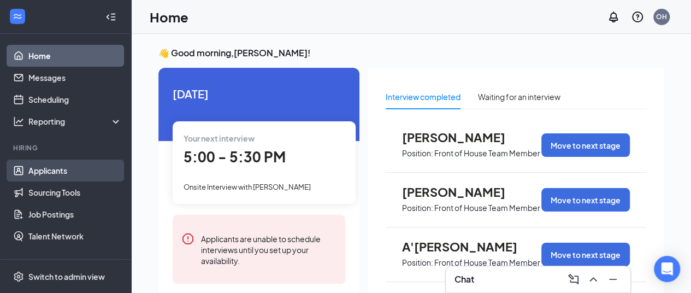
click at [55, 169] on link "Applicants" at bounding box center [74, 171] width 93 height 22
